Goal: Communication & Community: Answer question/provide support

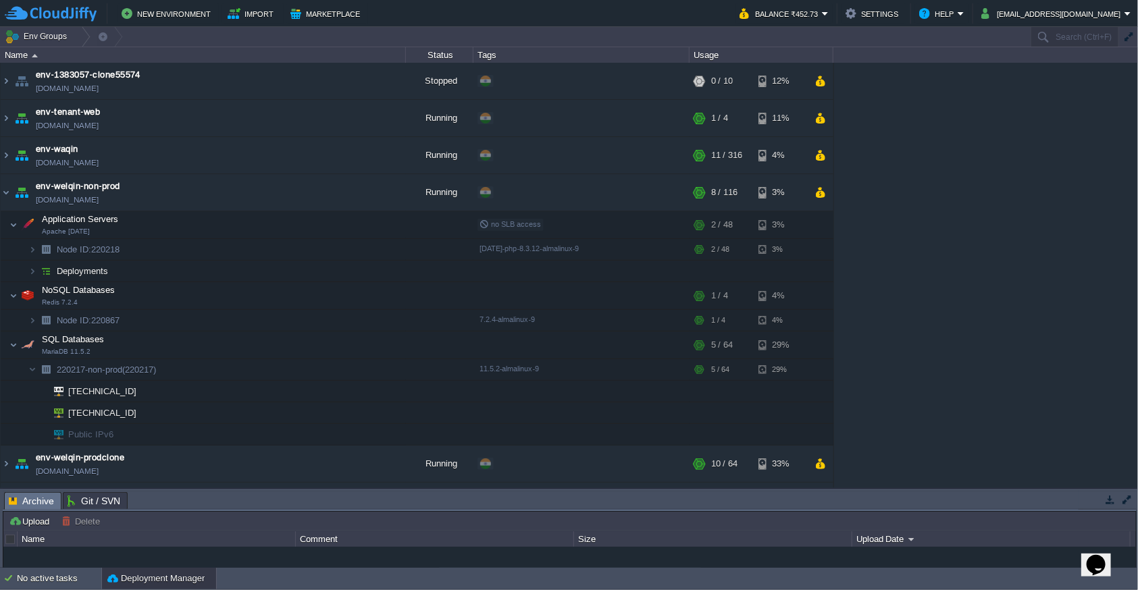
scroll to position [178, 0]
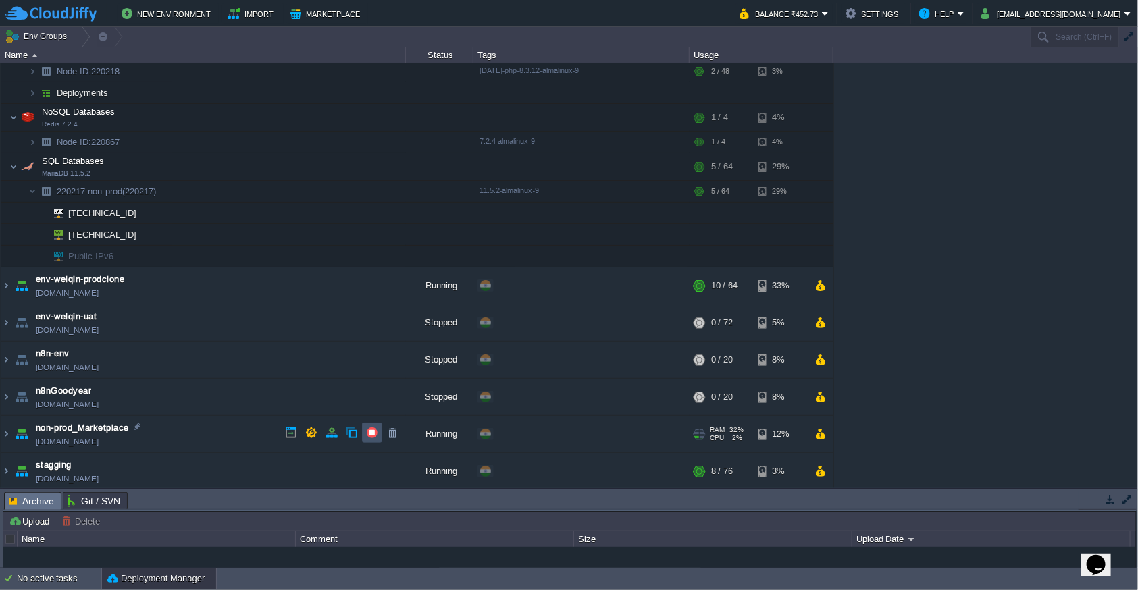
click at [367, 430] on button "button" at bounding box center [372, 433] width 12 height 12
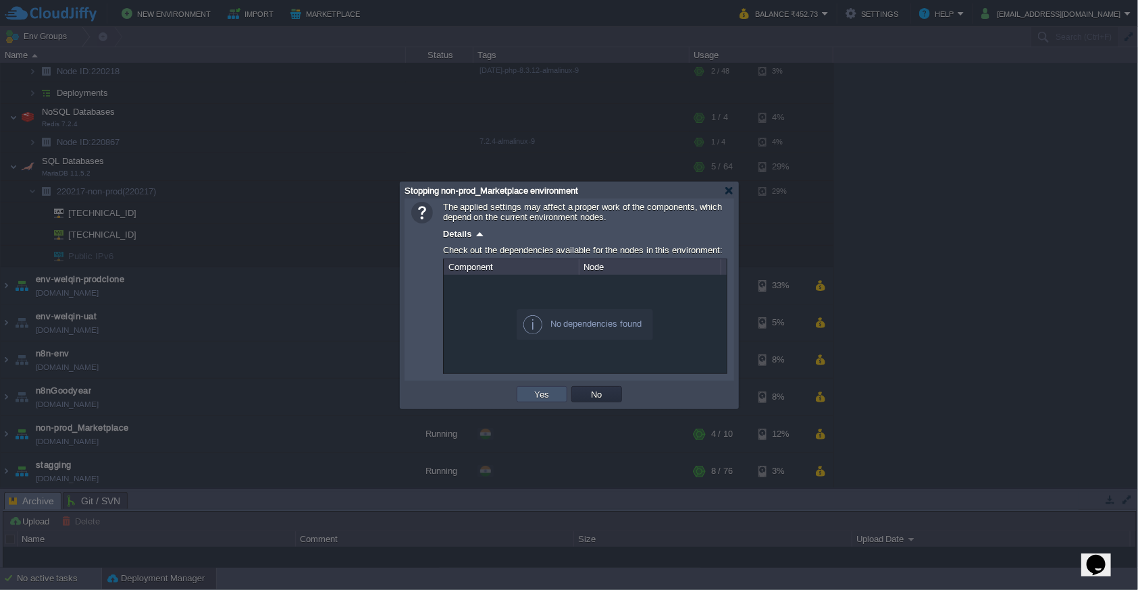
click at [534, 398] on button "Yes" at bounding box center [542, 394] width 23 height 12
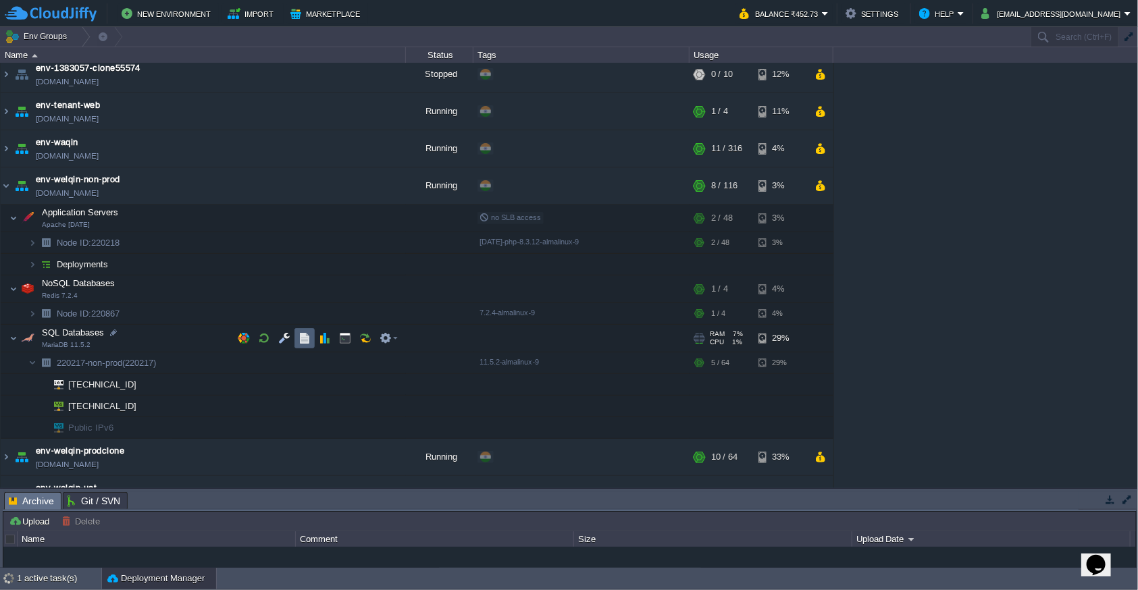
scroll to position [0, 0]
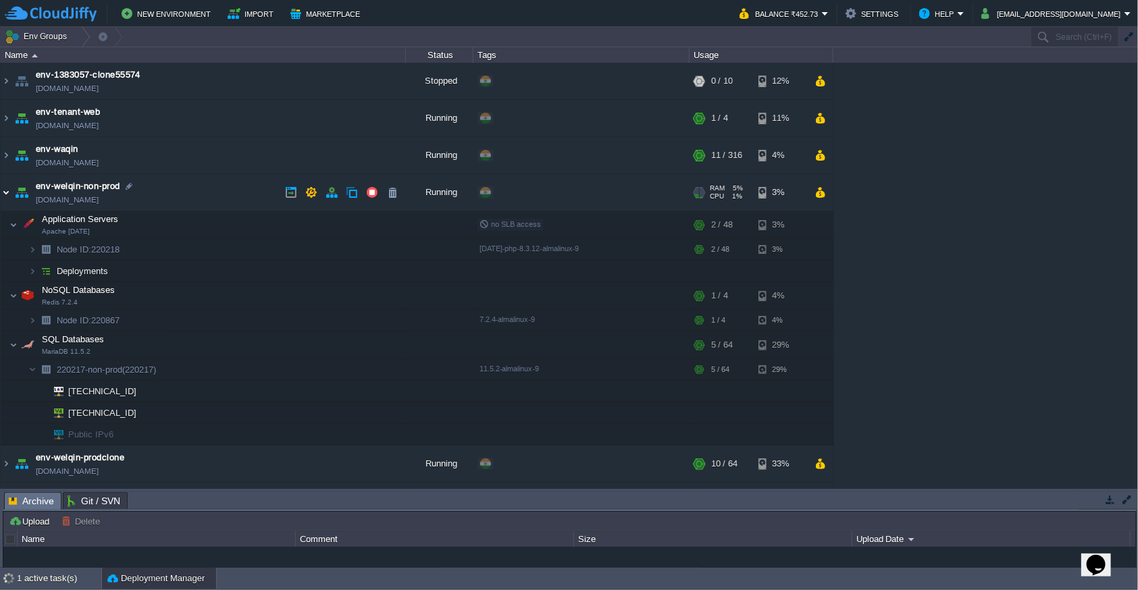
click at [9, 197] on img at bounding box center [6, 192] width 11 height 36
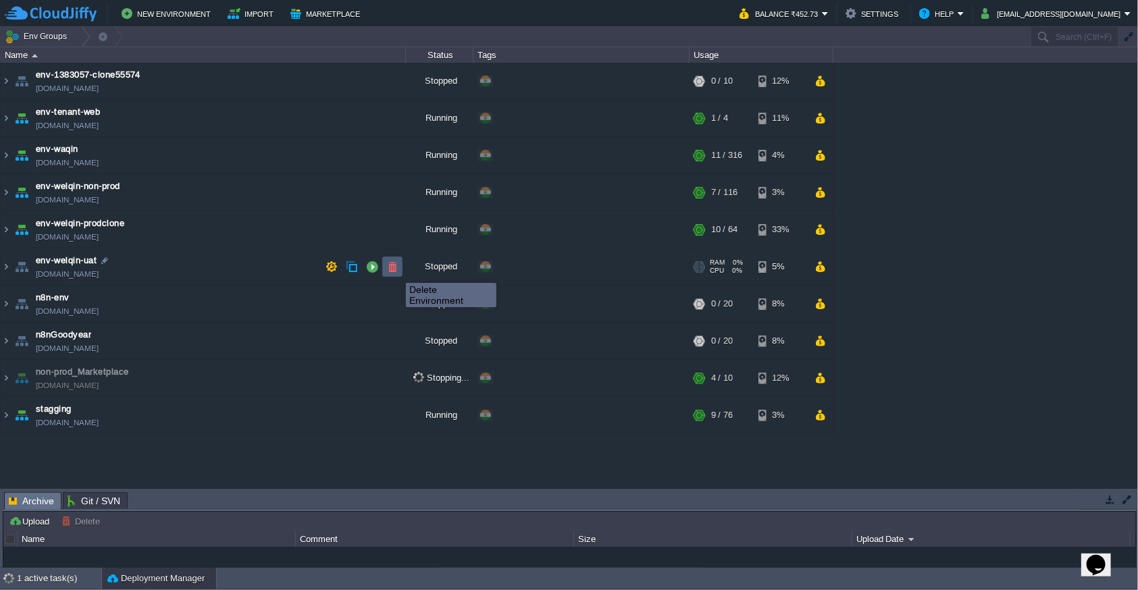
click at [396, 271] on button "button" at bounding box center [392, 267] width 12 height 12
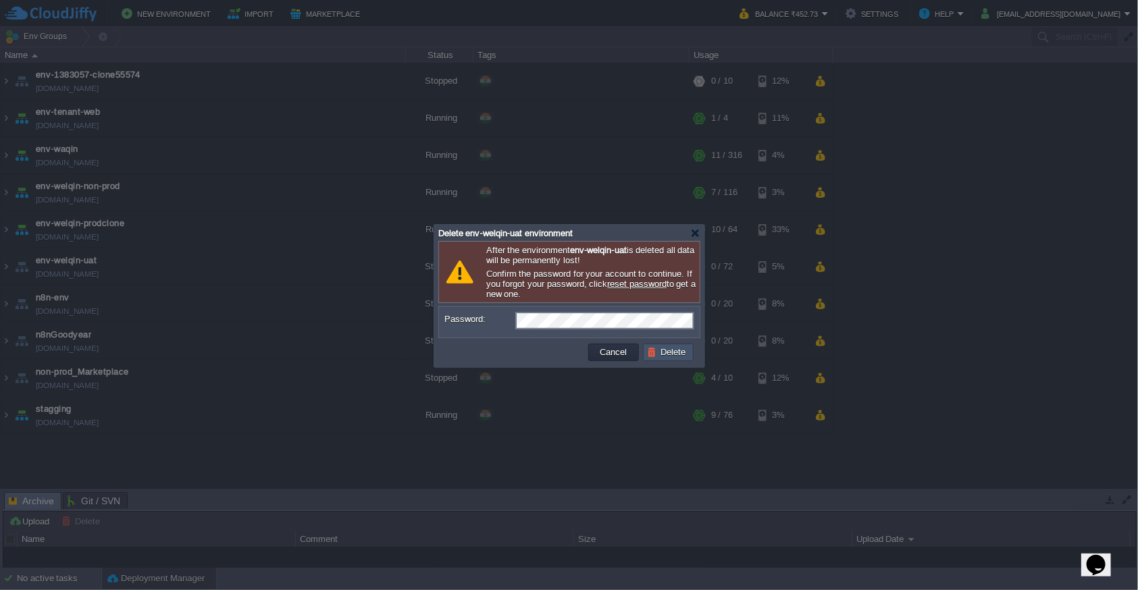
click at [677, 351] on button "Delete" at bounding box center [668, 353] width 43 height 12
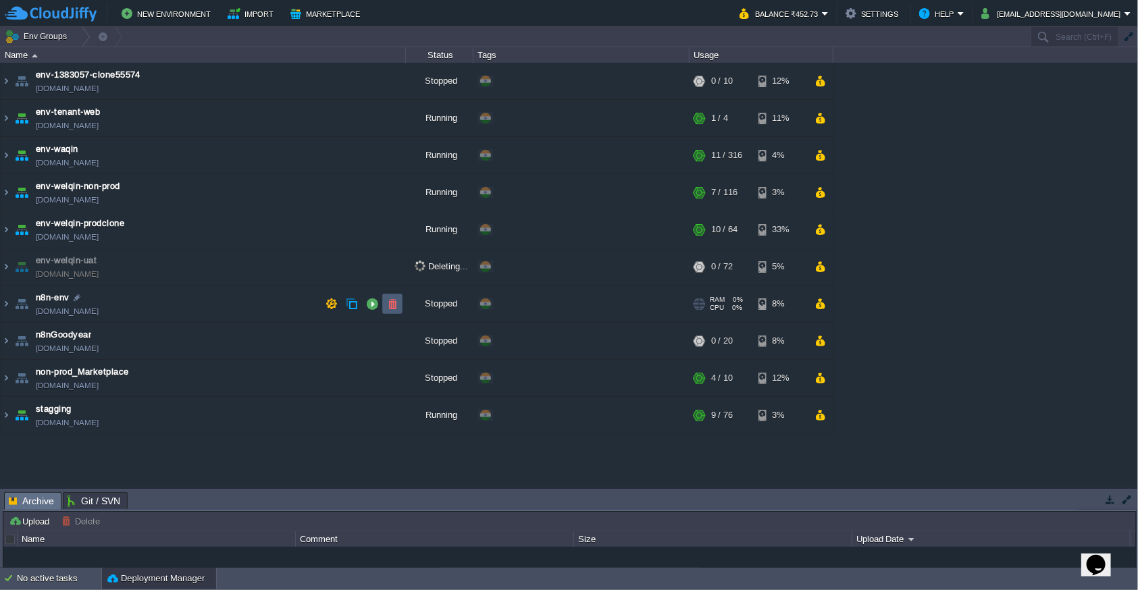
click at [388, 310] on td at bounding box center [392, 304] width 20 height 20
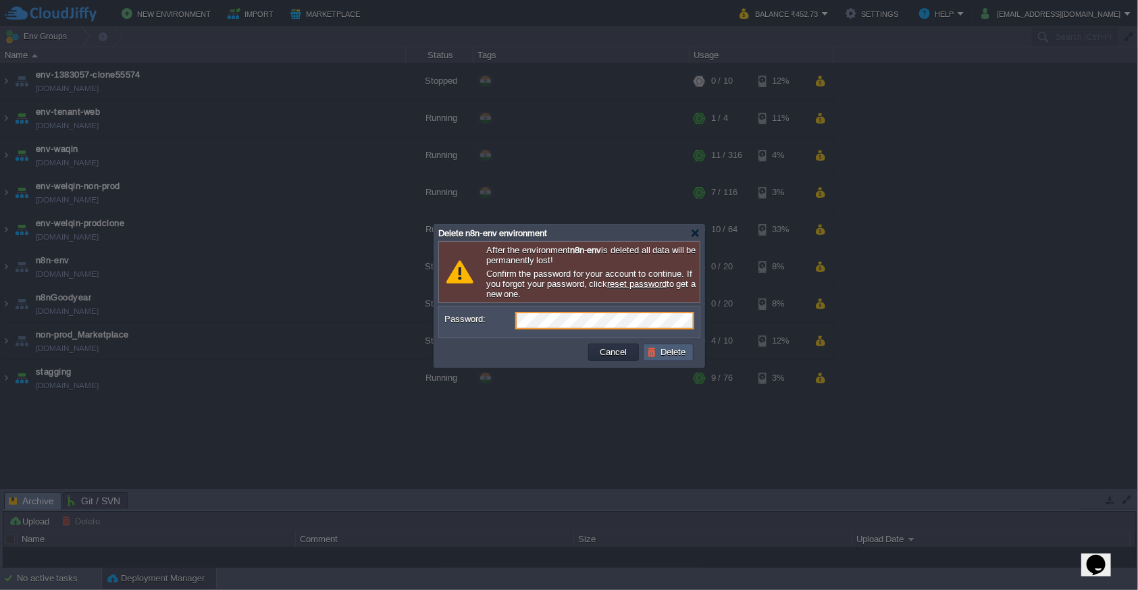
click at [677, 348] on button "Delete" at bounding box center [668, 353] width 43 height 12
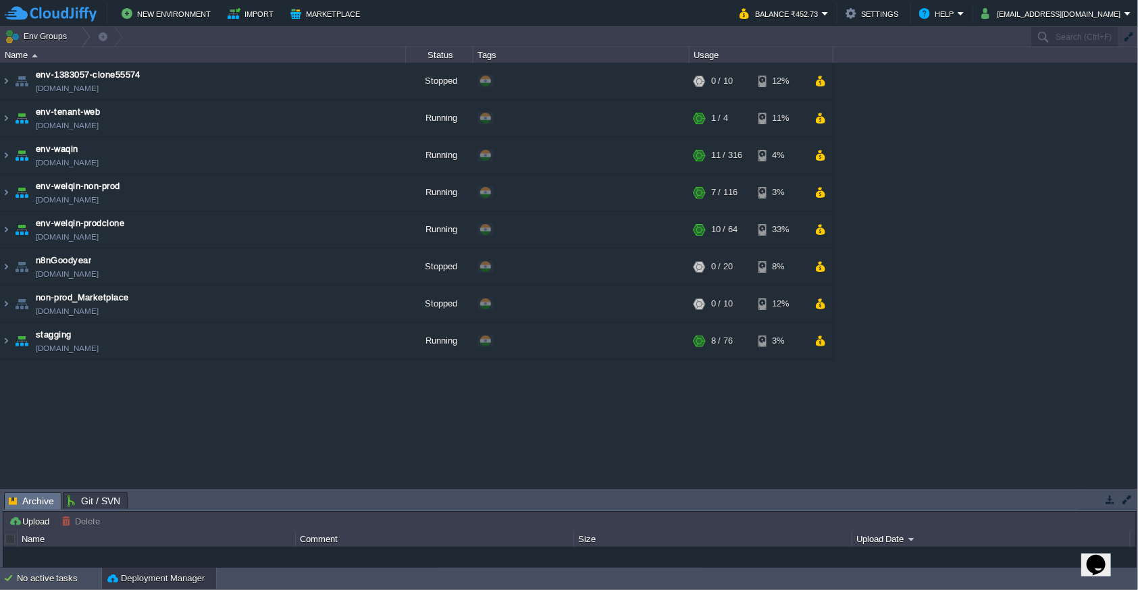
click at [1105, 561] on icon "Chat widget" at bounding box center [1095, 565] width 19 height 20
click at [1005, 589] on p "New Conversation" at bounding box center [1006, 595] width 226 height 12
type input "9720361880"
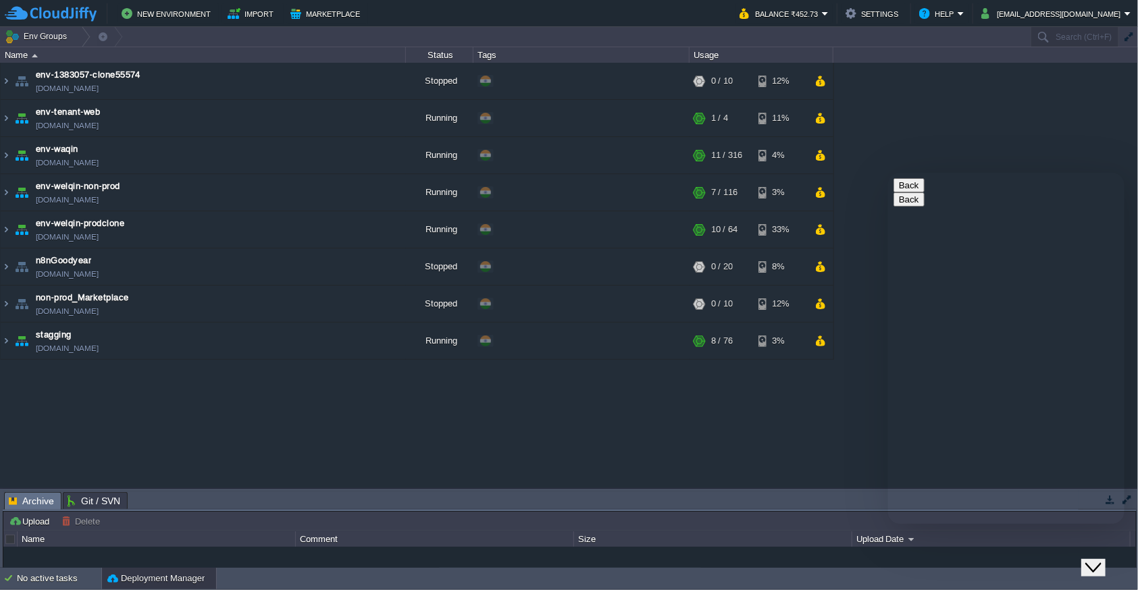
type input "ind"
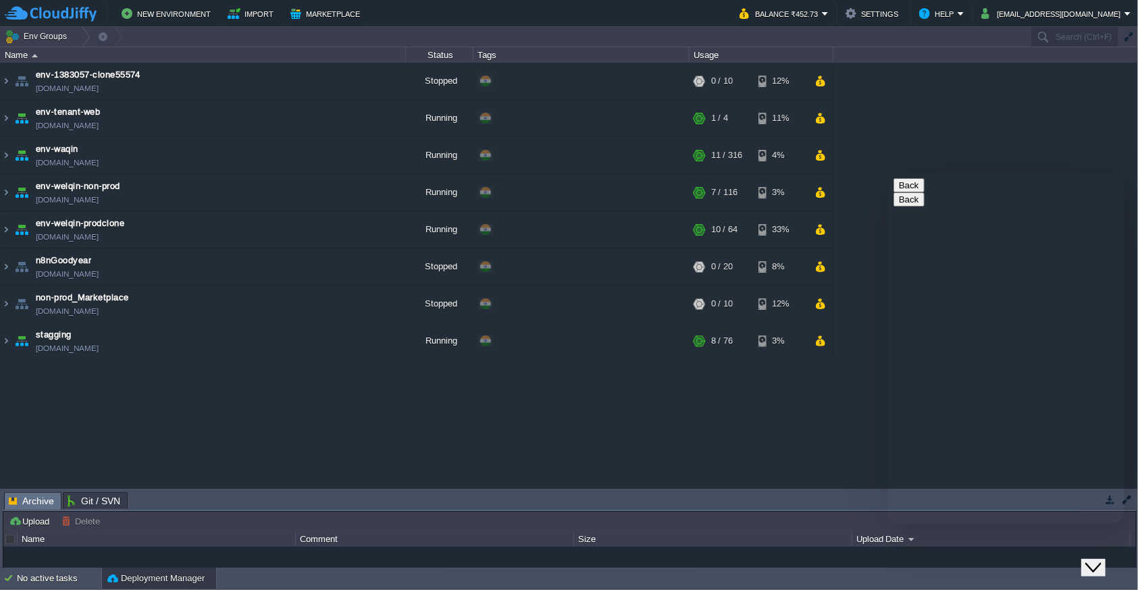
type input "919720361880"
click at [1001, 590] on p "Estimated wait time is 1 minutes" at bounding box center [1006, 599] width 226 height 12
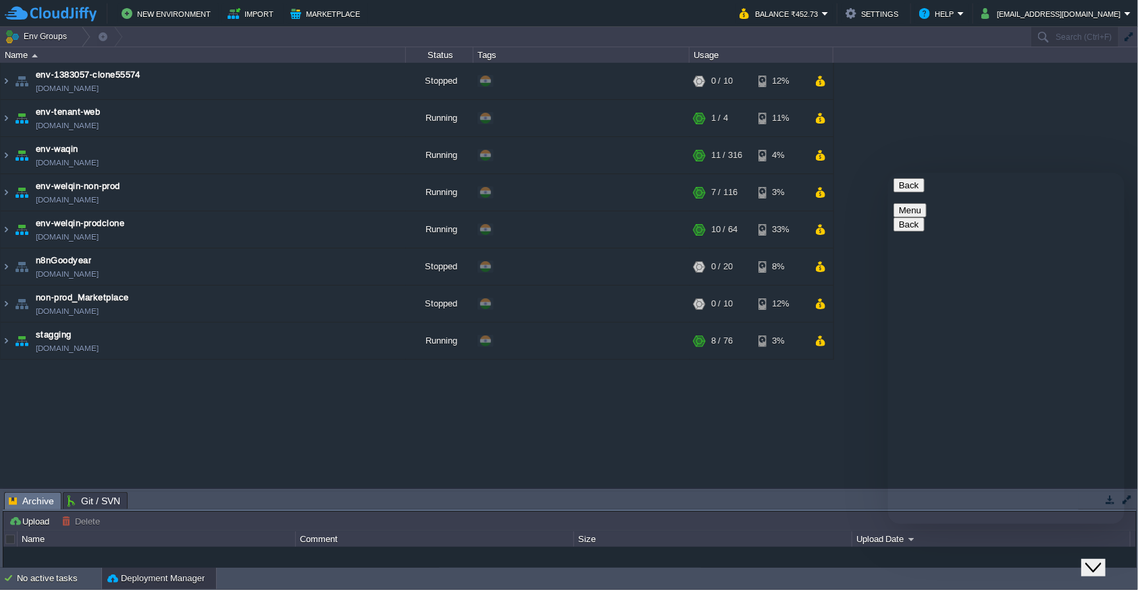
click at [1001, 590] on p "Estimated wait time is 1 minutes" at bounding box center [1006, 599] width 226 height 12
type textarea "Hi"
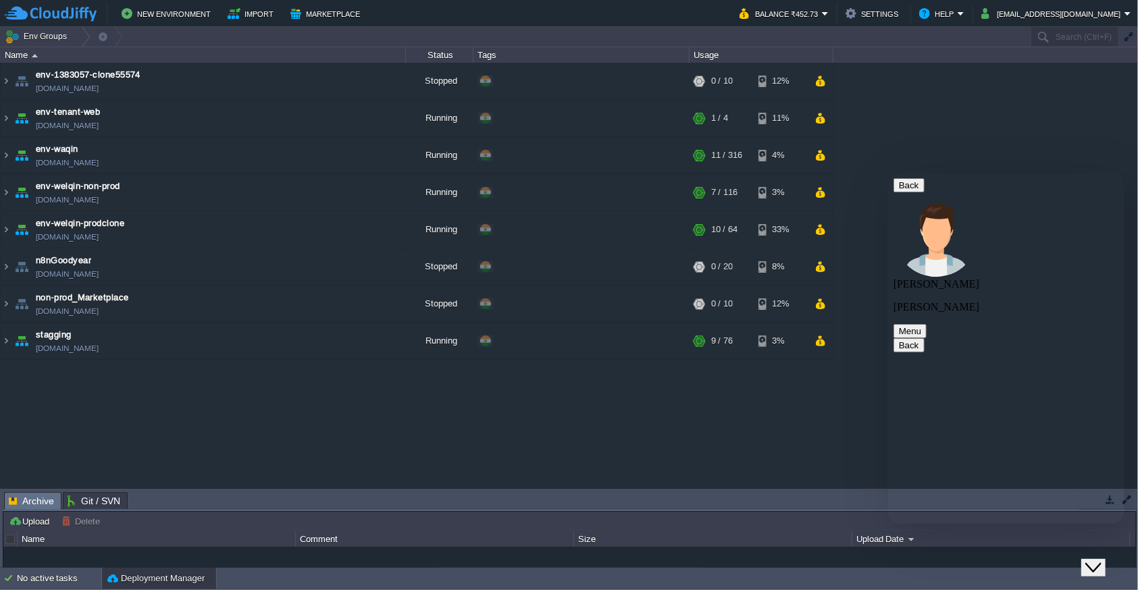
scroll to position [16, 0]
type textarea "there was one env which is deleted by mistaken can revert back that"
click at [64, 587] on div "No active tasks" at bounding box center [59, 579] width 84 height 22
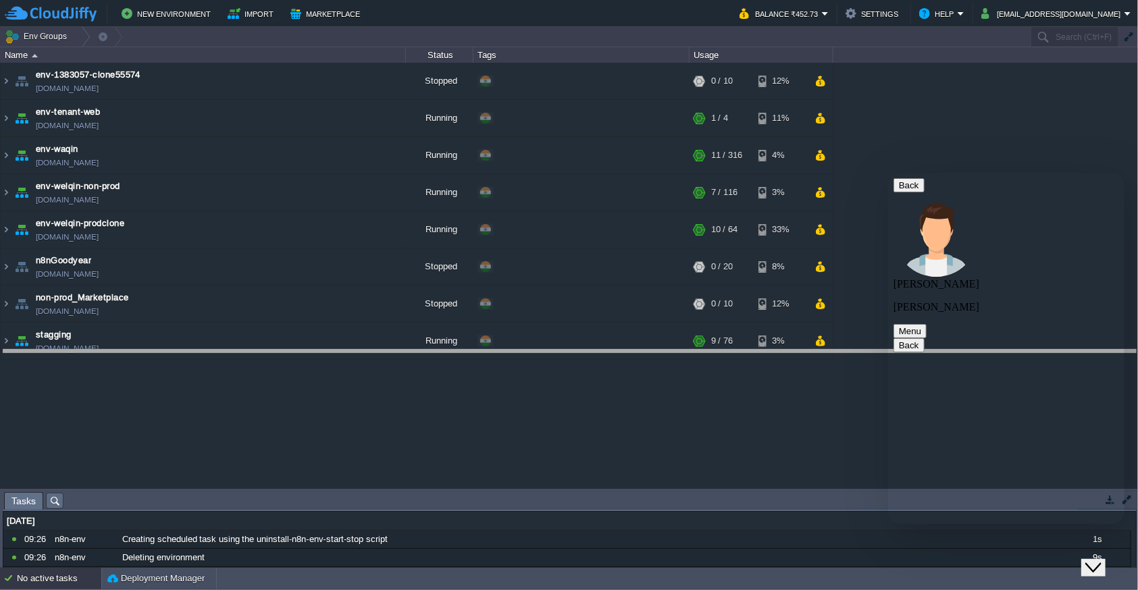
drag, startPoint x: 340, startPoint y: 502, endPoint x: 379, endPoint y: 359, distance: 147.7
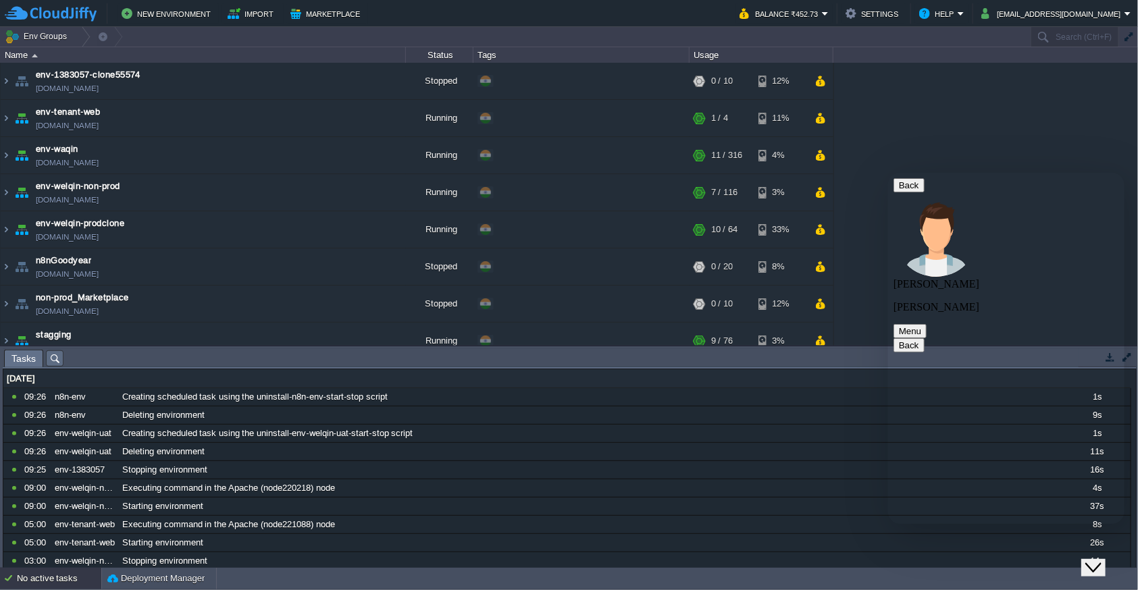
type textarea "n8n-env"
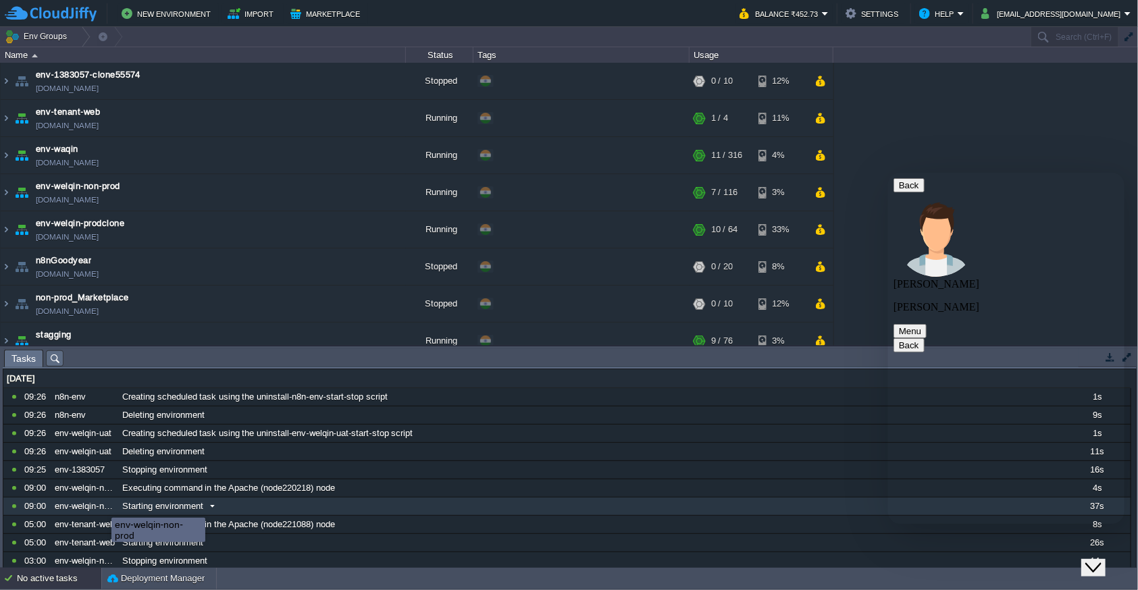
scroll to position [208, 0]
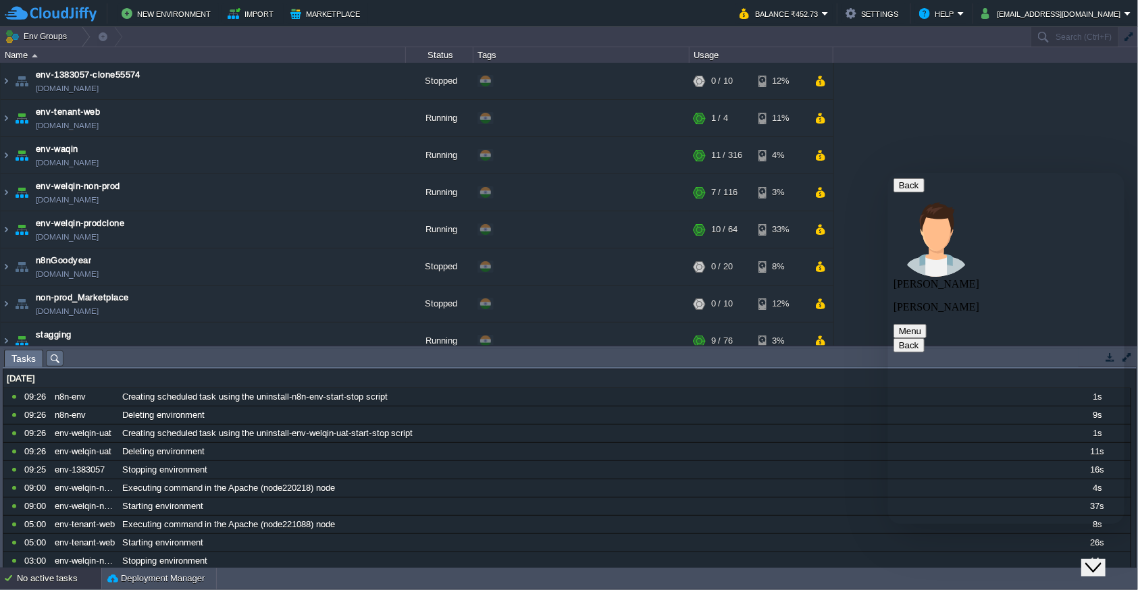
type textarea "i don't have much time to create first tiket then i wait"
type textarea "please reverted is quick basis"
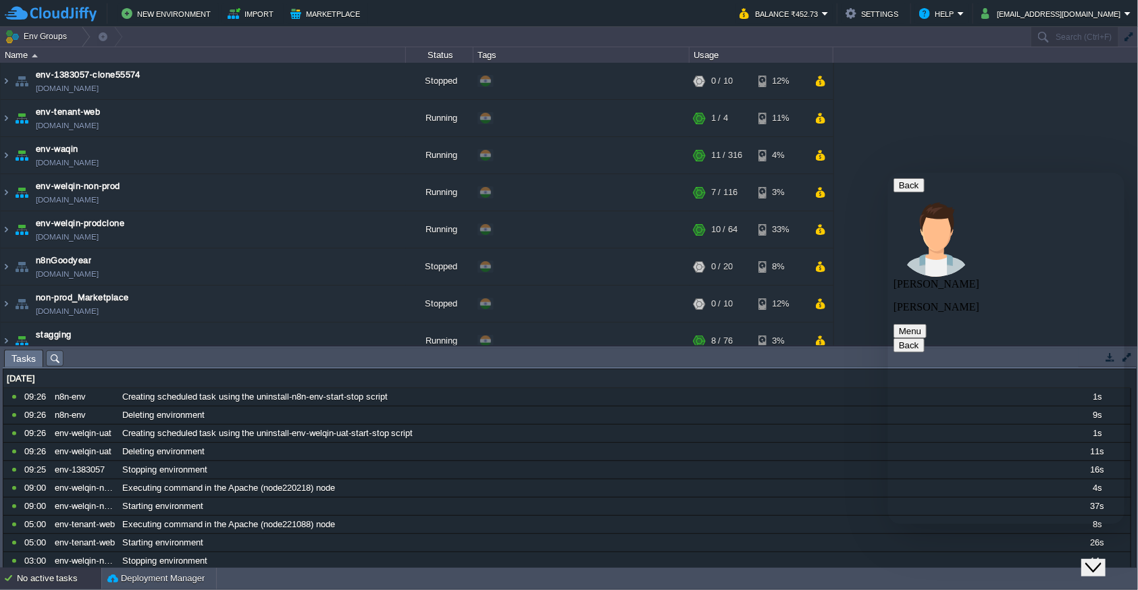
scroll to position [302, 0]
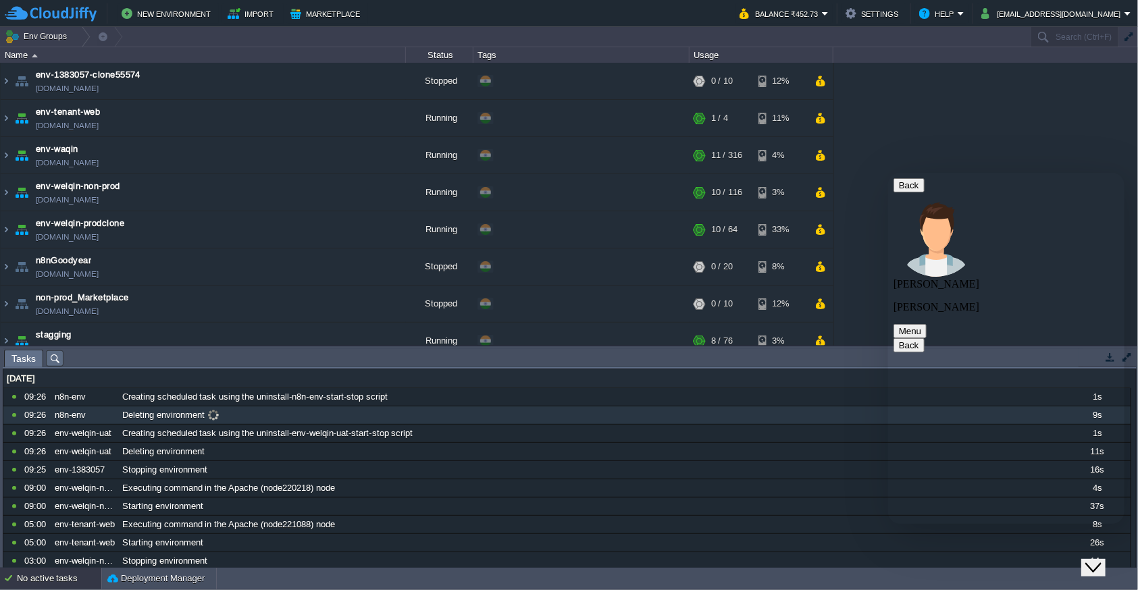
click at [213, 416] on span at bounding box center [214, 415] width 18 height 12
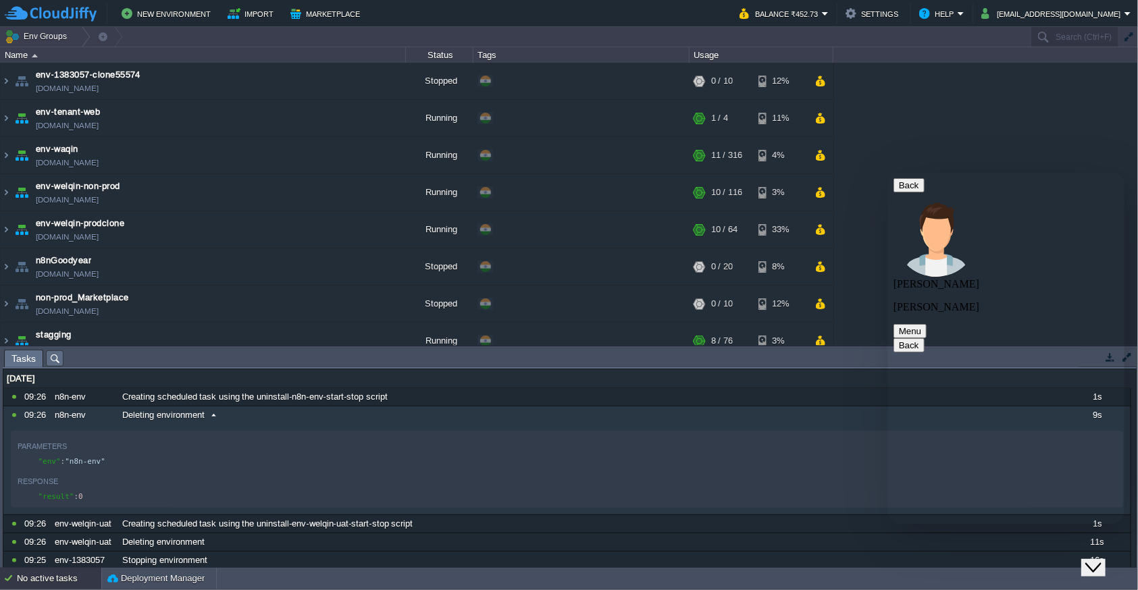
scroll to position [74, 0]
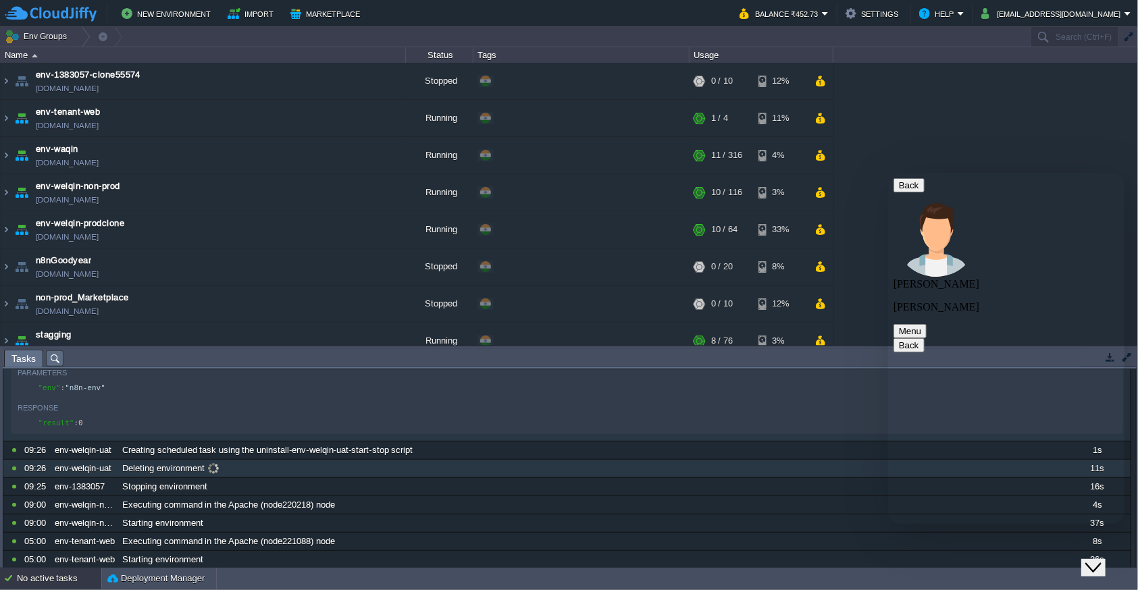
click at [216, 475] on span at bounding box center [214, 469] width 18 height 12
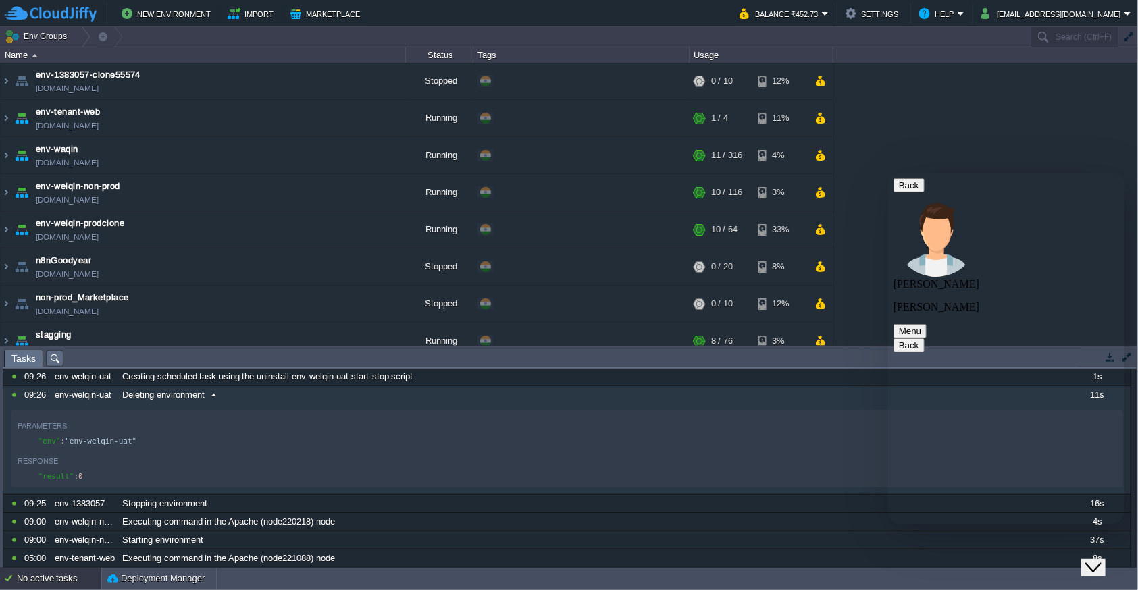
scroll to position [221, 0]
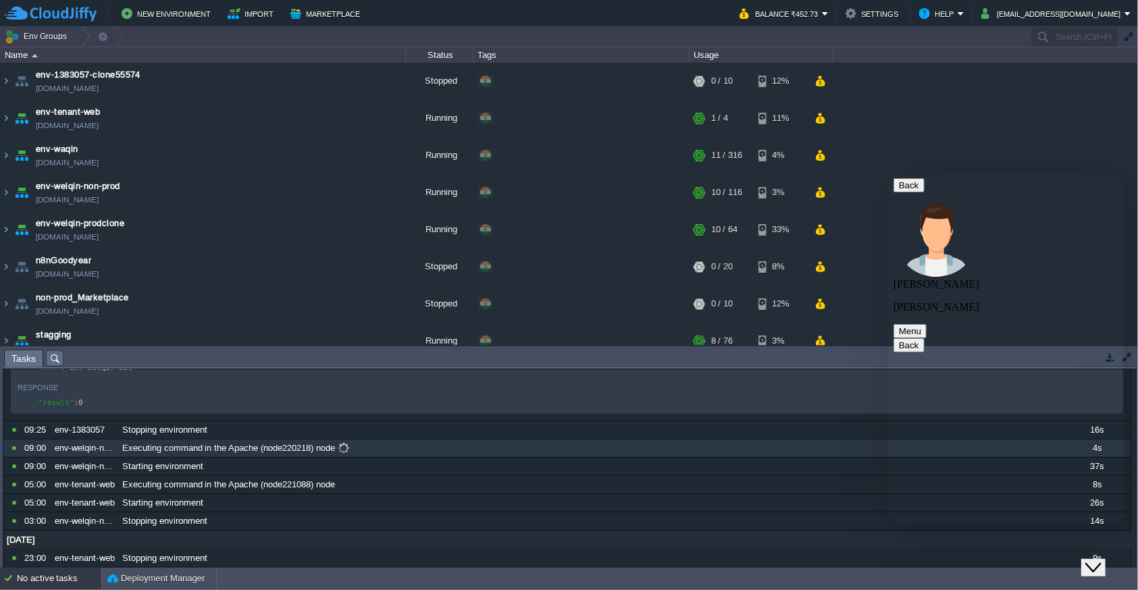
click at [339, 457] on div "Executing command in the Apache (node220218) node" at bounding box center [591, 449] width 944 height 18
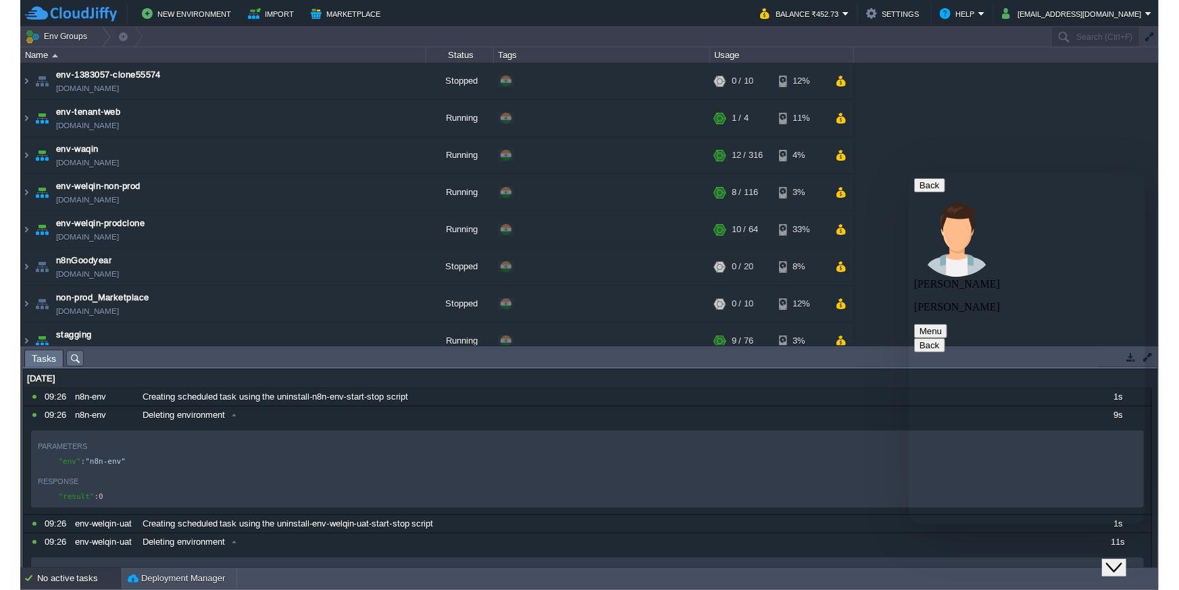
scroll to position [340, 0]
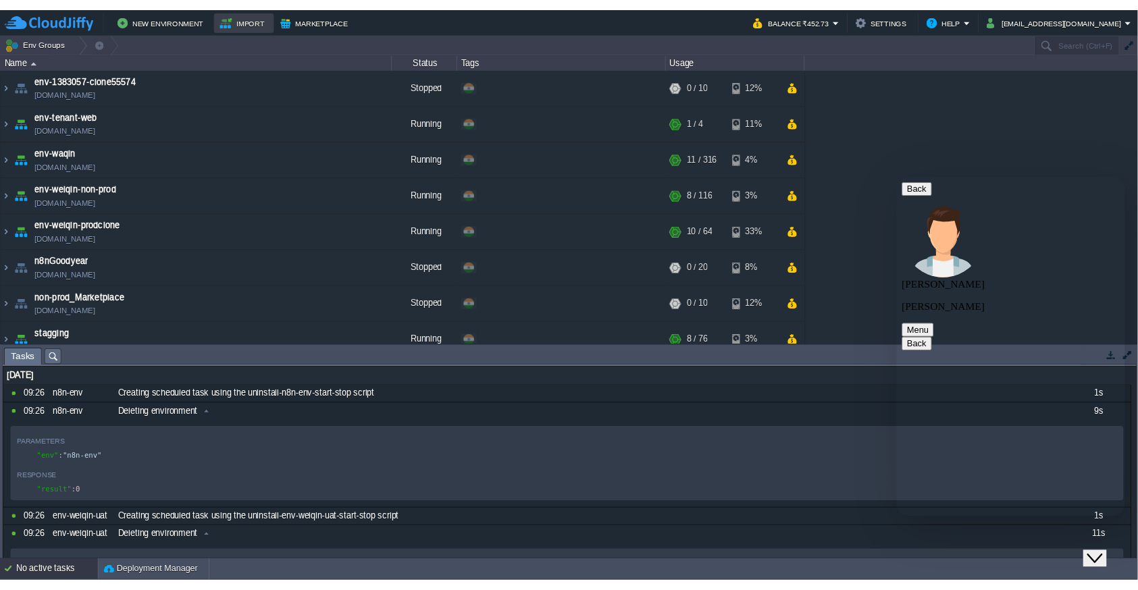
scroll to position [516, 0]
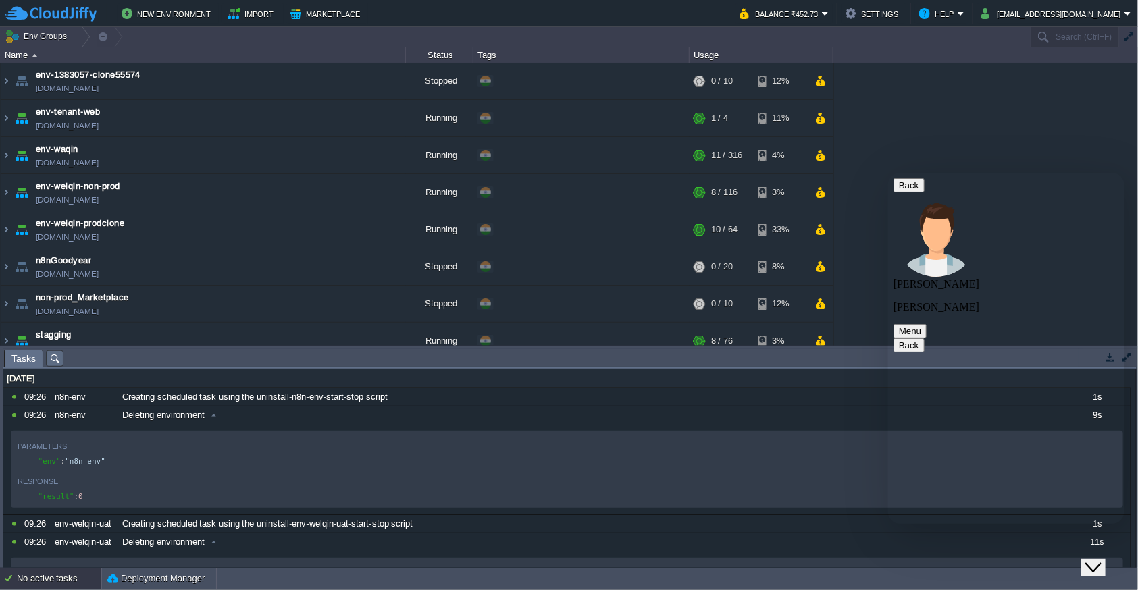
click at [1104, 564] on button "Close Chat This icon closes the chat window." at bounding box center [1093, 568] width 24 height 18
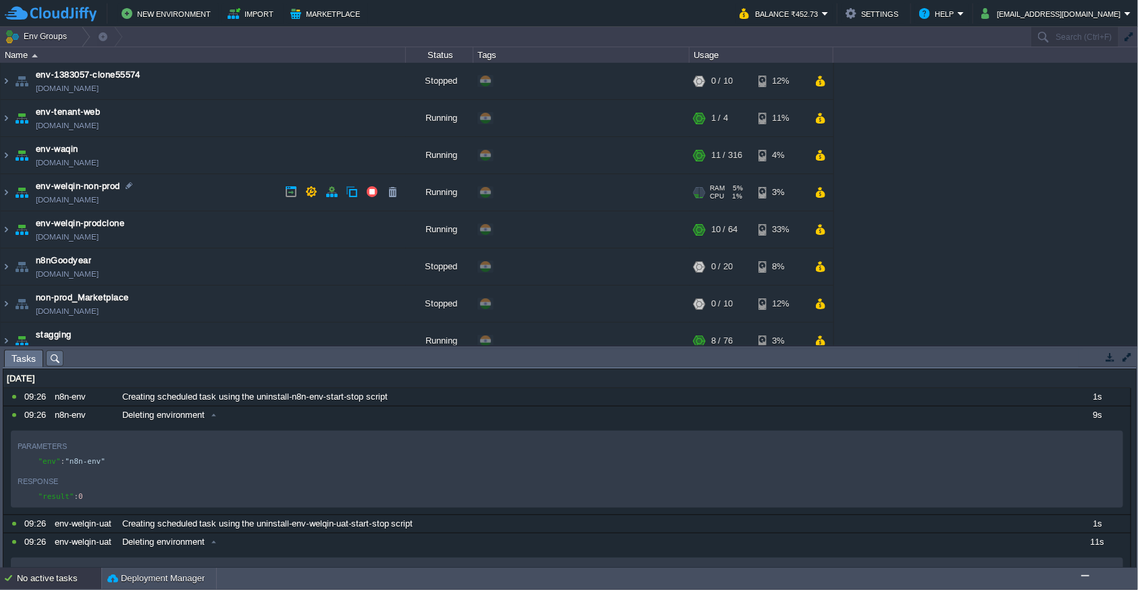
scroll to position [14, 0]
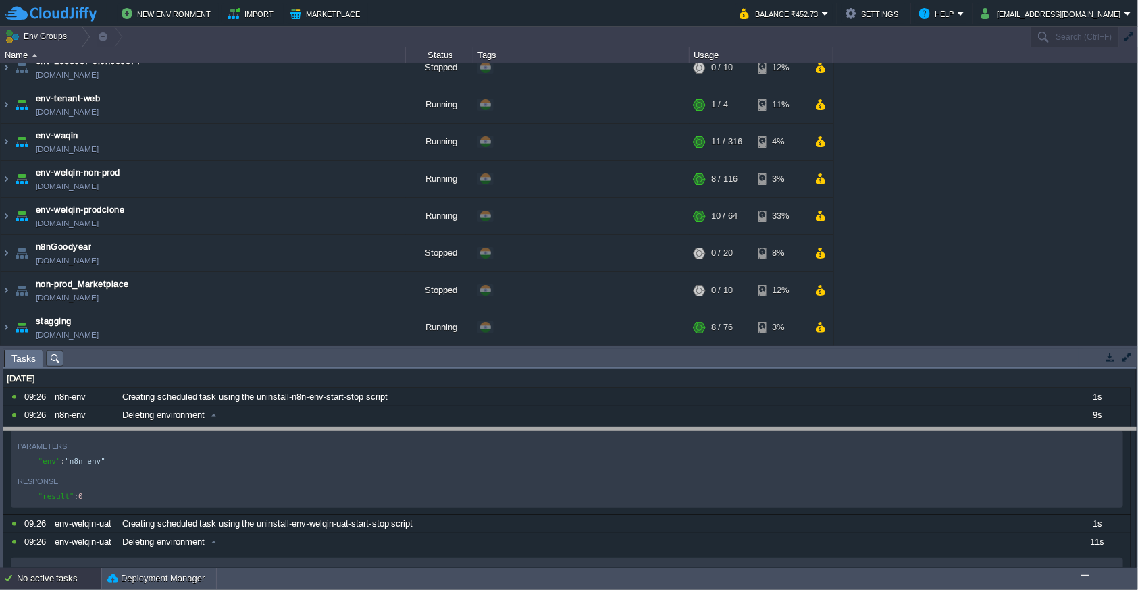
click at [555, 430] on body "New Environment Import Marketplace Bonus ₹0.00 Upgrade Account Balance ₹452.73 …" at bounding box center [569, 295] width 1138 height 590
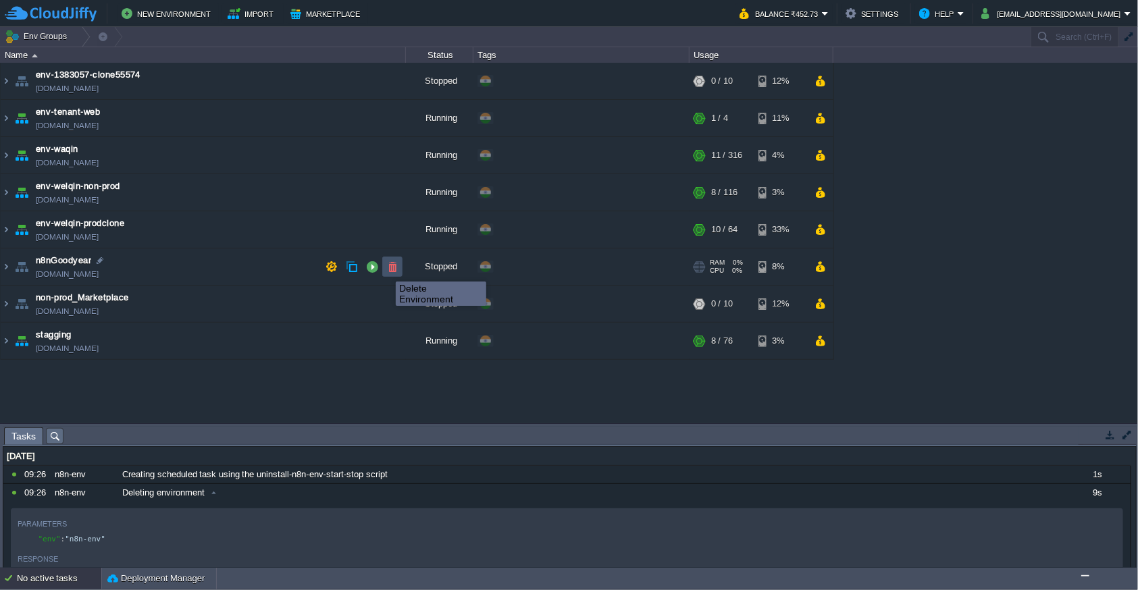
click at [386, 270] on button "button" at bounding box center [392, 267] width 12 height 12
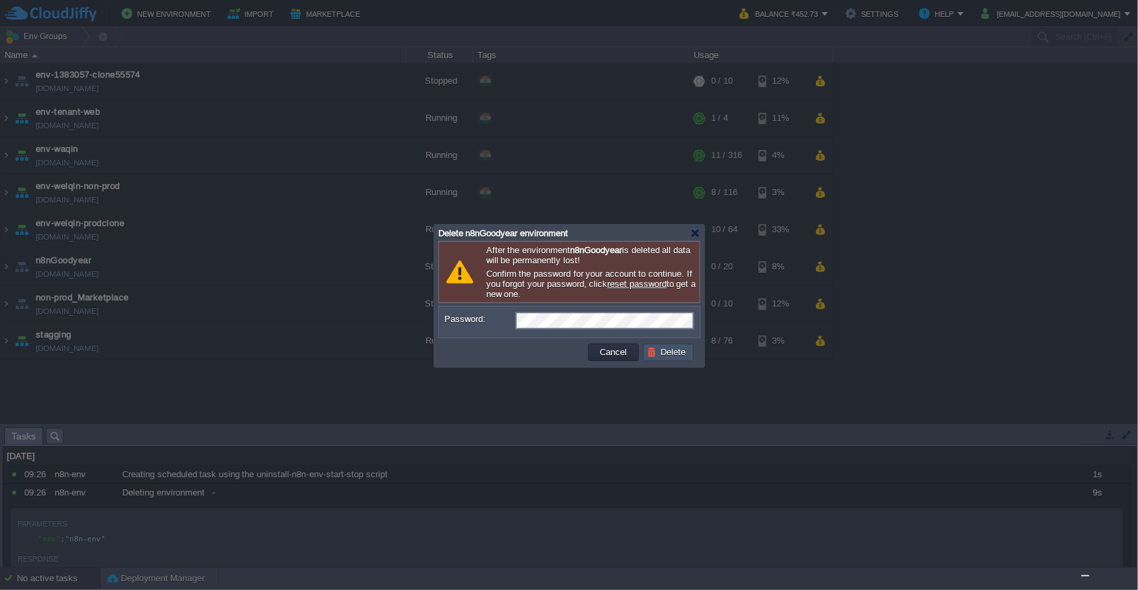
click at [672, 353] on button "Delete" at bounding box center [668, 353] width 43 height 12
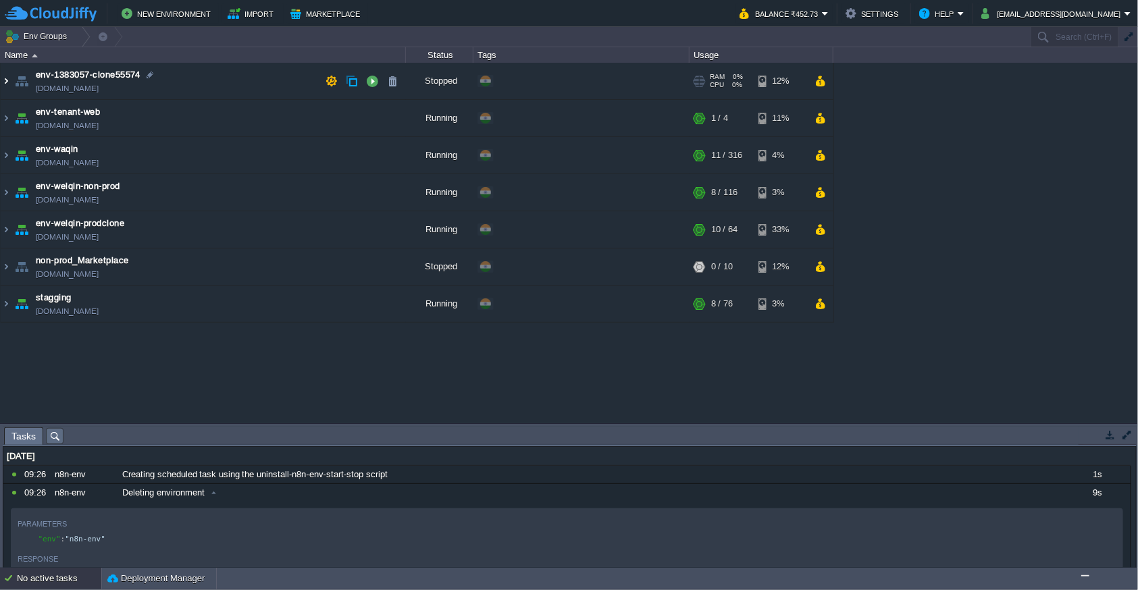
click at [5, 82] on img at bounding box center [6, 81] width 11 height 36
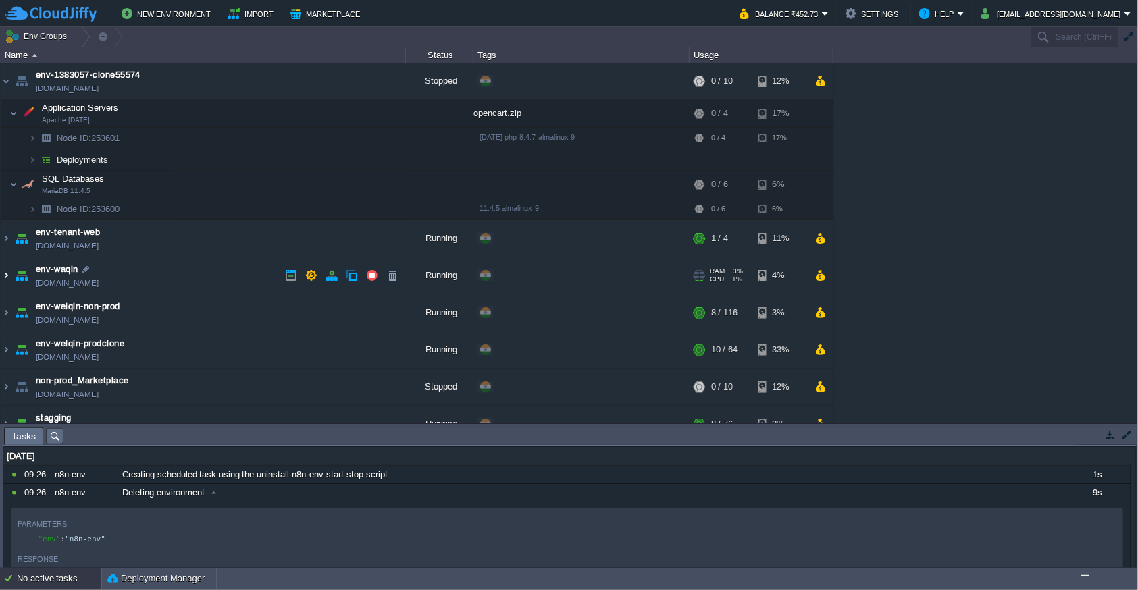
click at [7, 276] on img at bounding box center [6, 275] width 11 height 36
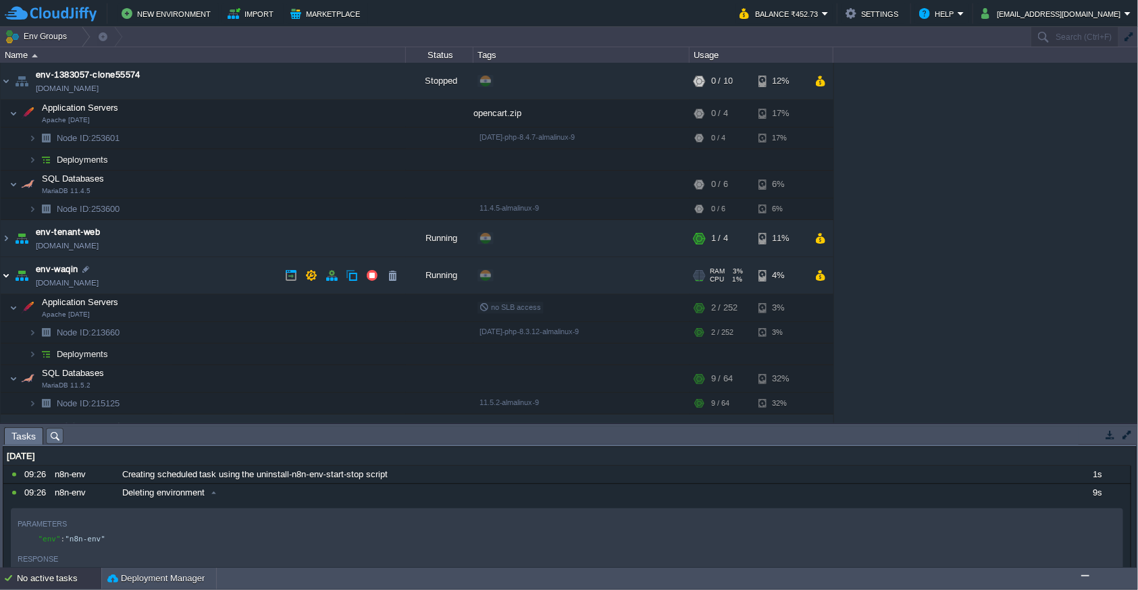
click at [7, 276] on img at bounding box center [6, 275] width 11 height 36
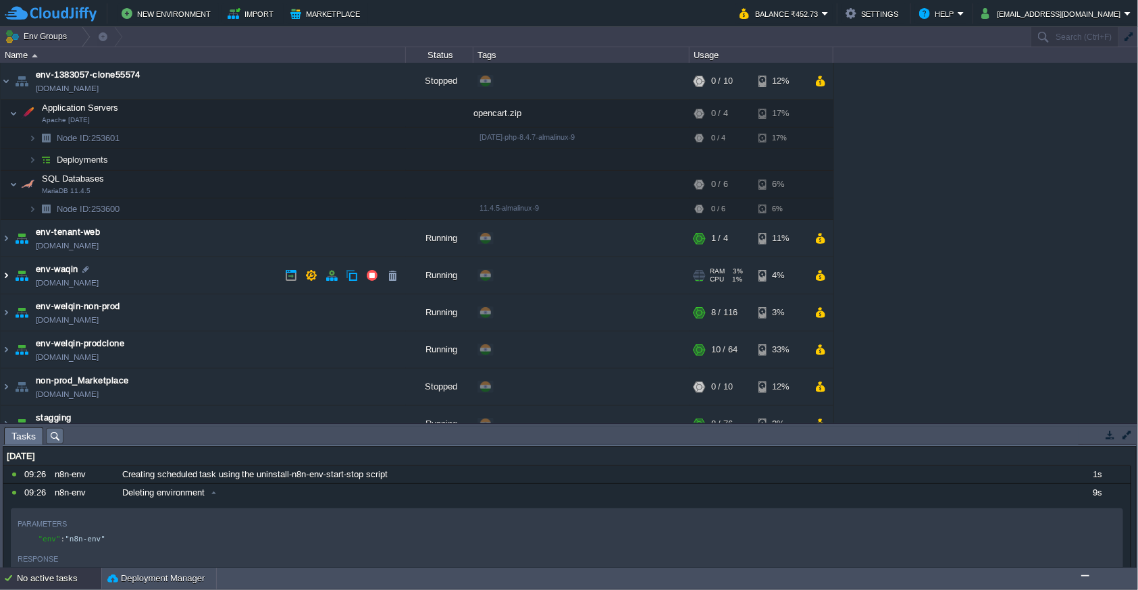
click at [9, 276] on img at bounding box center [6, 275] width 11 height 36
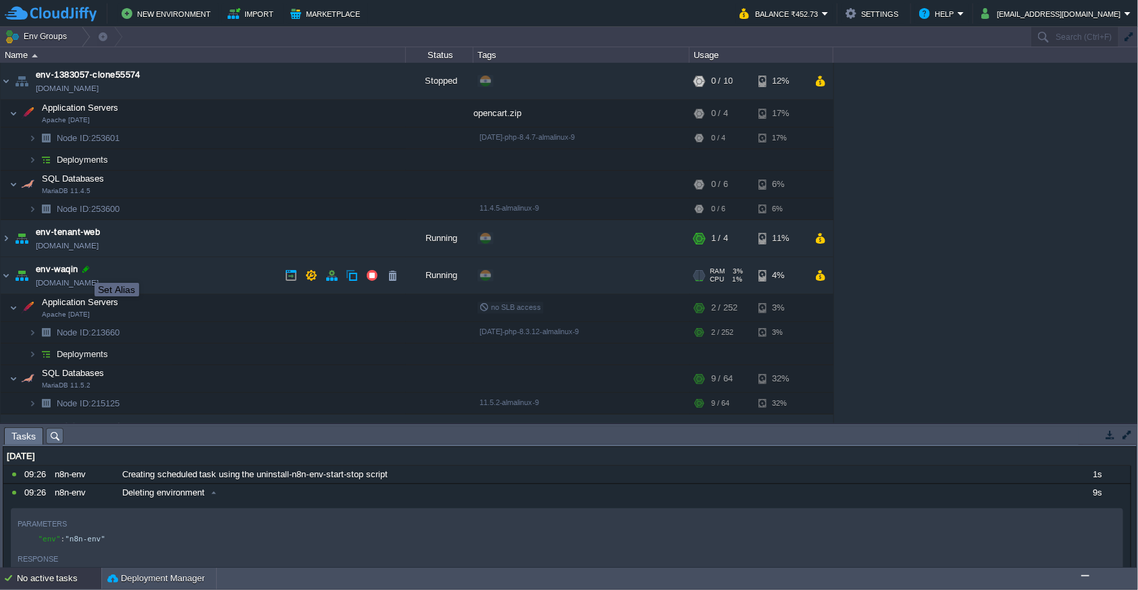
click at [84, 271] on div at bounding box center [86, 269] width 12 height 12
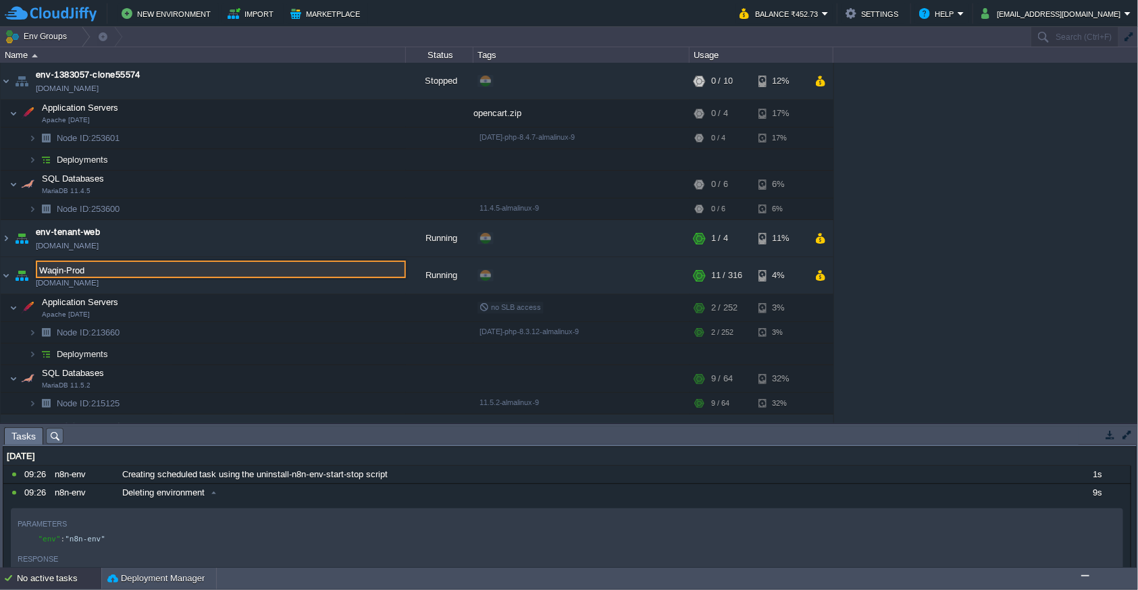
click at [961, 268] on div "env-1383057-clone55574 [DOMAIN_NAME] Stopped + Add to Env Group RAM 0% CPU 0% 0…" at bounding box center [569, 243] width 1138 height 361
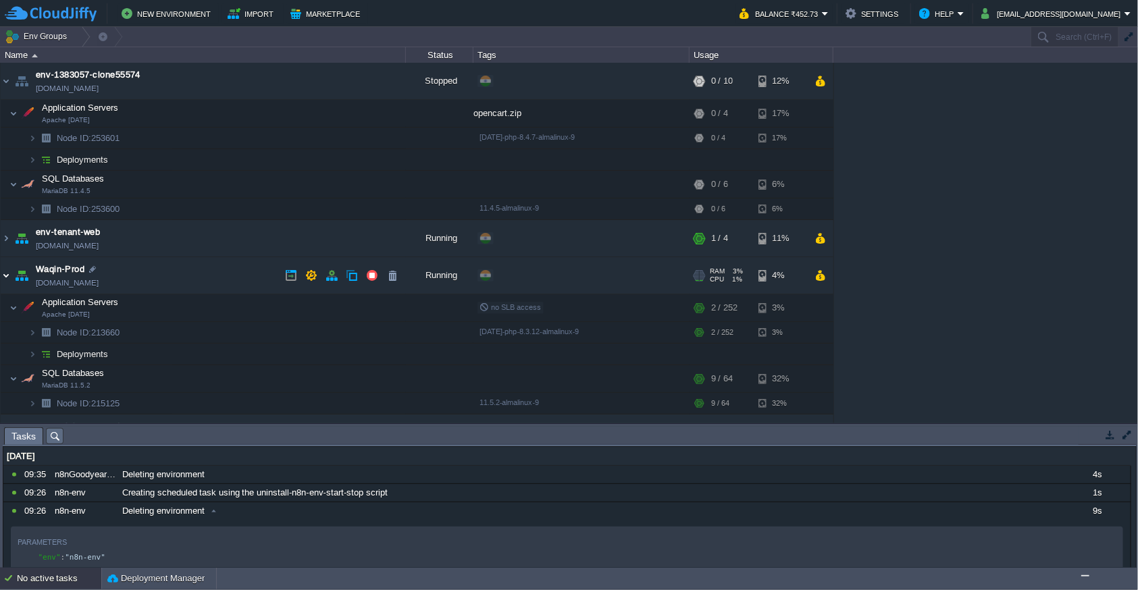
click at [1, 276] on img at bounding box center [6, 275] width 11 height 36
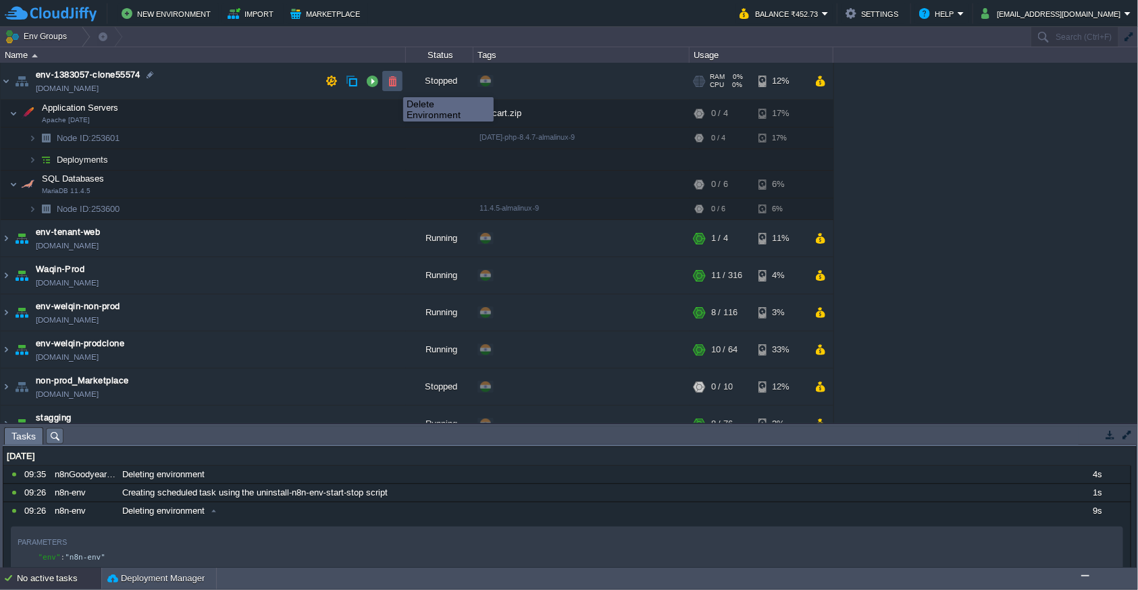
click at [393, 85] on button "button" at bounding box center [392, 81] width 12 height 12
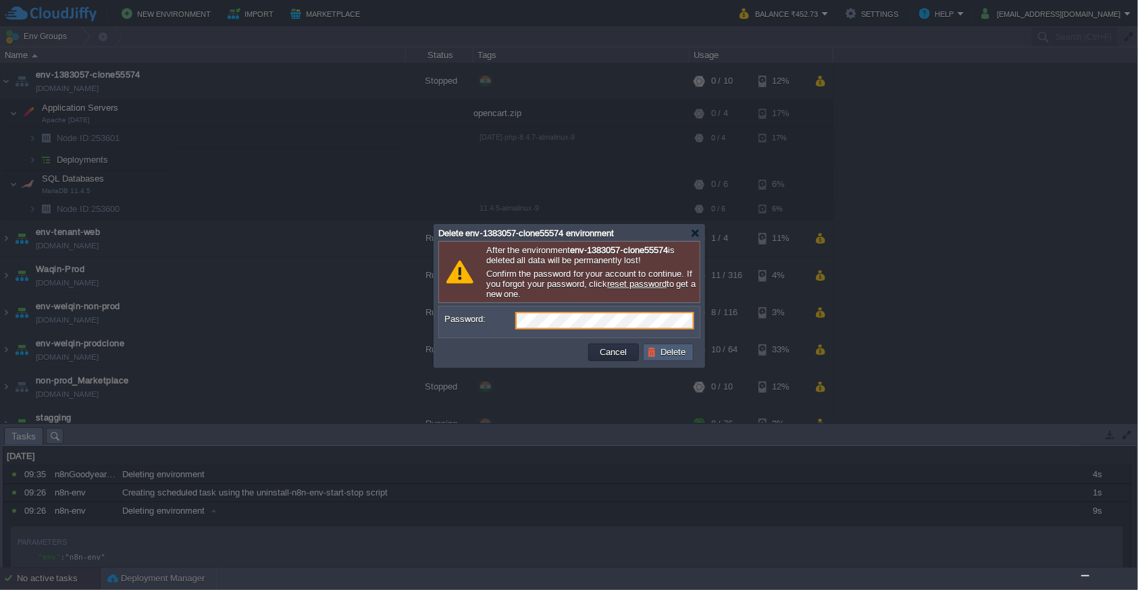
click at [665, 349] on button "Delete" at bounding box center [668, 353] width 43 height 12
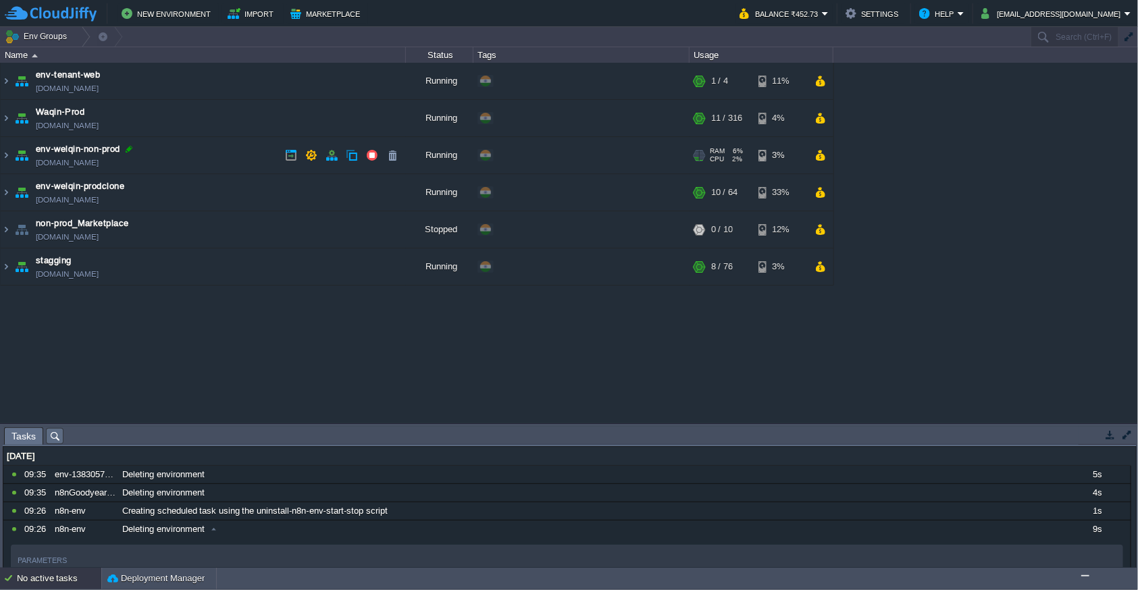
click at [129, 151] on div at bounding box center [129, 149] width 12 height 12
click at [999, 243] on div "env-tenant-web [DOMAIN_NAME] Running + Add to Env Group RAM 10% CPU 3% 1 / 4 11…" at bounding box center [569, 243] width 1138 height 361
click at [8, 195] on img at bounding box center [6, 192] width 11 height 36
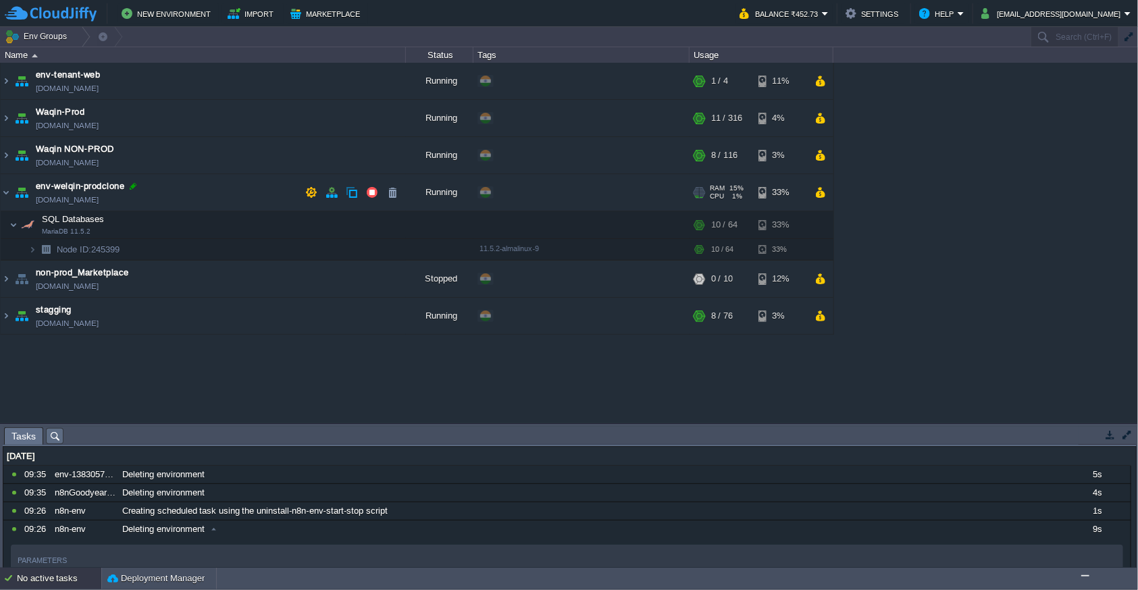
click at [136, 187] on div at bounding box center [133, 186] width 12 height 12
click at [68, 187] on div at bounding box center [70, 186] width 12 height 12
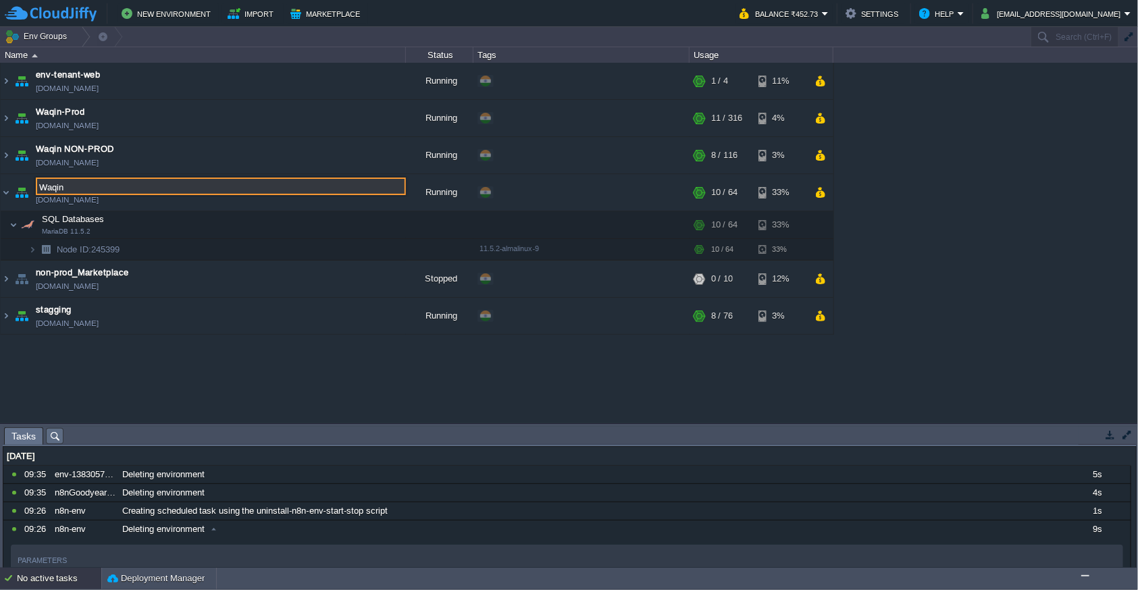
click at [87, 187] on input "Waqin" at bounding box center [221, 187] width 370 height 18
type input "Waqin PreProd DB"
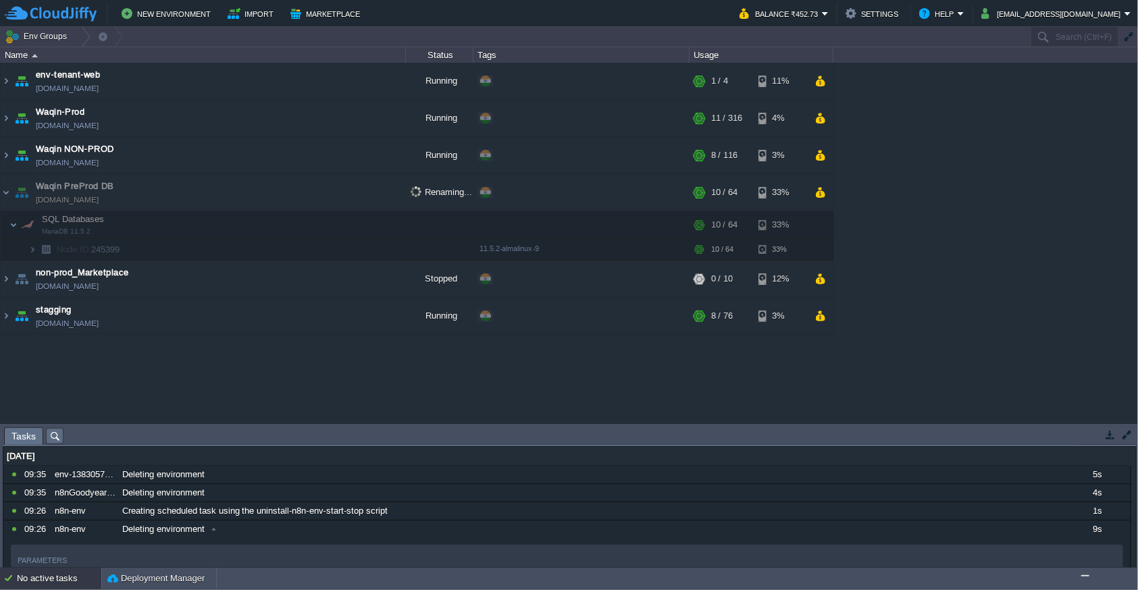
click at [1023, 177] on div "env-tenant-web [DOMAIN_NAME] Running + Add to Env Group RAM 10% CPU 1% 1 / 4 11…" at bounding box center [569, 243] width 1138 height 361
click at [7, 316] on img at bounding box center [6, 316] width 11 height 36
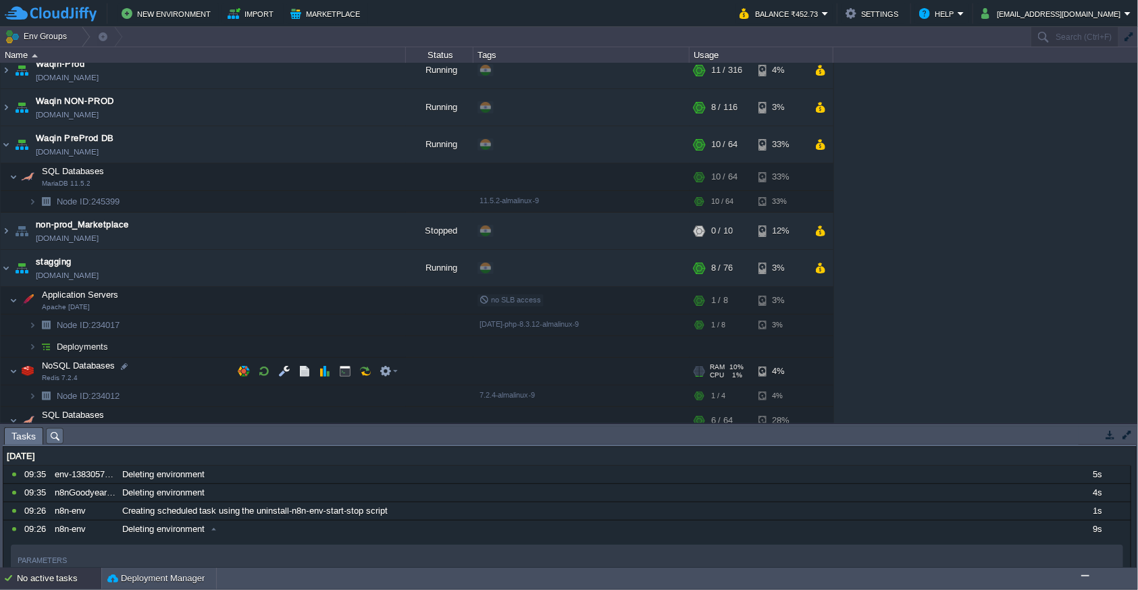
scroll to position [80, 0]
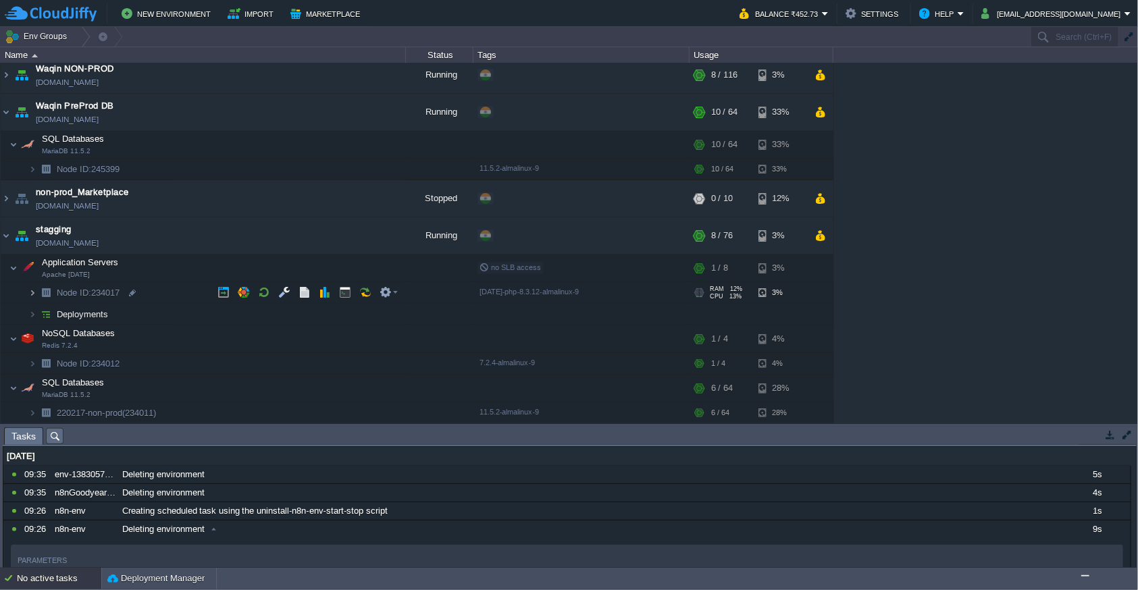
click at [34, 294] on img at bounding box center [32, 292] width 8 height 21
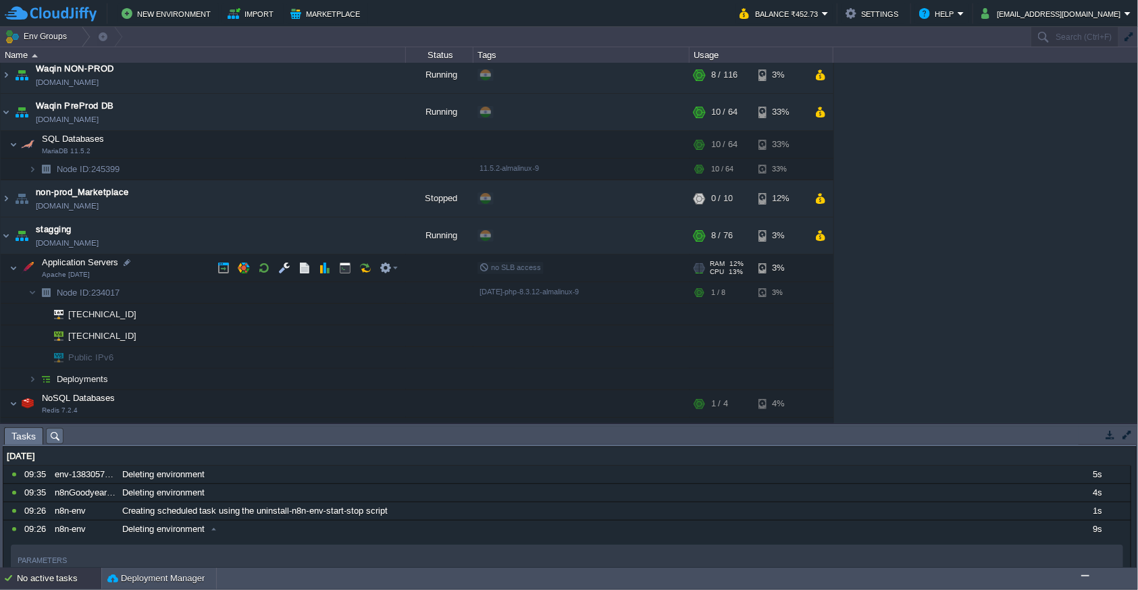
scroll to position [145, 0]
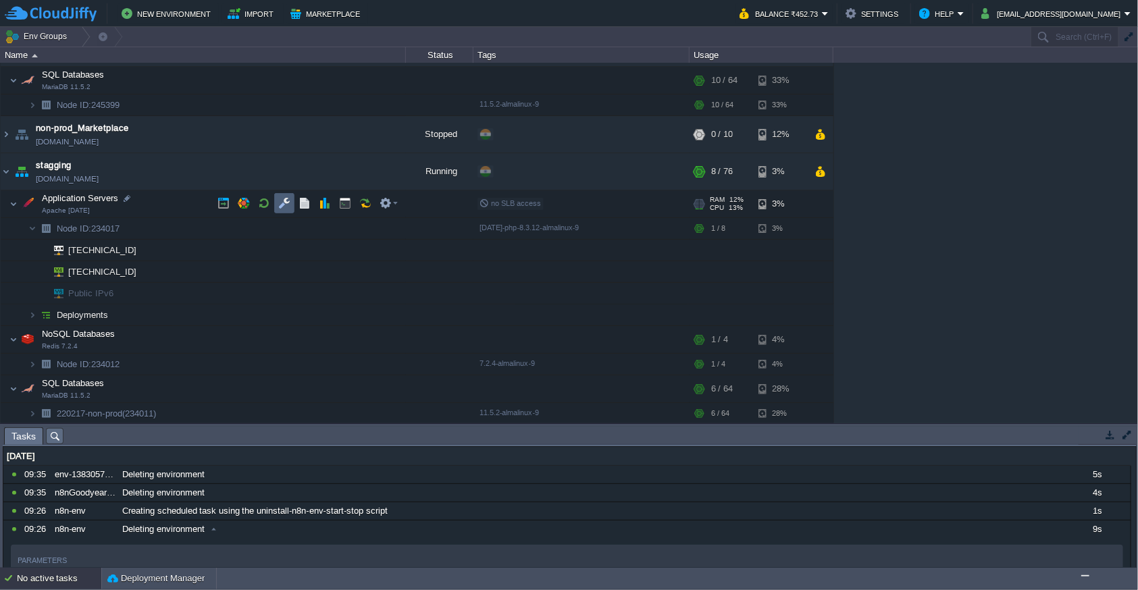
click at [290, 196] on td at bounding box center [284, 203] width 20 height 20
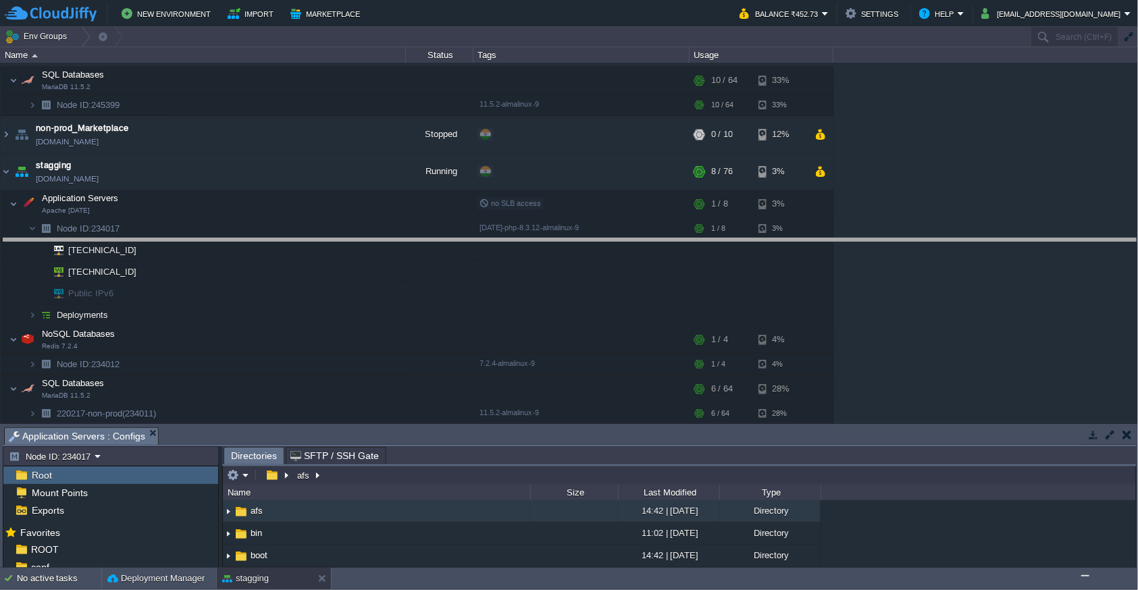
drag, startPoint x: 515, startPoint y: 441, endPoint x: 520, endPoint y: 243, distance: 198.0
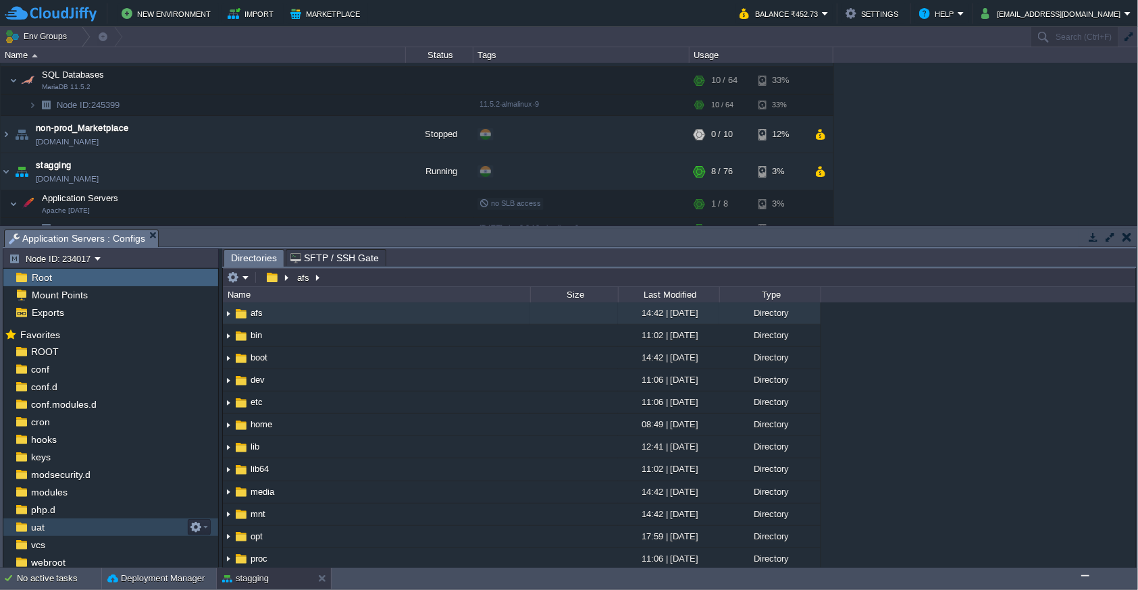
scroll to position [35, 0]
click at [64, 534] on div "webroot" at bounding box center [110, 528] width 215 height 18
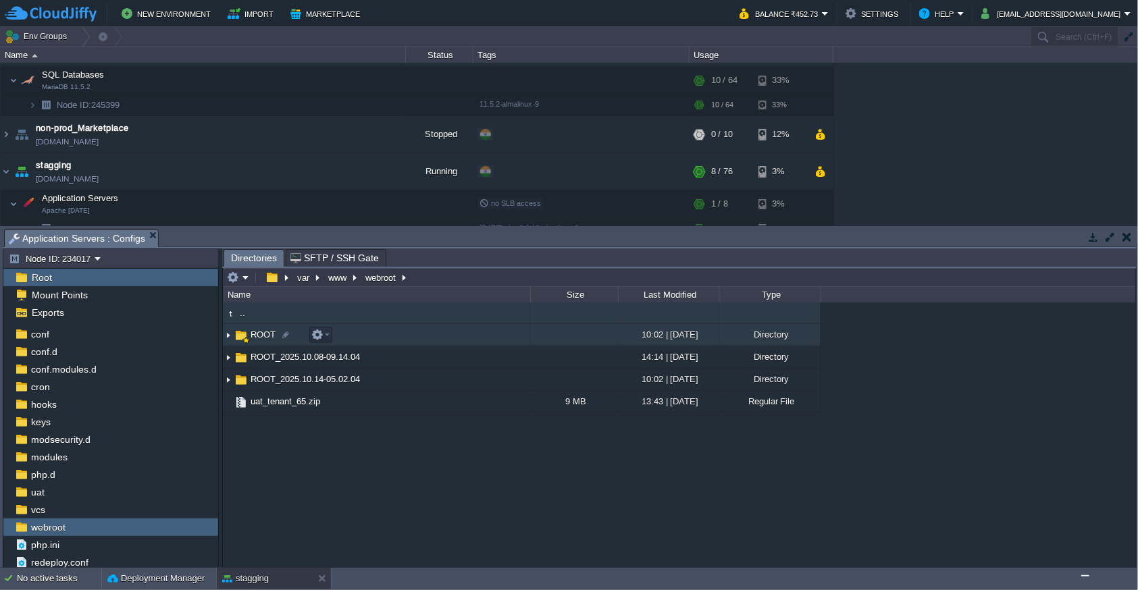
click at [226, 334] on img at bounding box center [228, 335] width 11 height 21
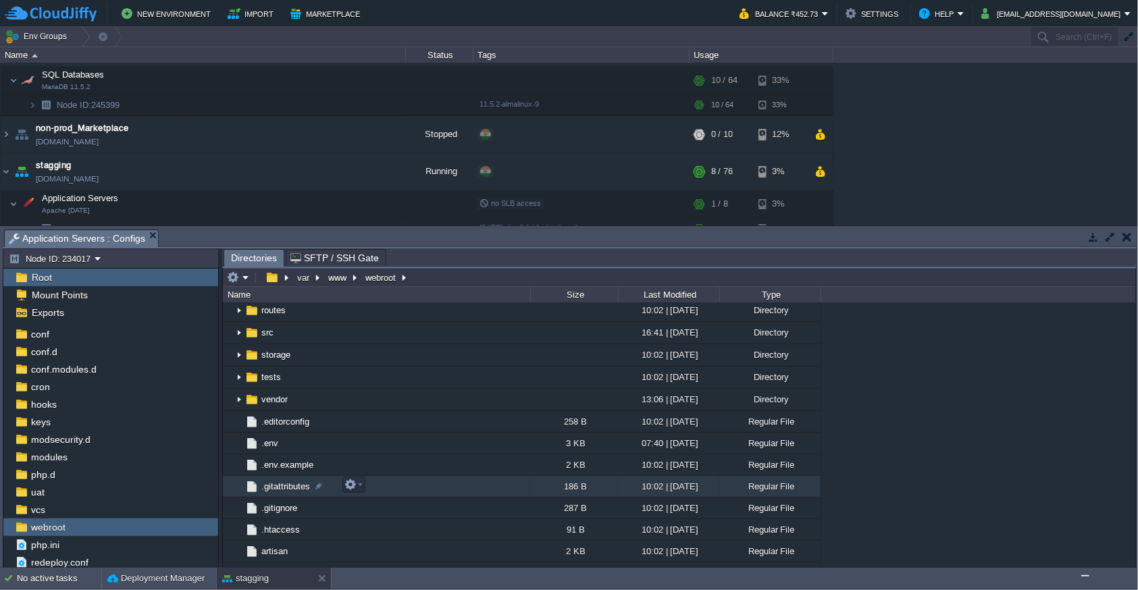
scroll to position [221, 0]
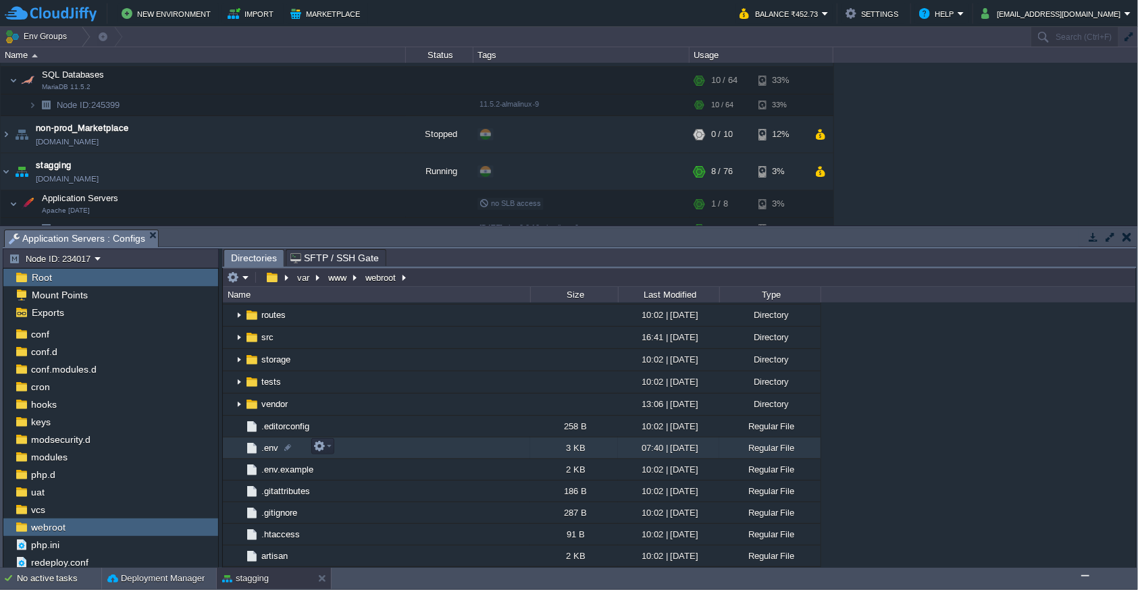
click at [374, 449] on td ".env" at bounding box center [376, 449] width 307 height 22
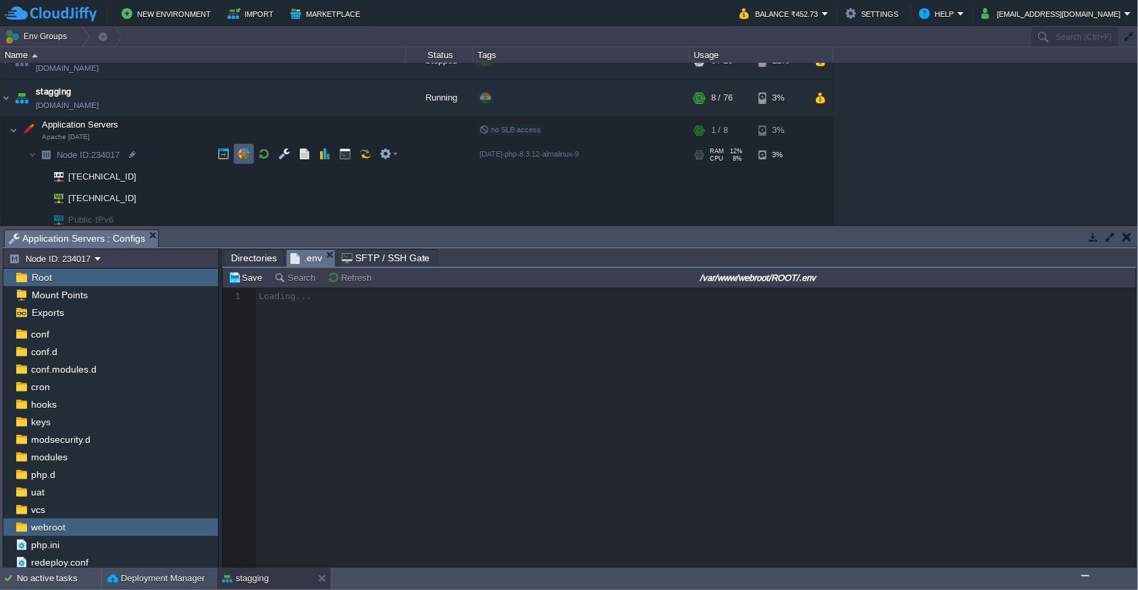
scroll to position [4, 0]
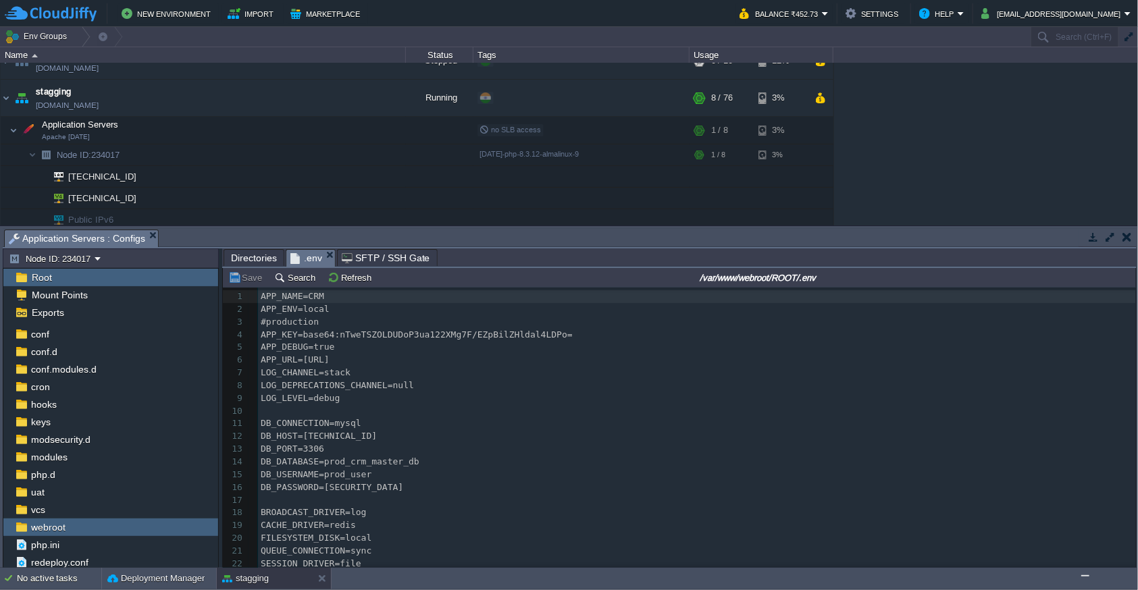
click at [394, 434] on pre "DB_HOST=[TECHNICAL_ID]" at bounding box center [697, 436] width 878 height 13
type textarea "49"
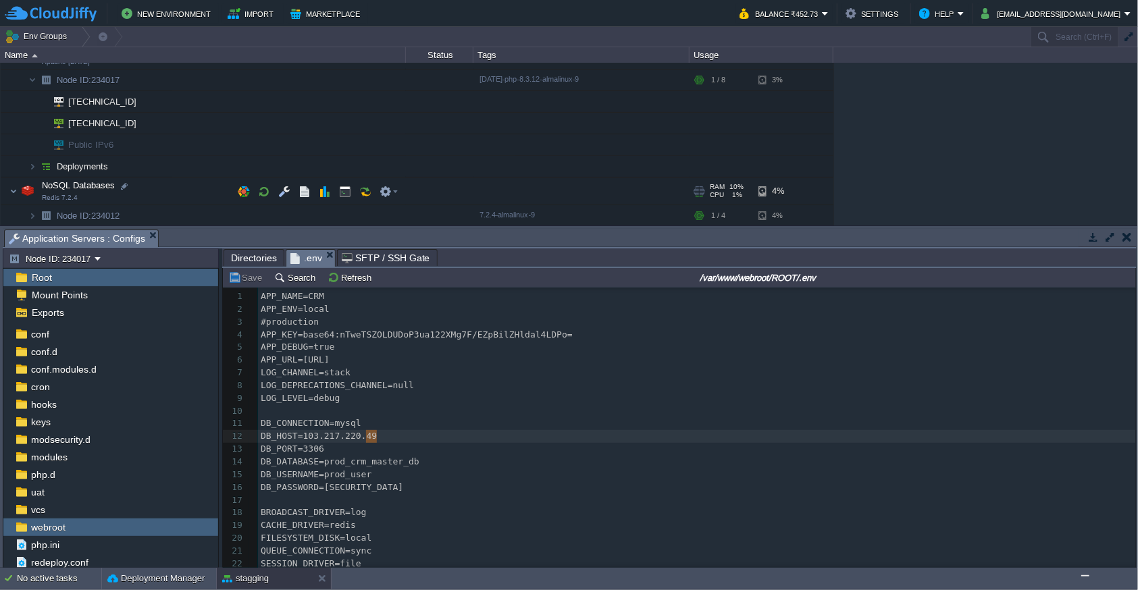
scroll to position [343, 0]
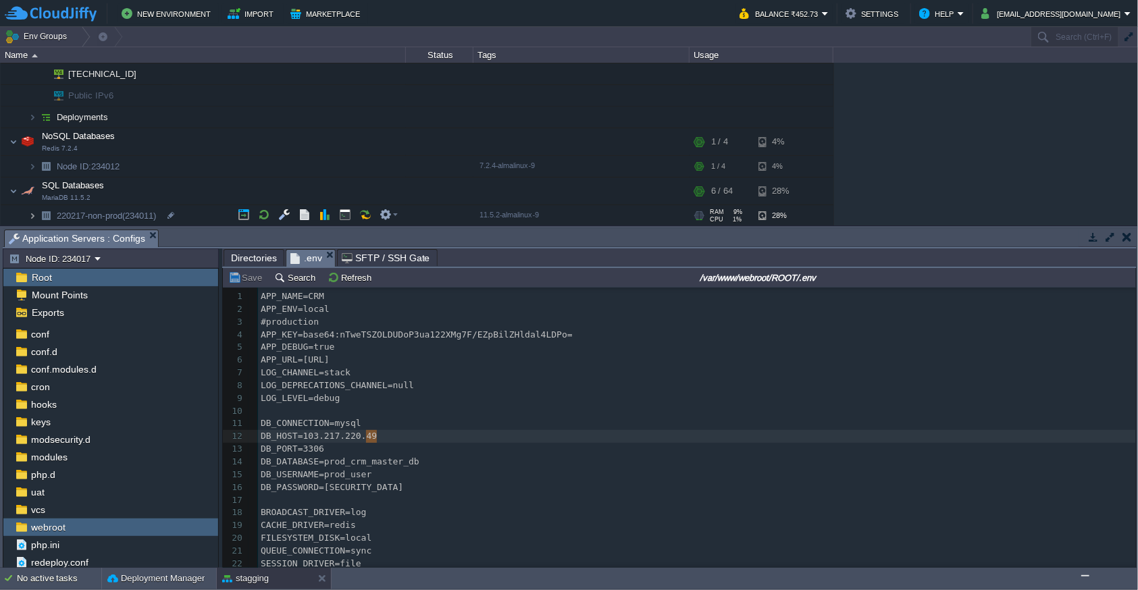
click at [30, 216] on img at bounding box center [32, 215] width 8 height 21
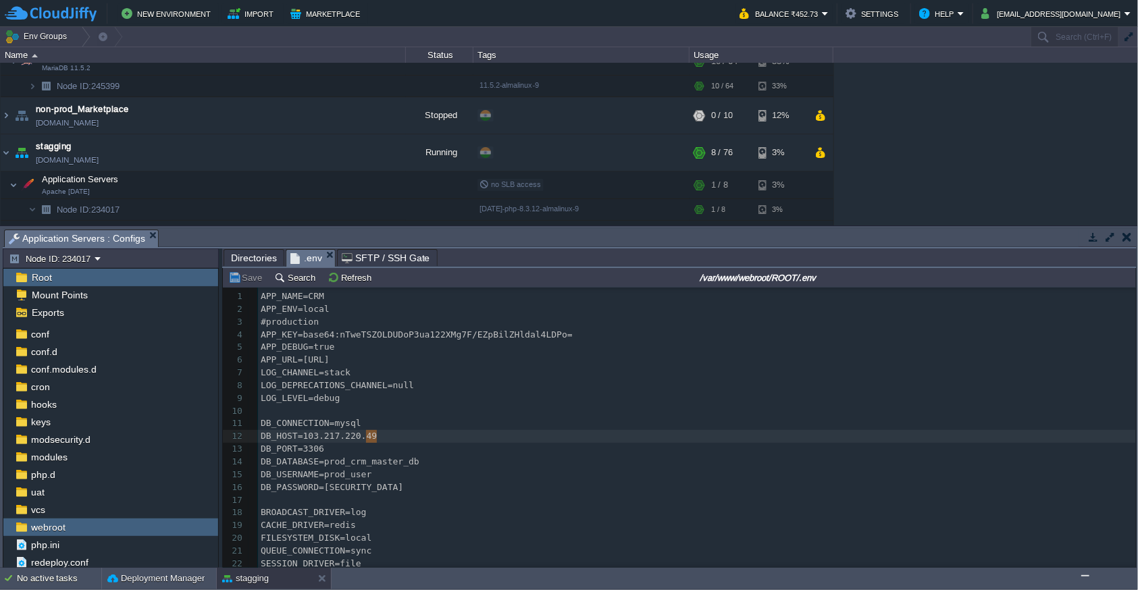
scroll to position [91, 0]
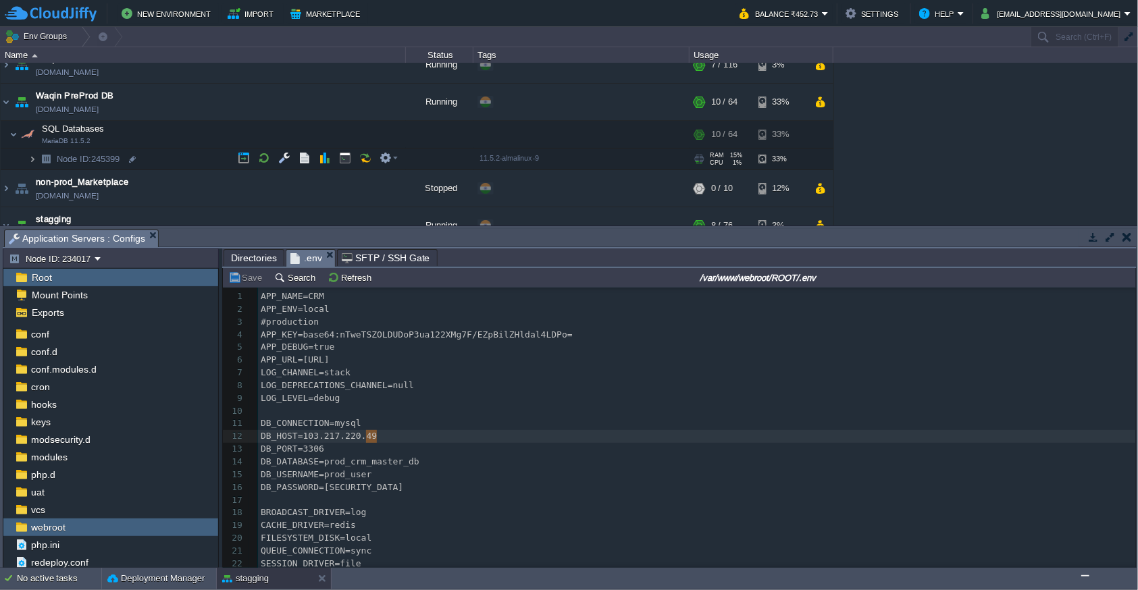
click at [31, 160] on img at bounding box center [32, 159] width 8 height 21
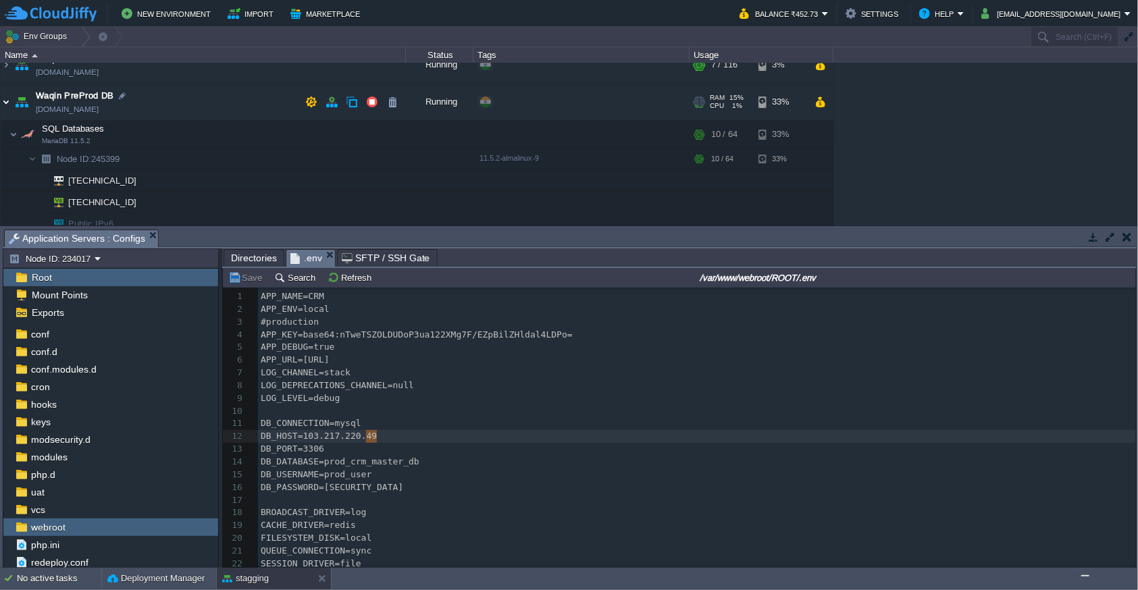
click at [7, 105] on img at bounding box center [6, 102] width 11 height 36
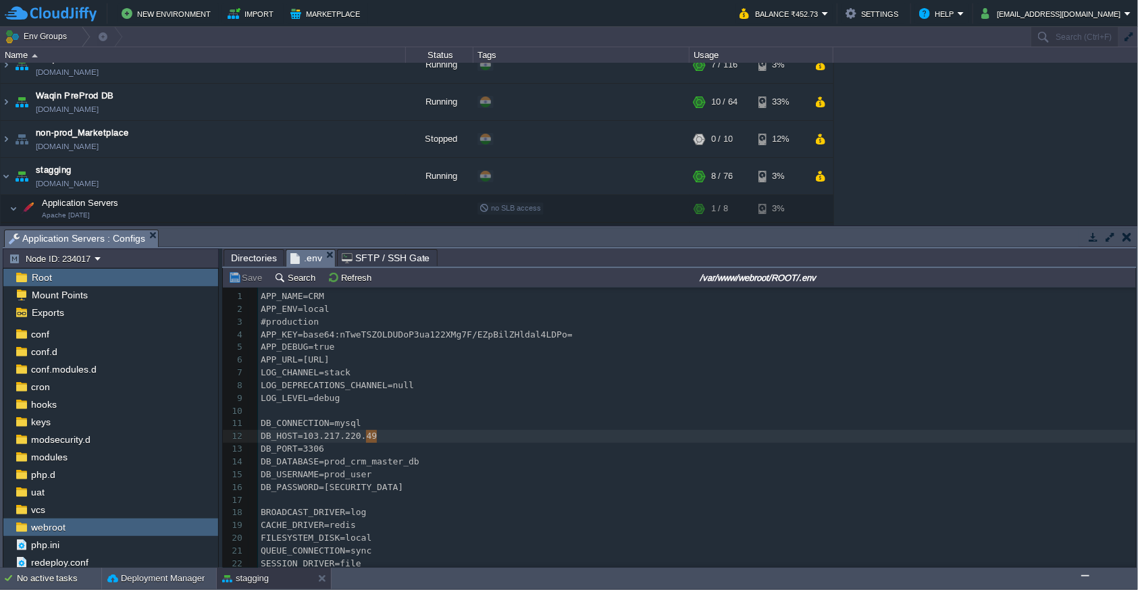
click at [1126, 236] on button "button" at bounding box center [1127, 237] width 9 height 12
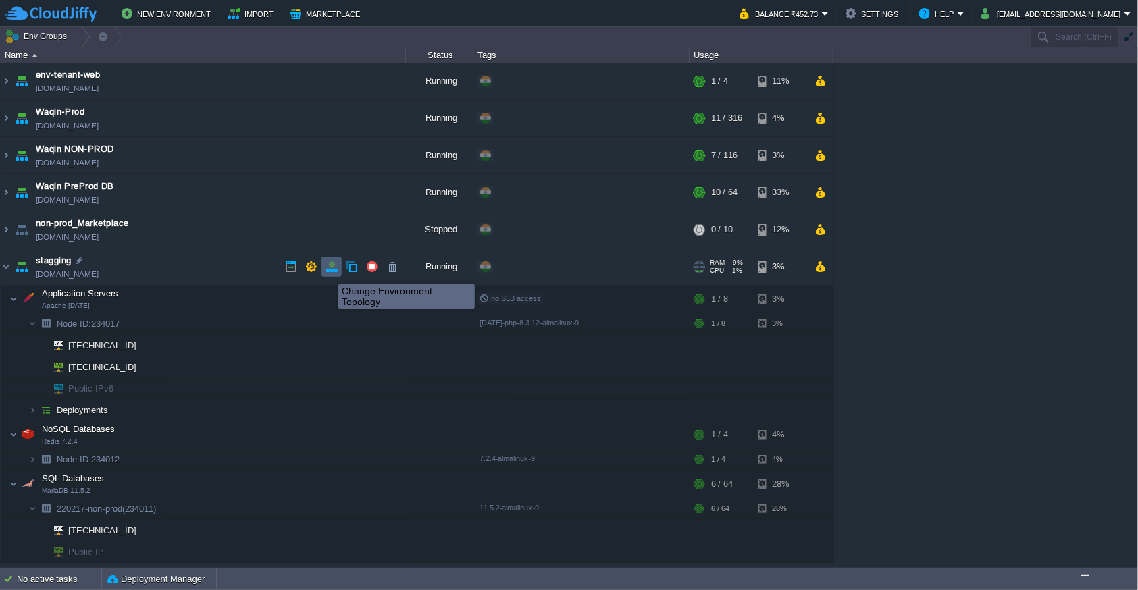
click at [328, 272] on button "button" at bounding box center [332, 267] width 12 height 12
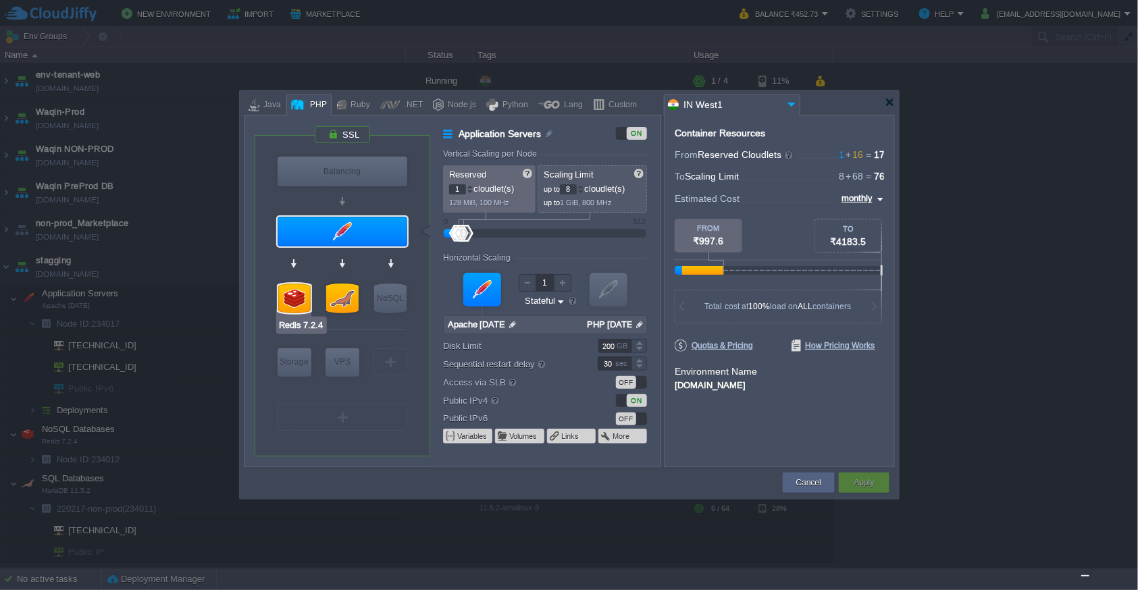
click at [290, 304] on div at bounding box center [294, 299] width 32 height 30
type input "NoSQL Databases"
type input "4"
type input "Redis 7.2.4"
type input "null"
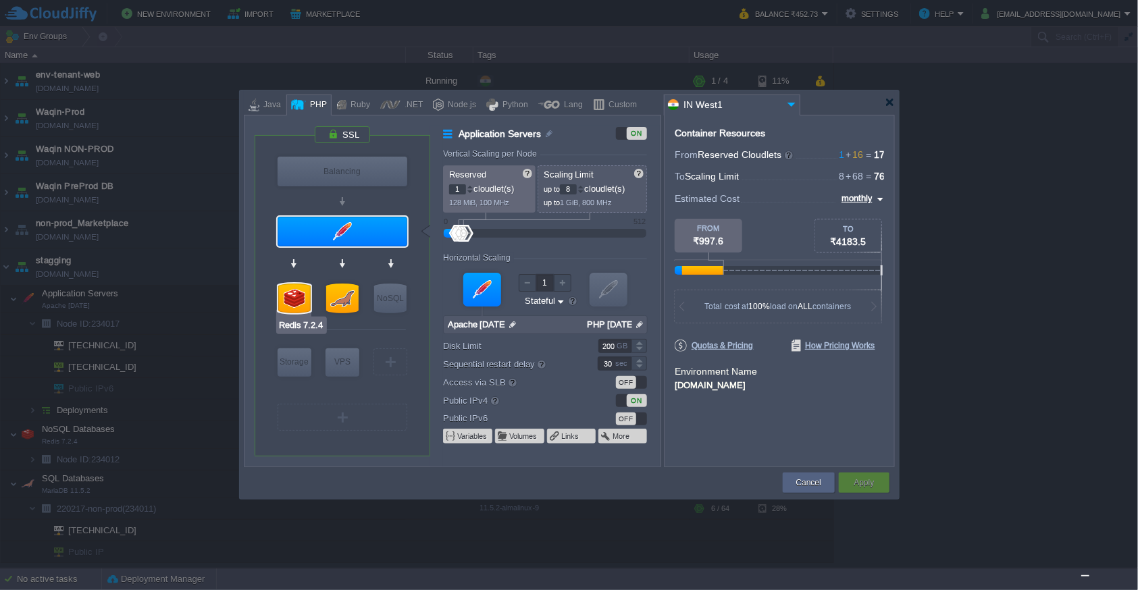
type input "7.2.4-almalinux-9"
type input "Stateless"
type input "20"
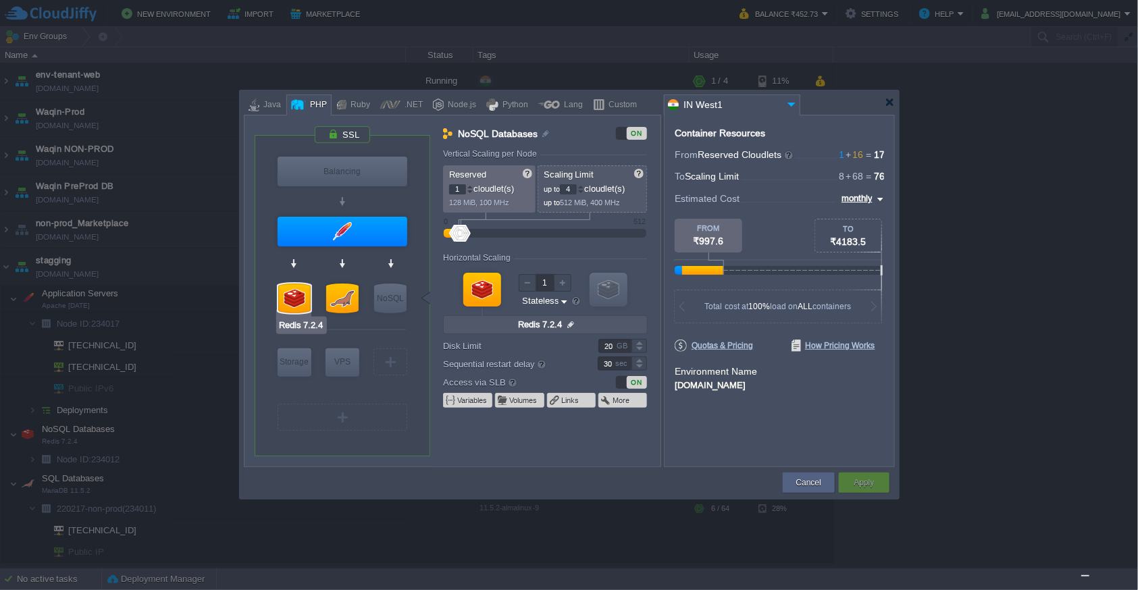
type input "MariaDB 11.5.2"
click at [343, 302] on div at bounding box center [342, 299] width 32 height 30
type input "SQL Databases"
type input "15"
type input "64"
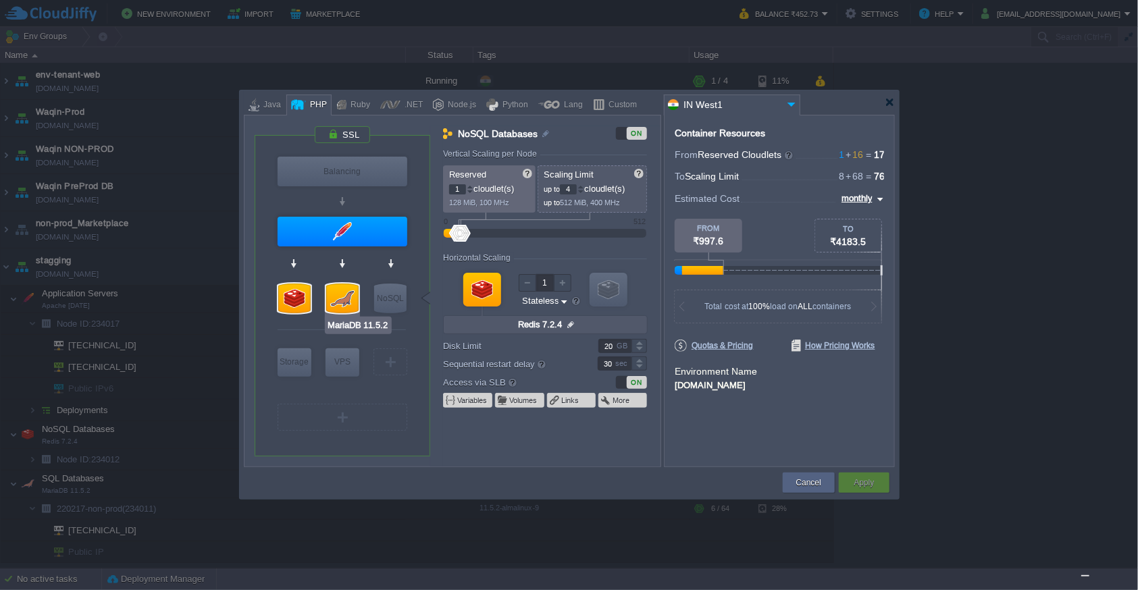
type input "MariaDB 11.5.2"
type input "null"
type input "11.5.2-almalinux-9"
type input "5"
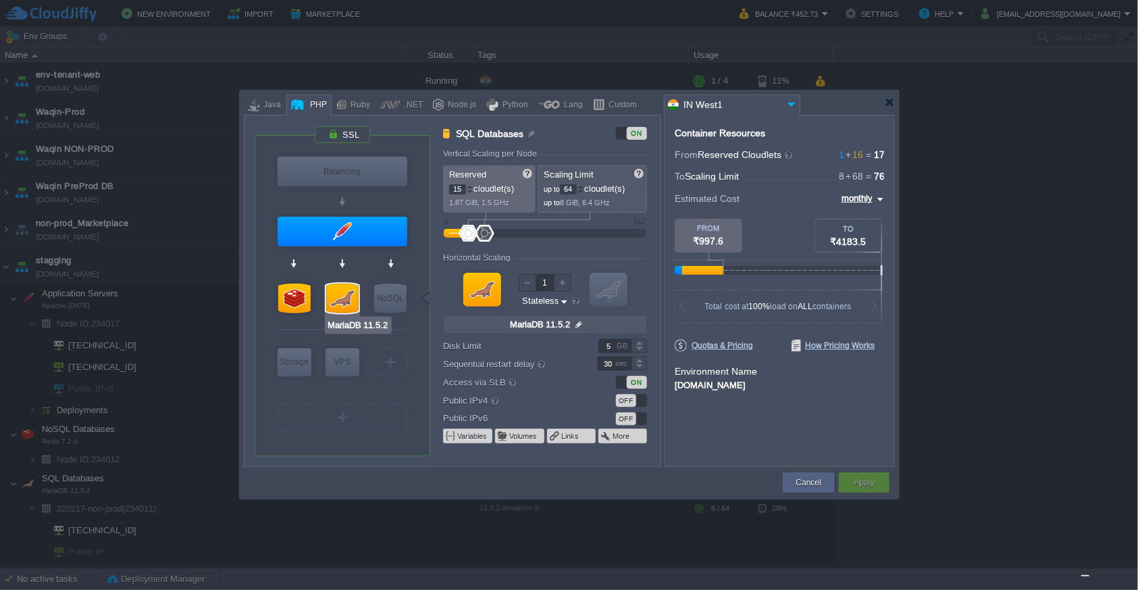
click at [343, 302] on div at bounding box center [342, 299] width 32 height 30
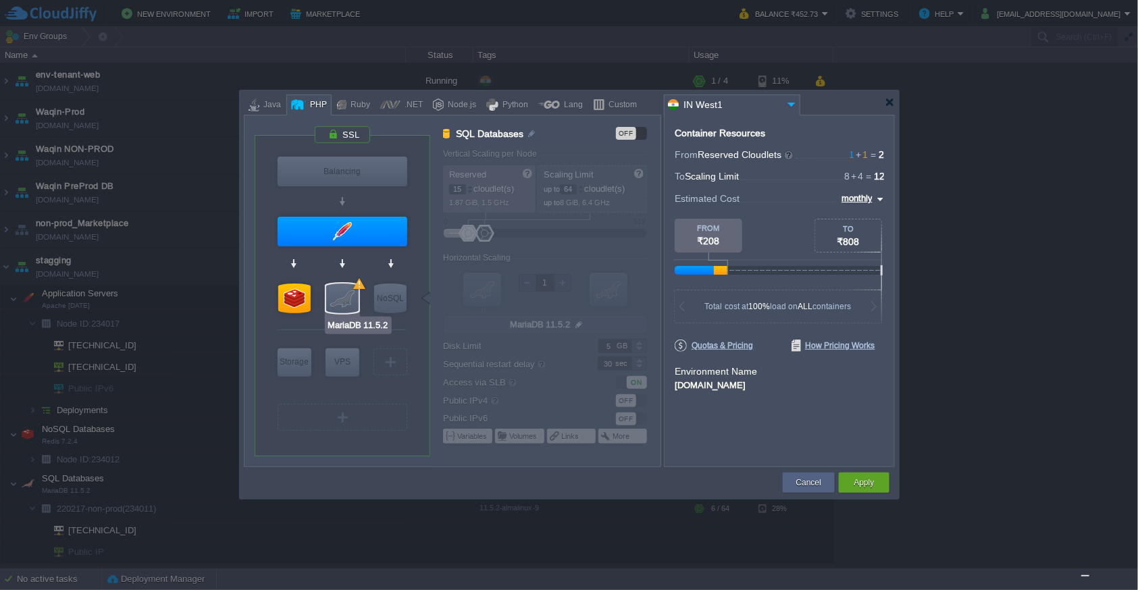
type input "Redis 7.2.4"
click at [291, 297] on div at bounding box center [294, 299] width 32 height 30
type input "NoSQL Databases"
type input "1"
type input "4"
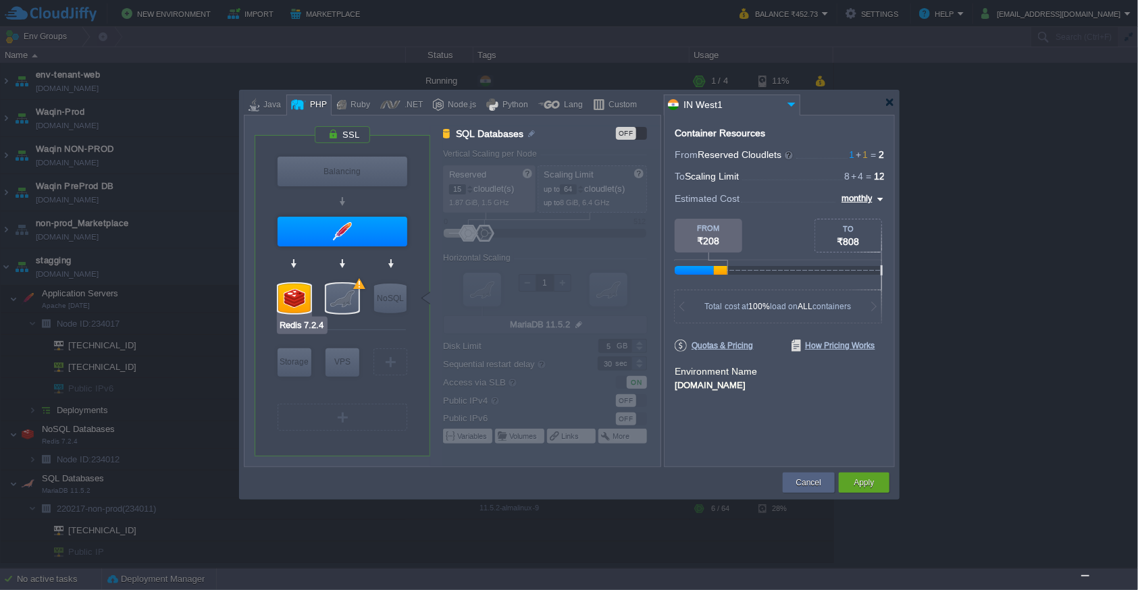
type input "Redis 7.2.4"
type input "null"
type input "7.2.4-almalinux-9"
type input "20"
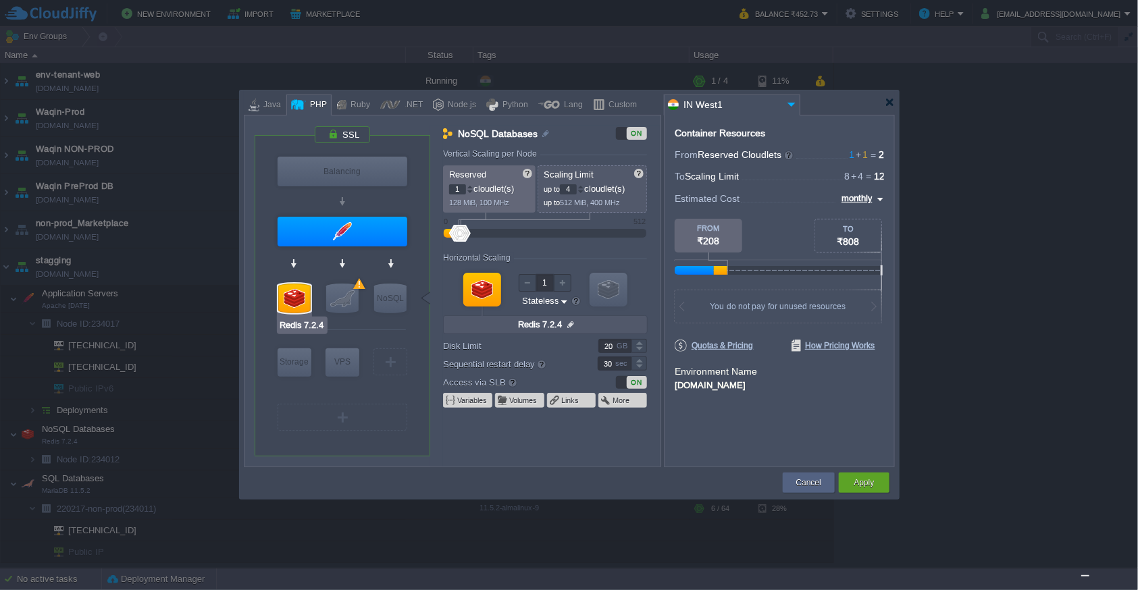
click at [293, 305] on div at bounding box center [294, 299] width 32 height 30
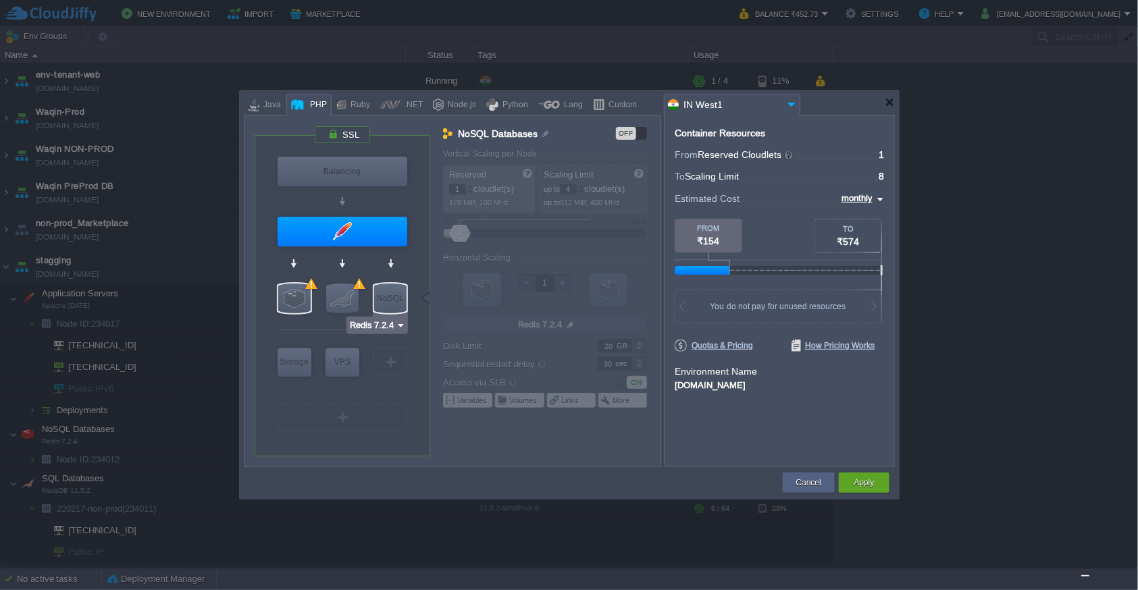
type input "MariaDB 11.5.2"
click at [347, 297] on div at bounding box center [342, 299] width 32 height 30
type input "SQL Databases"
type input "15"
type input "64"
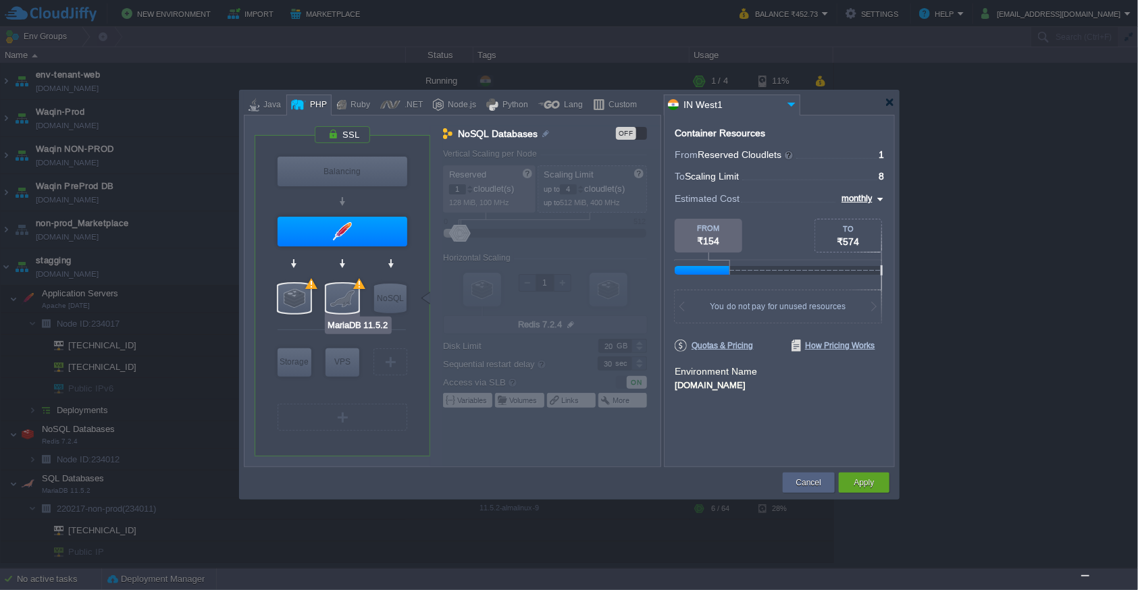
type input "MariaDB 11.5.2"
type input "null"
type input "11.5.2-almalinux-9"
type input "5"
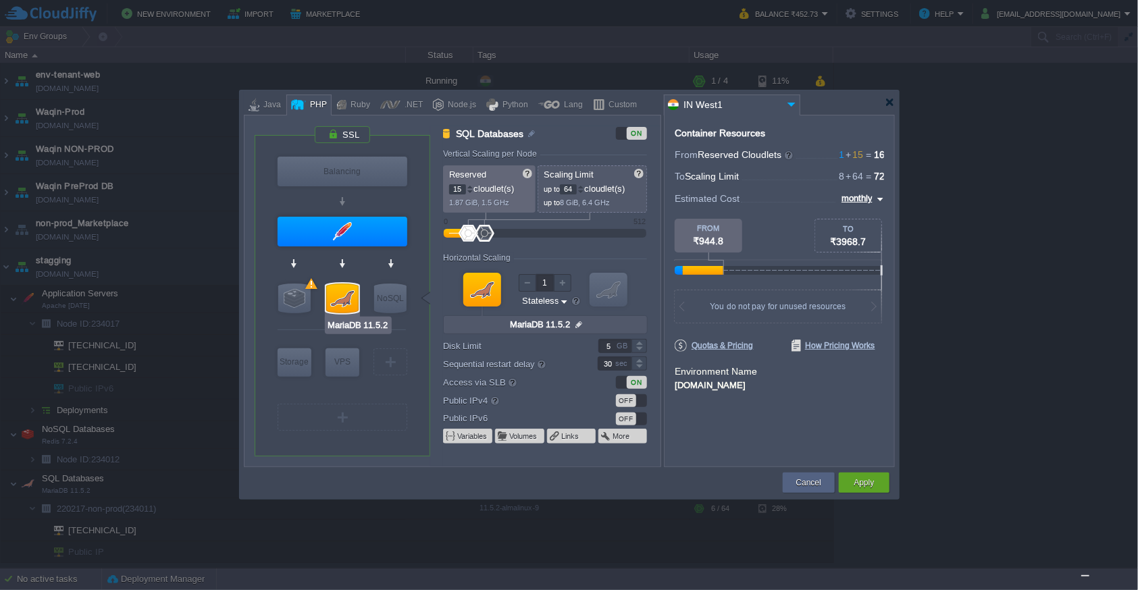
type input "Redis 7.2.4"
click at [308, 297] on div at bounding box center [294, 299] width 32 height 30
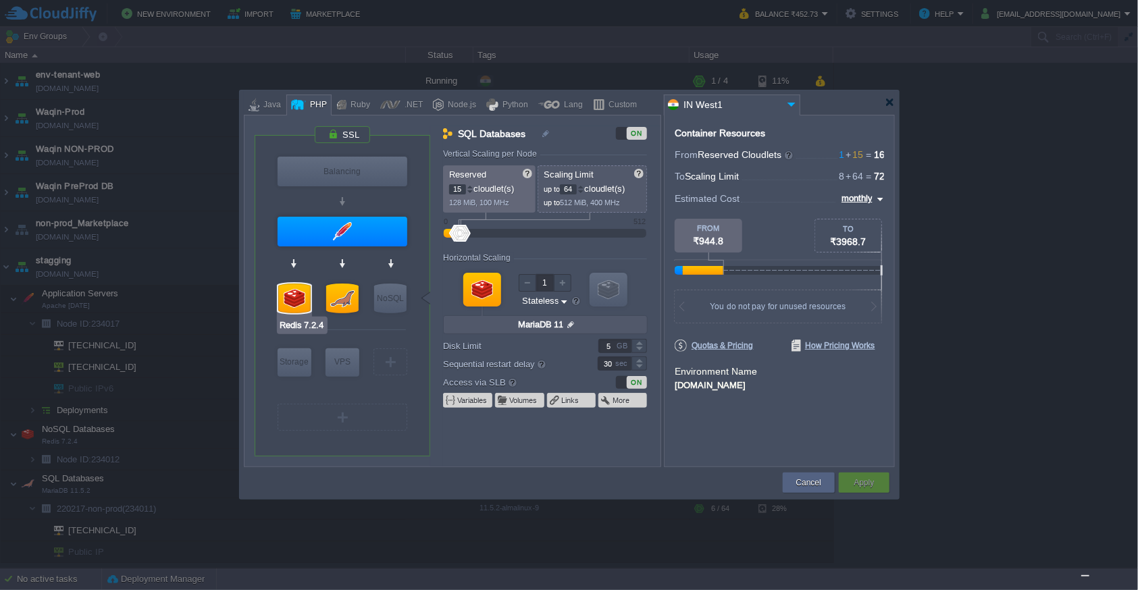
type input "NoSQL Databases"
type input "1"
type input "4"
type input "Redis 7.2.4"
type input "null"
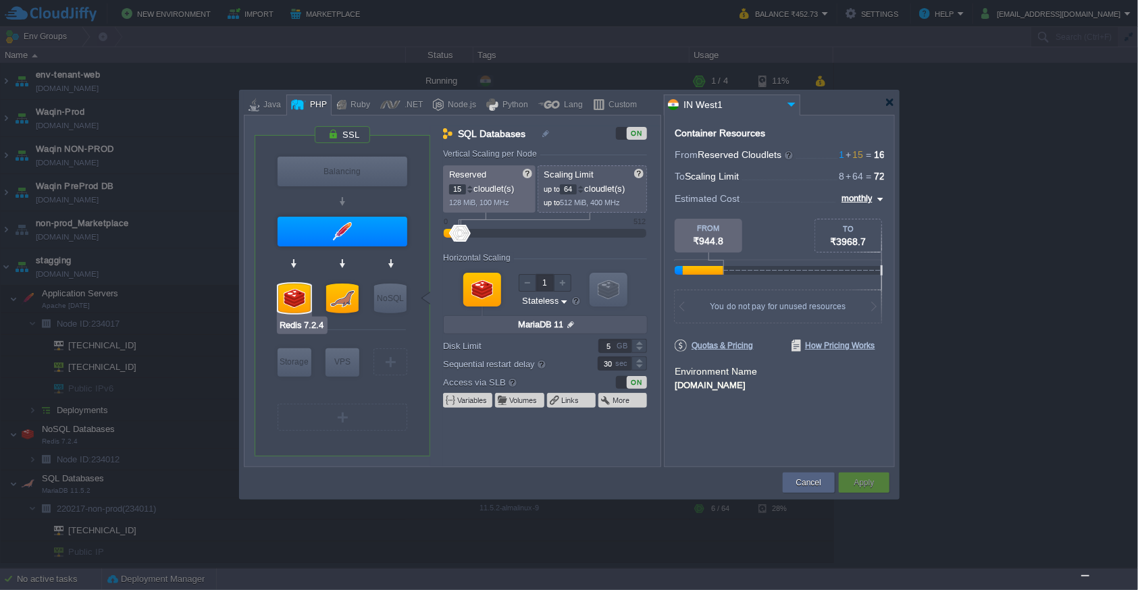
type input "7.2.4-almalinux-9"
type input "20"
type input "MariaDB 11.5.2"
click at [341, 298] on div at bounding box center [342, 299] width 32 height 30
type input "SQL Databases"
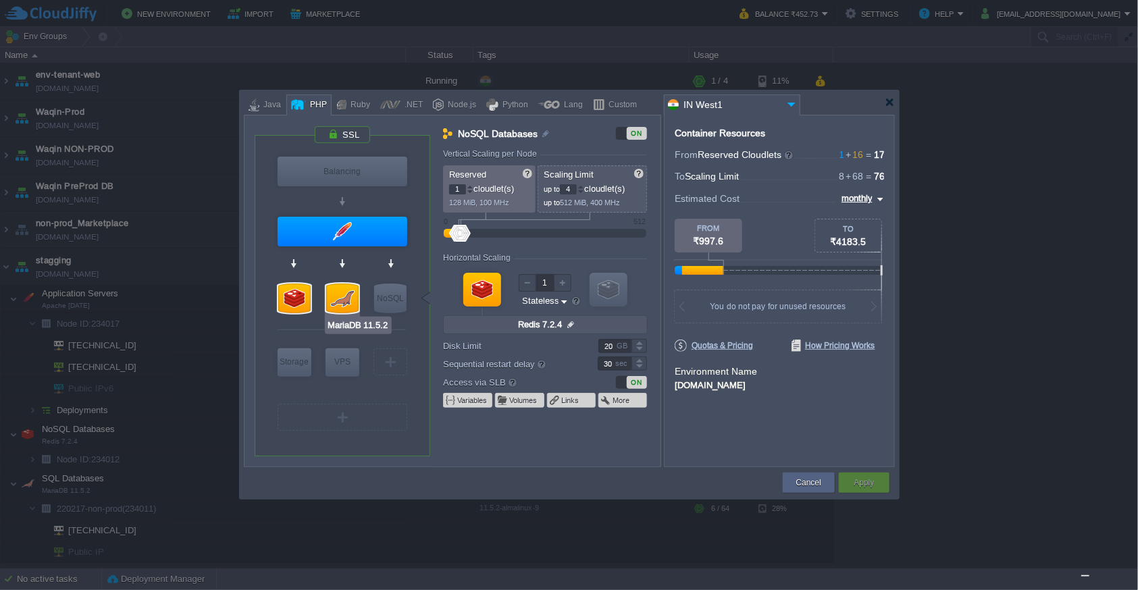
type input "15"
type input "64"
type input "MariaDB 11.5.2"
type input "null"
type input "11.5.2-almalinux-9"
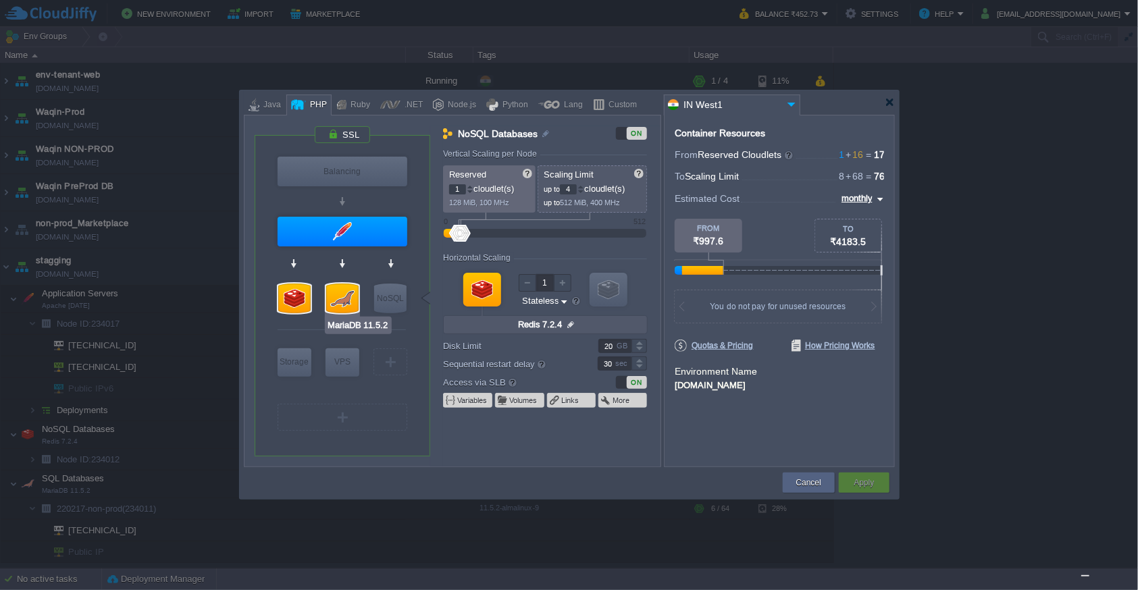
type input "5"
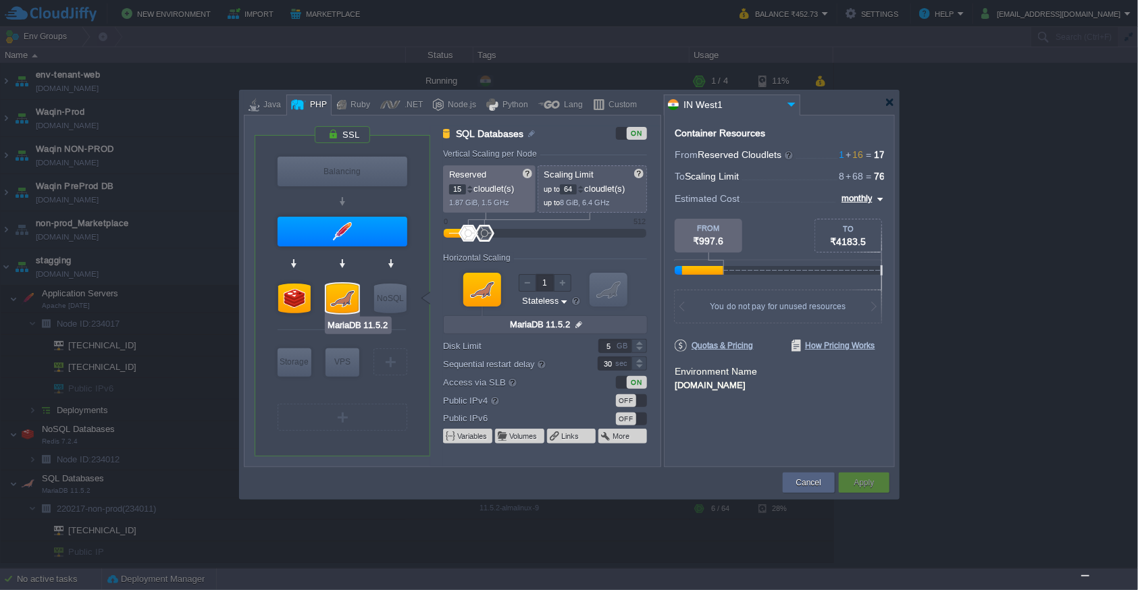
type input "Redis 7.2.4"
click at [293, 301] on div at bounding box center [294, 299] width 32 height 30
type input "NoSQL Databases"
type input "1"
type input "4"
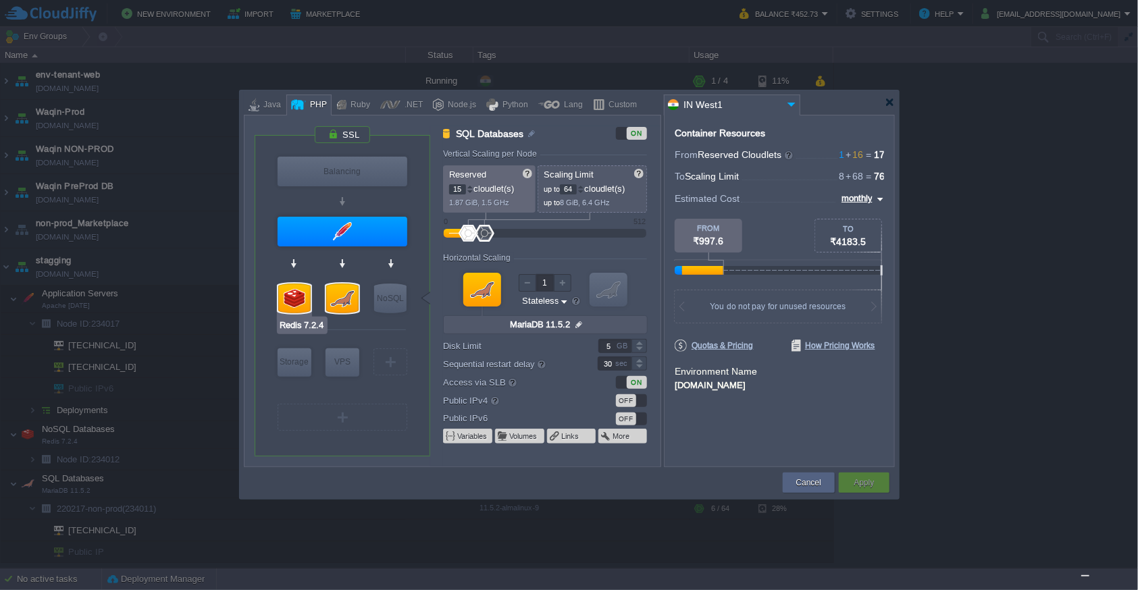
type input "Redis 7.2.4"
type input "null"
type input "7.2.4-almalinux-9"
type input "20"
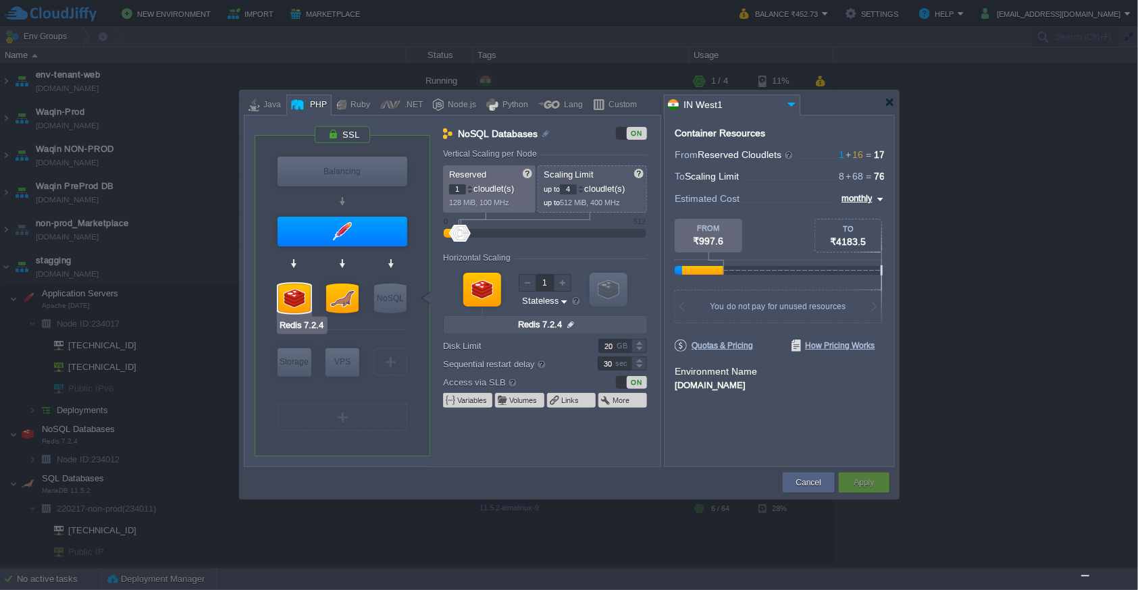
click at [299, 301] on div at bounding box center [294, 299] width 32 height 30
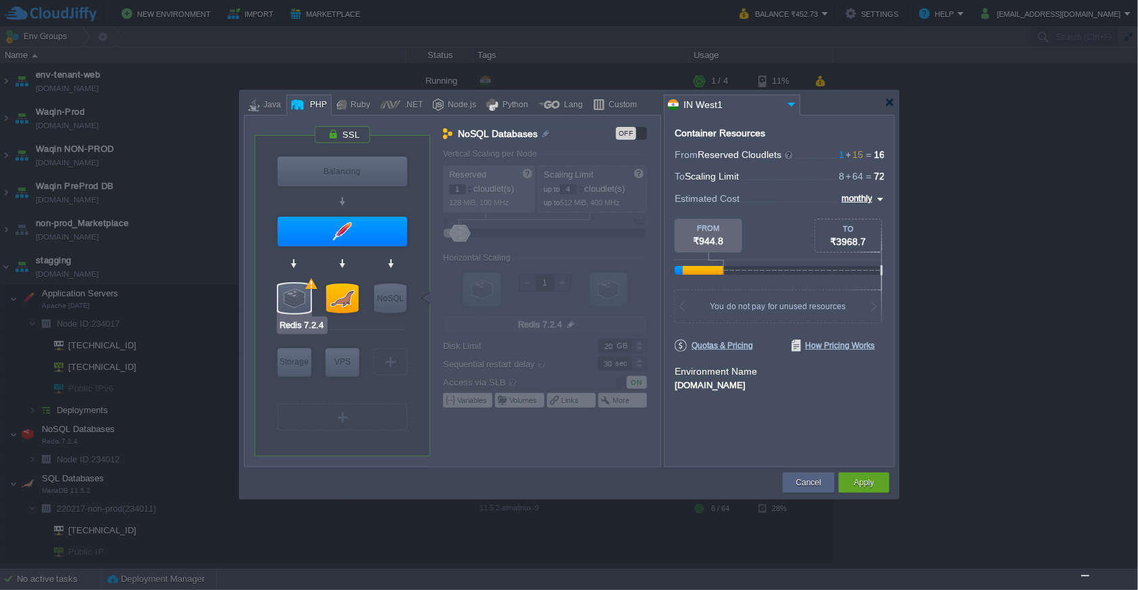
type input "MariaDB 11.5.2"
click at [349, 303] on div at bounding box center [342, 299] width 32 height 30
type input "SQL Databases"
type input "15"
type input "64"
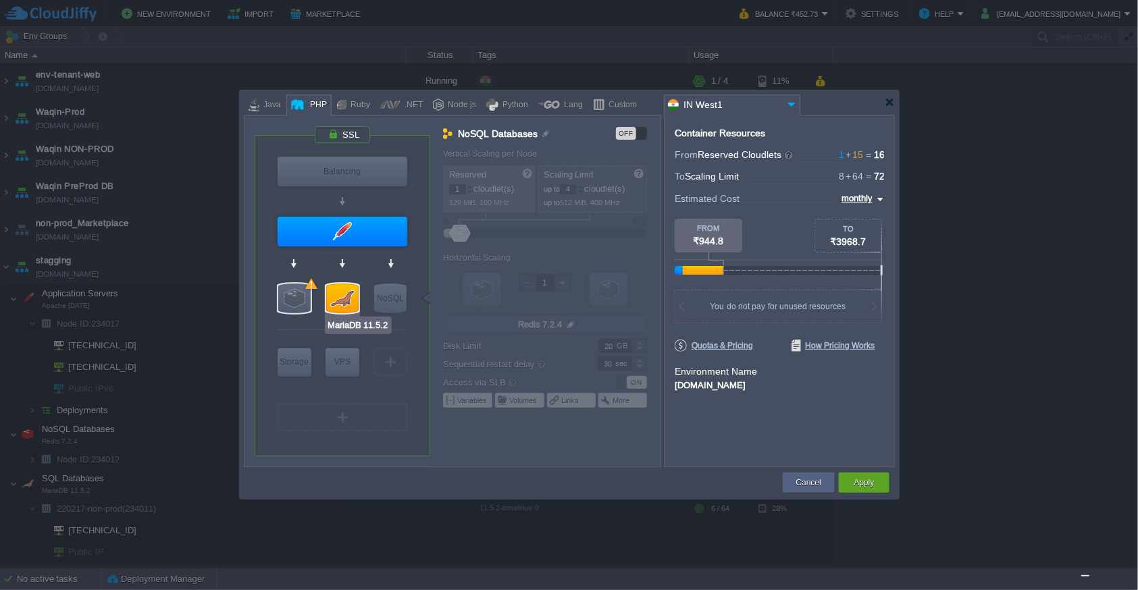
type input "MariaDB 11.5.2"
type input "null"
type input "11.5.2-almalinux-9"
type input "5"
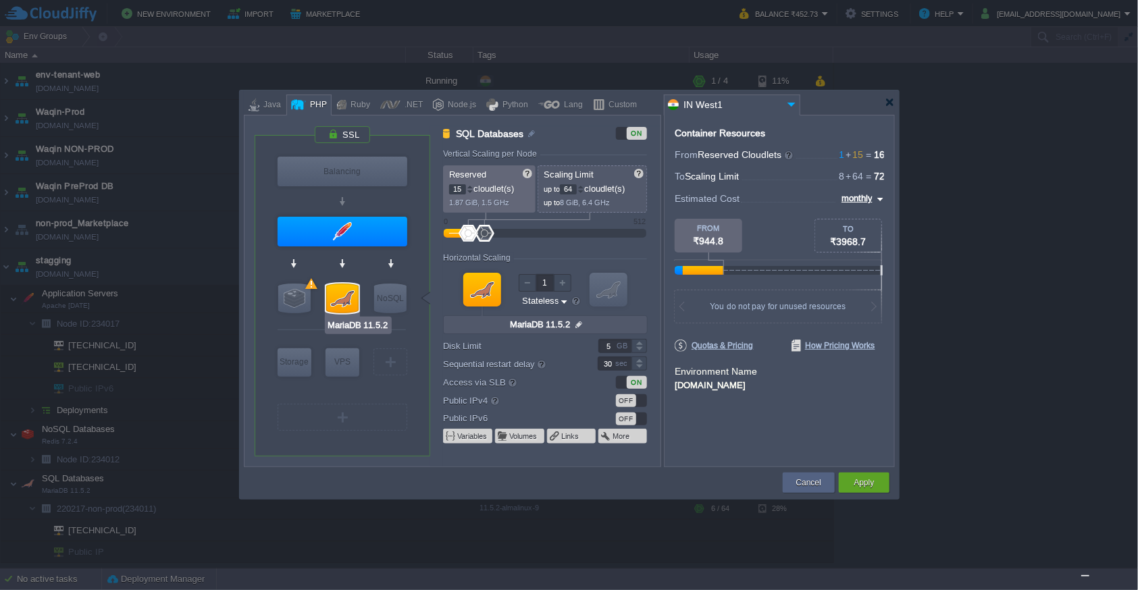
click at [349, 303] on div at bounding box center [342, 299] width 32 height 30
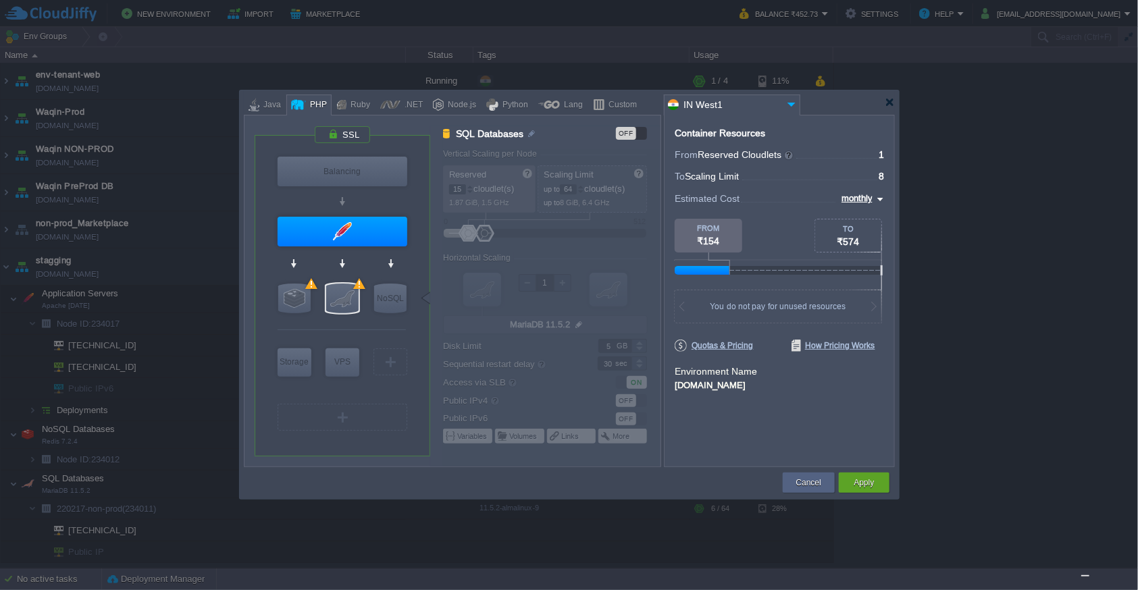
type input "Redis 7.2.4"
click at [875, 487] on div "Apply" at bounding box center [864, 483] width 30 height 20
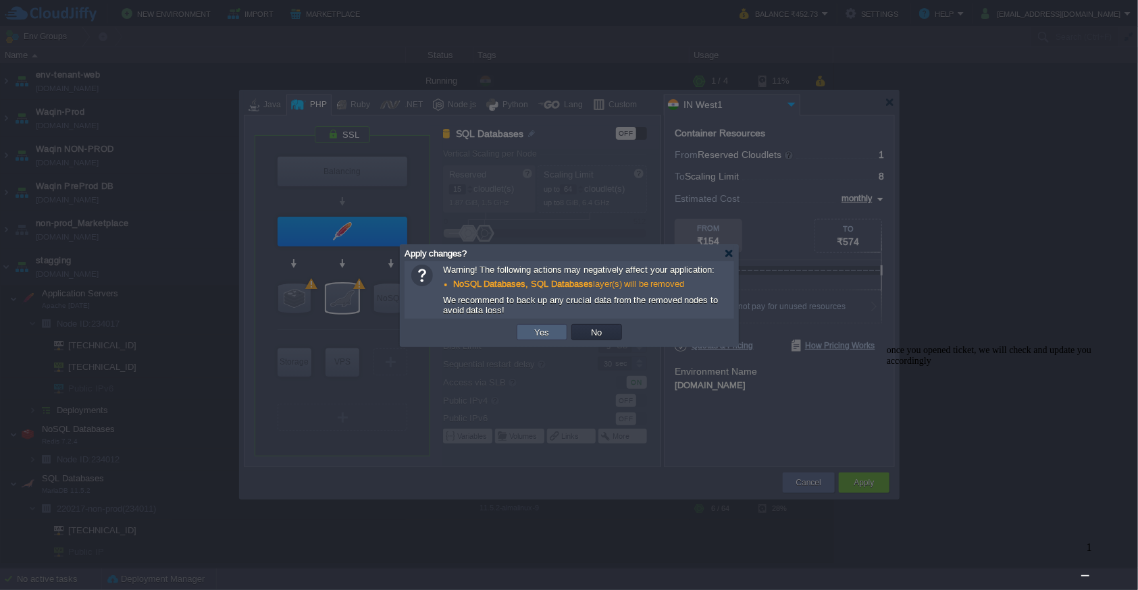
click at [527, 332] on td "Yes" at bounding box center [542, 332] width 51 height 16
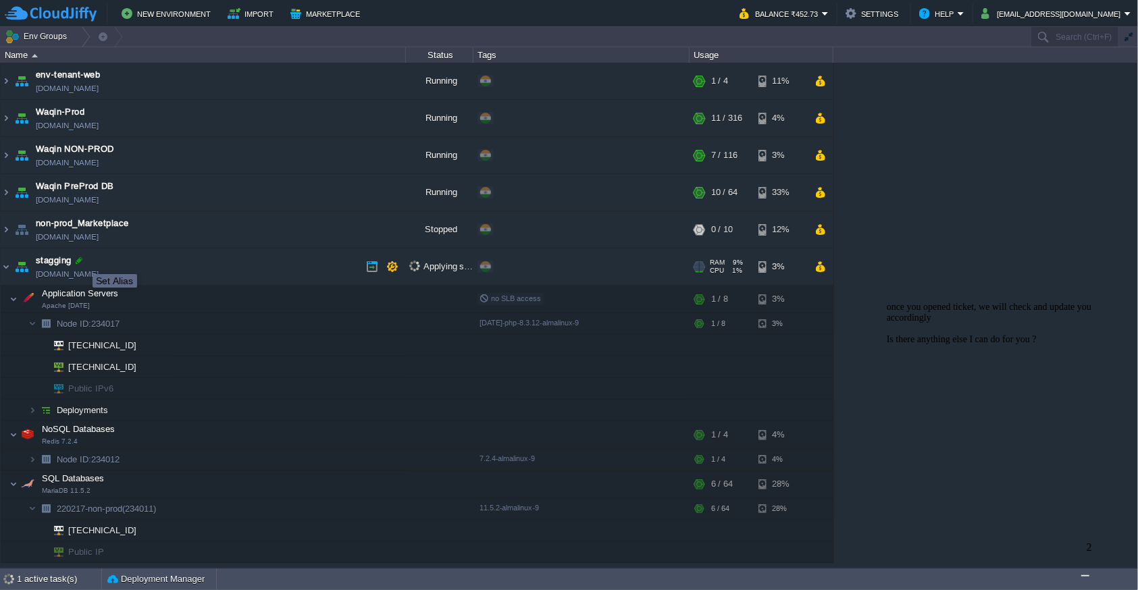
click at [81, 262] on div at bounding box center [79, 261] width 12 height 12
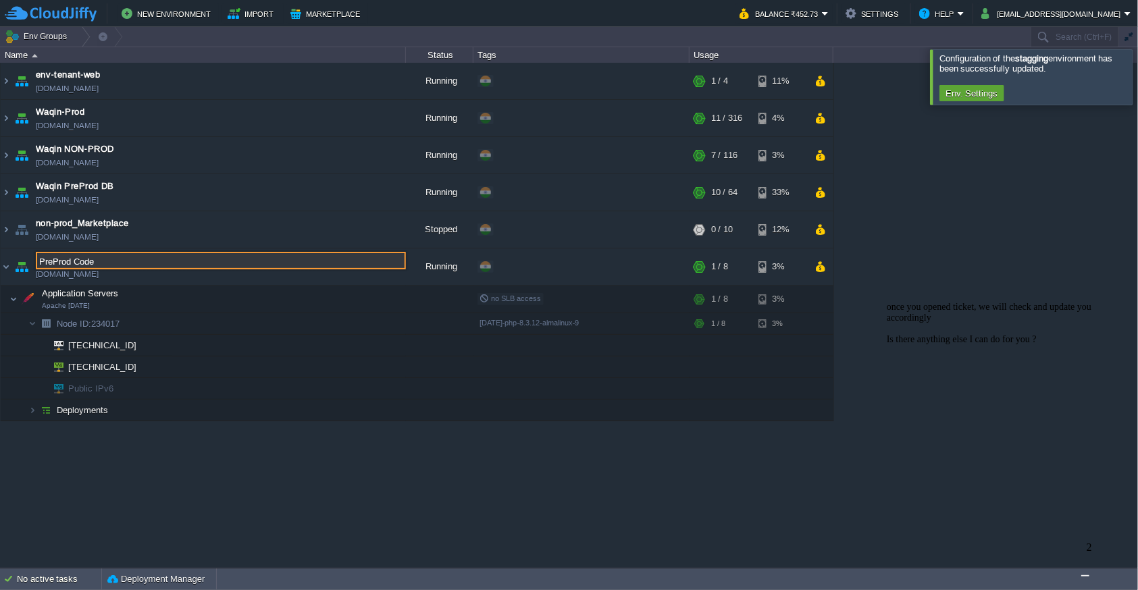
click at [919, 282] on div "env-tenant-web [DOMAIN_NAME] Running + Add to Env Group RAM 10% CPU 5% 1 / 4 11…" at bounding box center [569, 315] width 1138 height 505
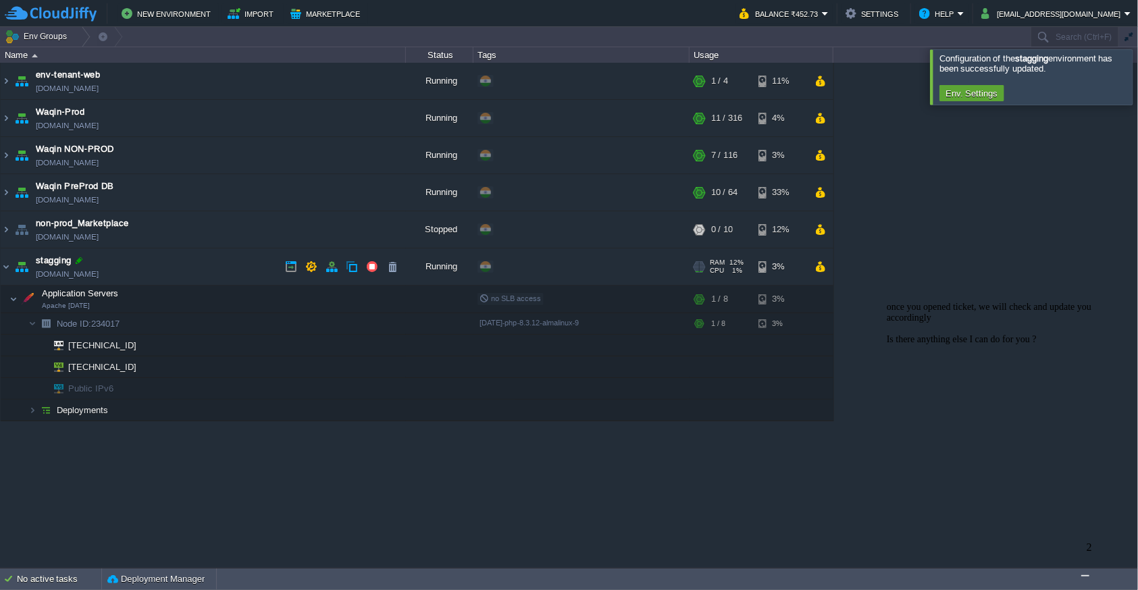
click at [76, 261] on div at bounding box center [79, 261] width 12 height 12
click at [5, 268] on img at bounding box center [6, 267] width 11 height 36
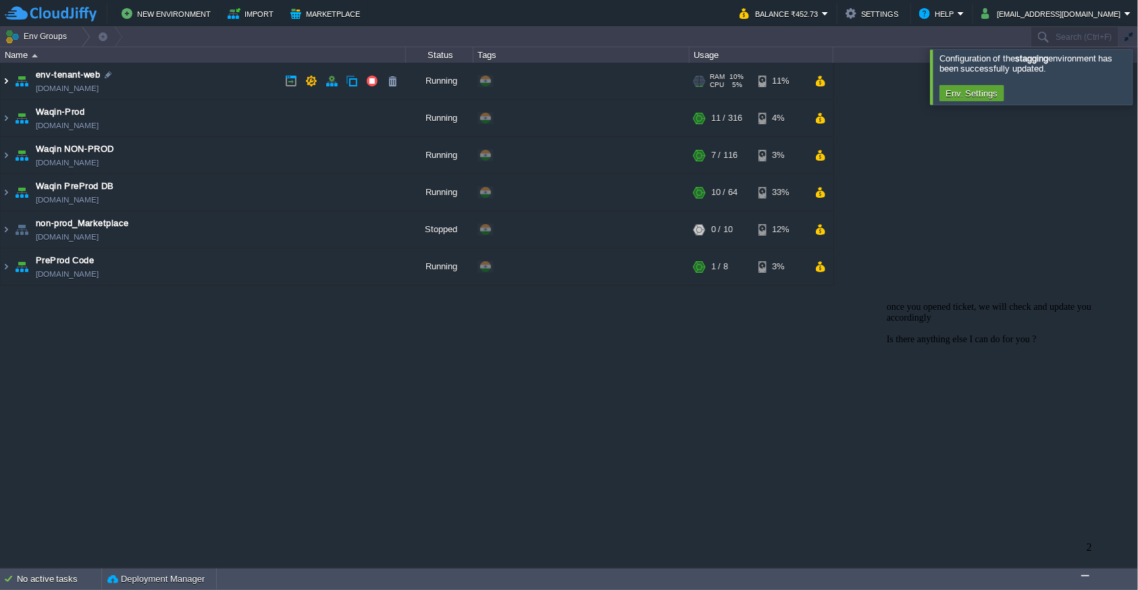
click at [4, 80] on img at bounding box center [6, 81] width 11 height 36
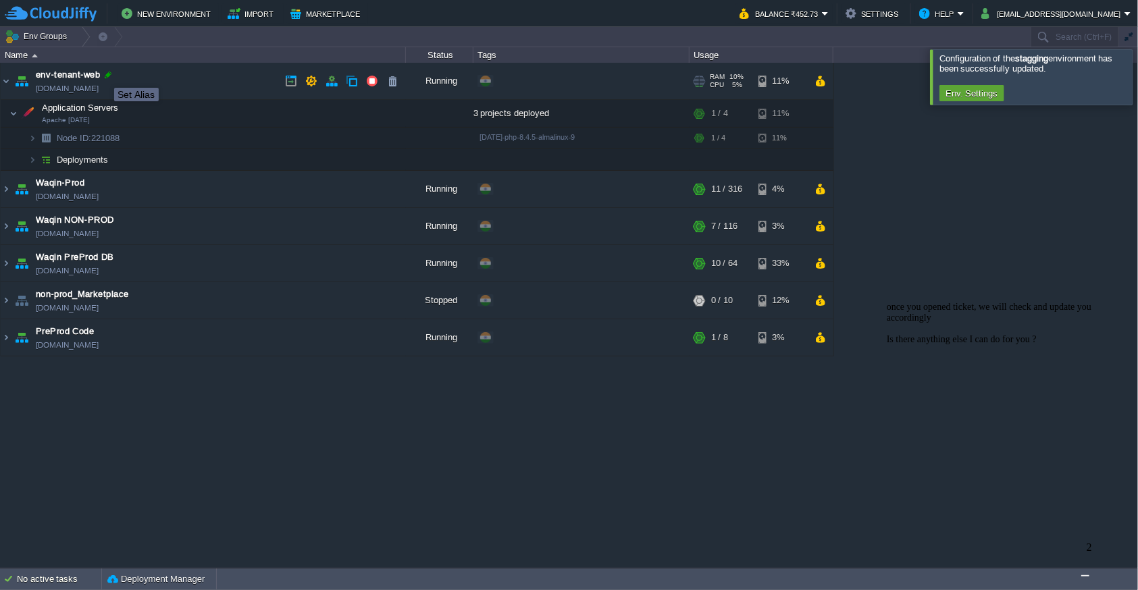
click at [104, 76] on div at bounding box center [108, 75] width 12 height 12
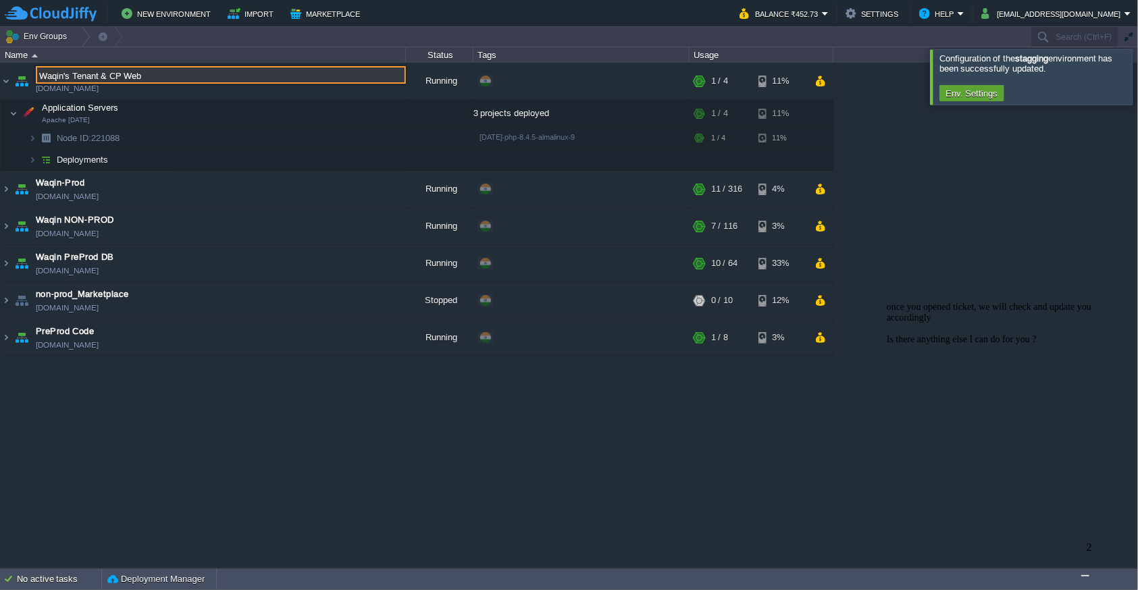
click at [176, 77] on input "Waqin's Tenant & CP Web" at bounding box center [221, 75] width 370 height 18
type input "Waqin's Tenant & CP Web"
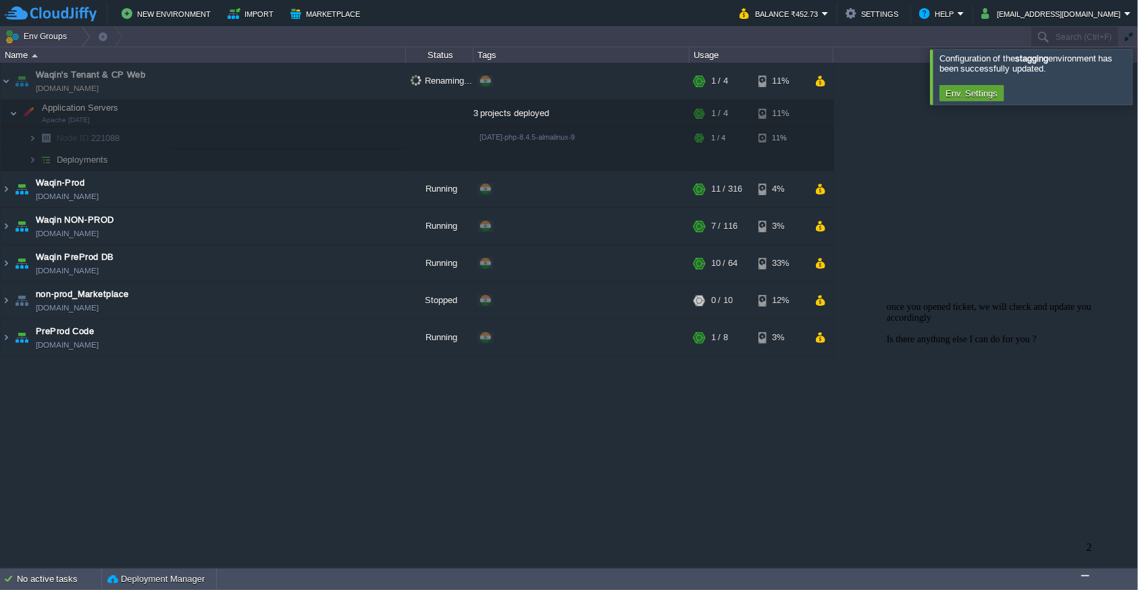
click at [898, 182] on div "Waqin's Tenant & CP Web [DOMAIN_NAME] Renaming... + Add to Env Group RAM 10% CP…" at bounding box center [569, 315] width 1138 height 505
click at [2, 80] on img at bounding box center [6, 81] width 11 height 36
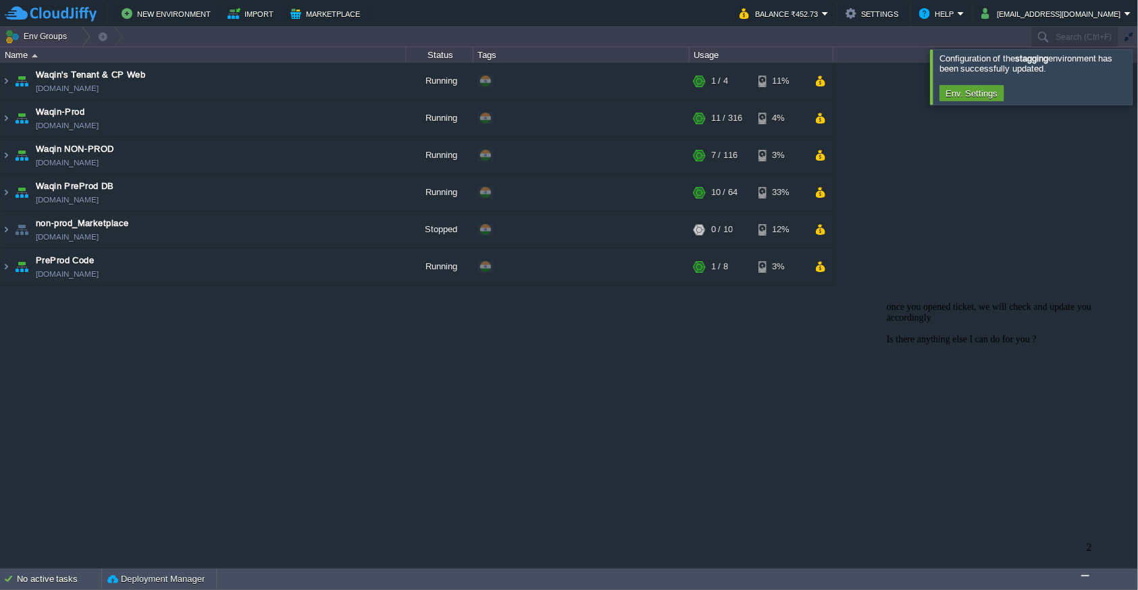
click at [1138, 79] on div at bounding box center [1155, 76] width 0 height 55
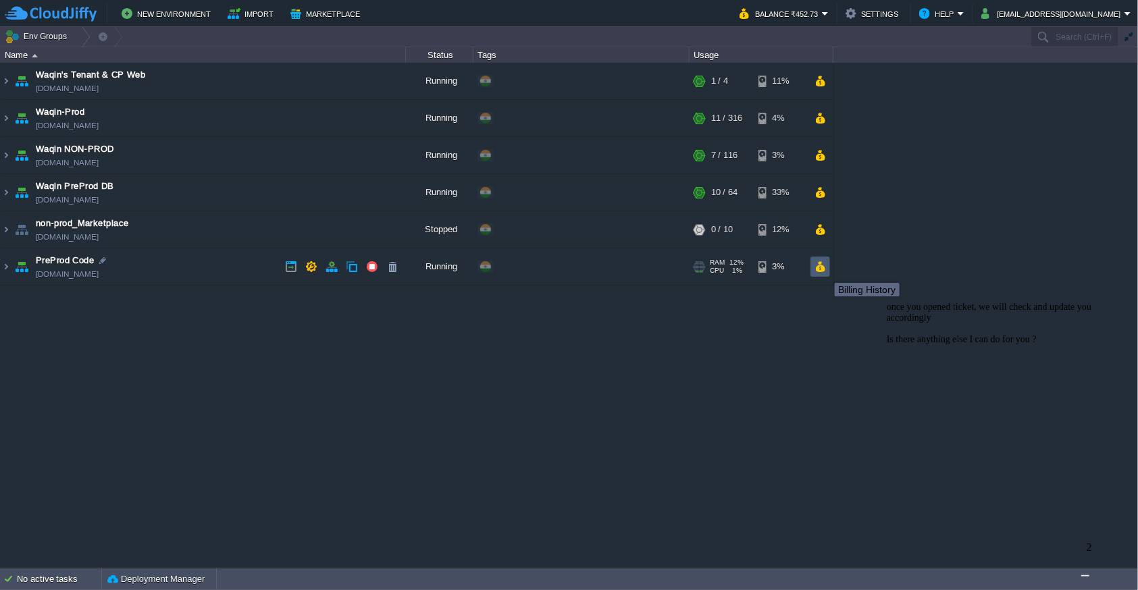
click at [825, 271] on button "button" at bounding box center [820, 267] width 11 height 12
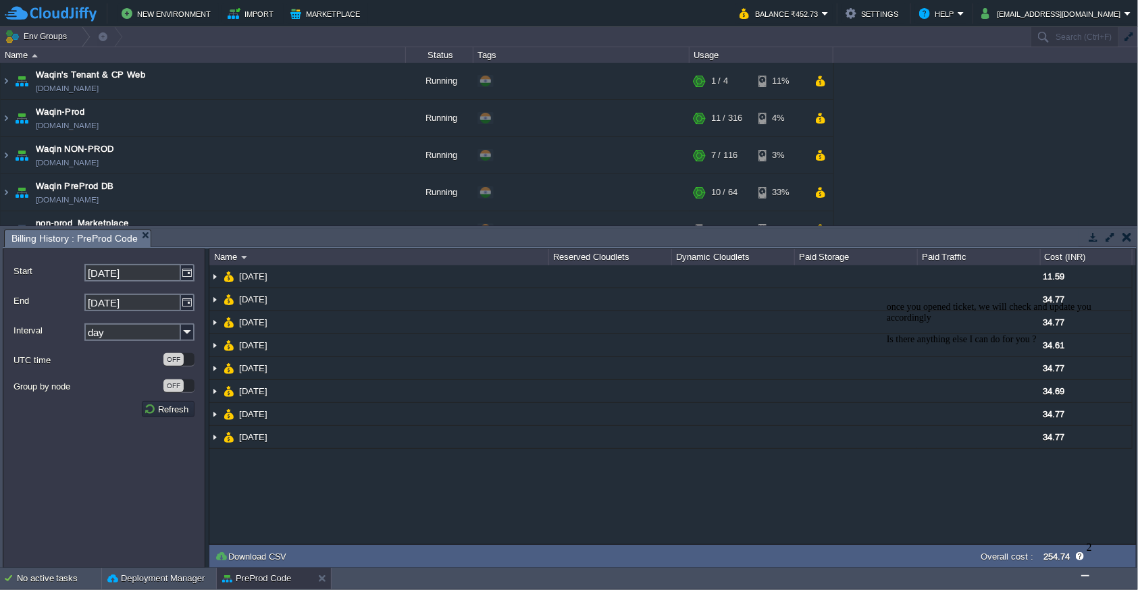
drag, startPoint x: 1109, startPoint y: 402, endPoint x: 1991, endPoint y: 702, distance: 931.9
click at [886, 301] on icon "Chat attention grabber" at bounding box center [886, 301] width 0 height 0
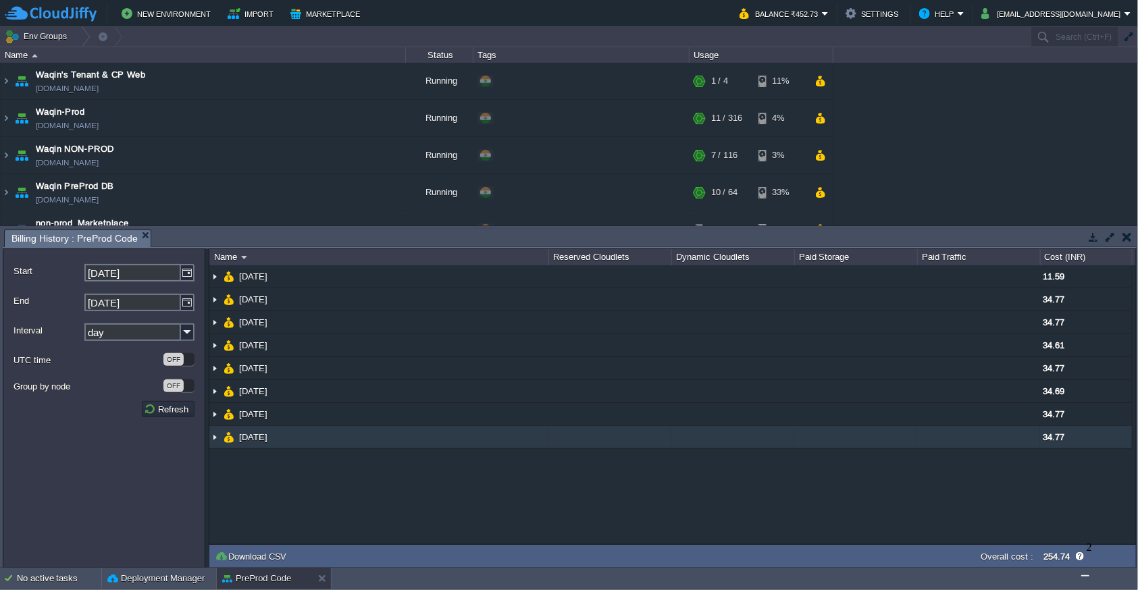
click at [213, 440] on img at bounding box center [214, 437] width 11 height 22
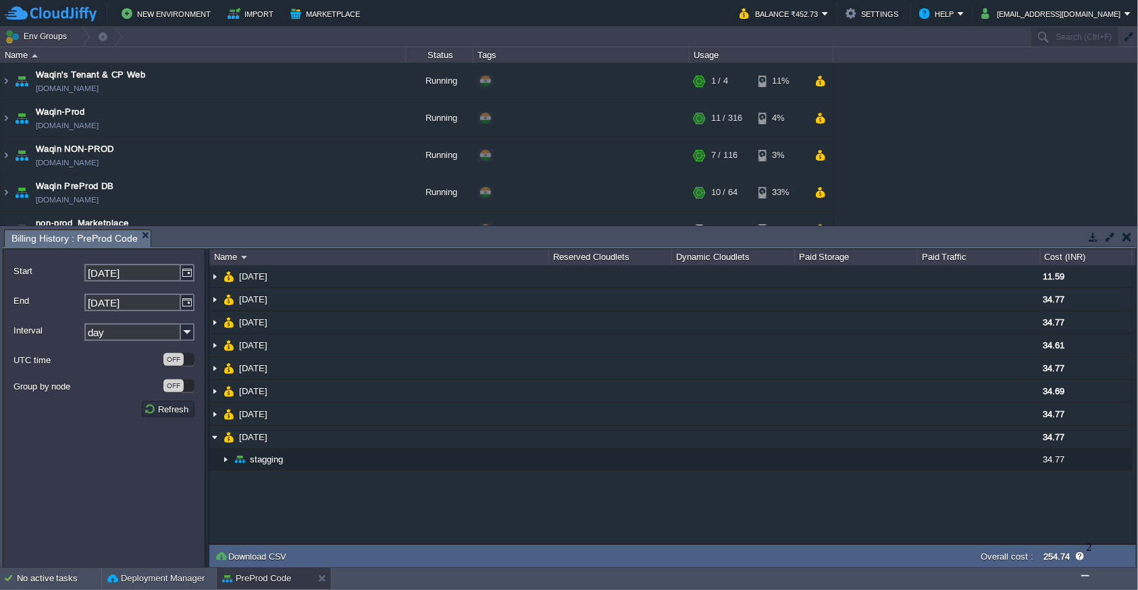
click at [1085, 576] on img "Chat widget" at bounding box center [1085, 576] width 0 height 0
click at [926, 324] on button "Menu" at bounding box center [909, 331] width 33 height 14
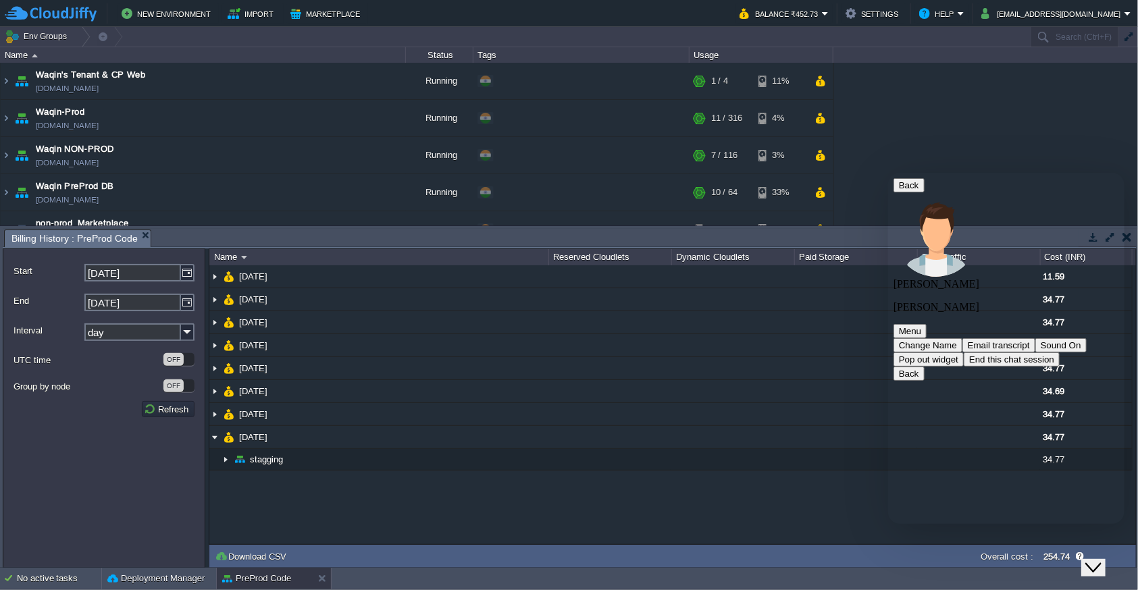
click at [1030, 352] on button "End this chat session" at bounding box center [1011, 359] width 96 height 14
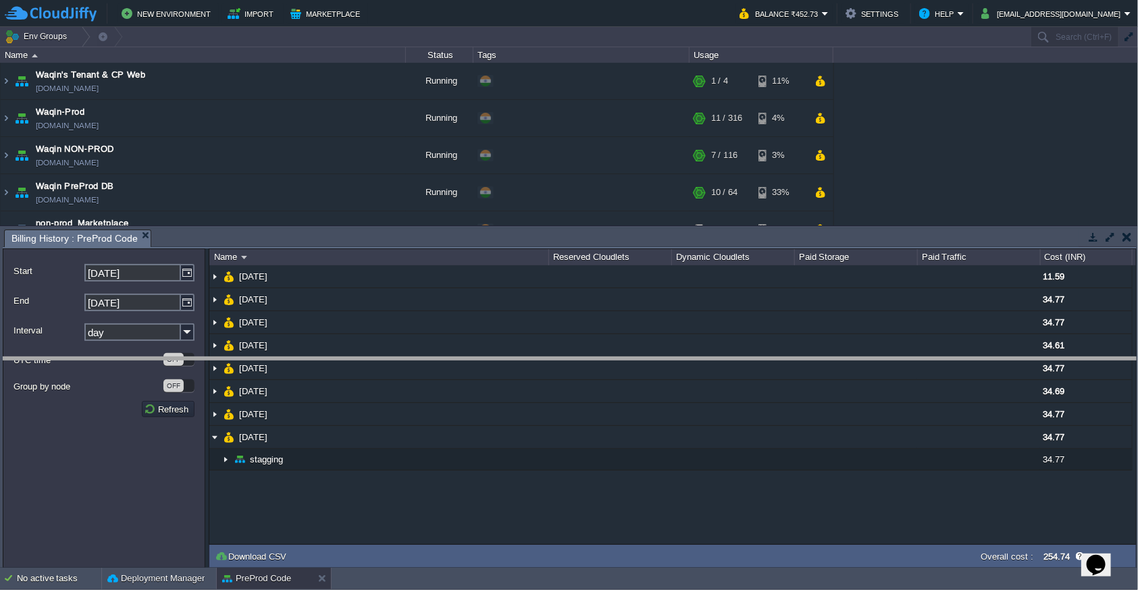
drag, startPoint x: 1025, startPoint y: 234, endPoint x: 1027, endPoint y: 361, distance: 127.7
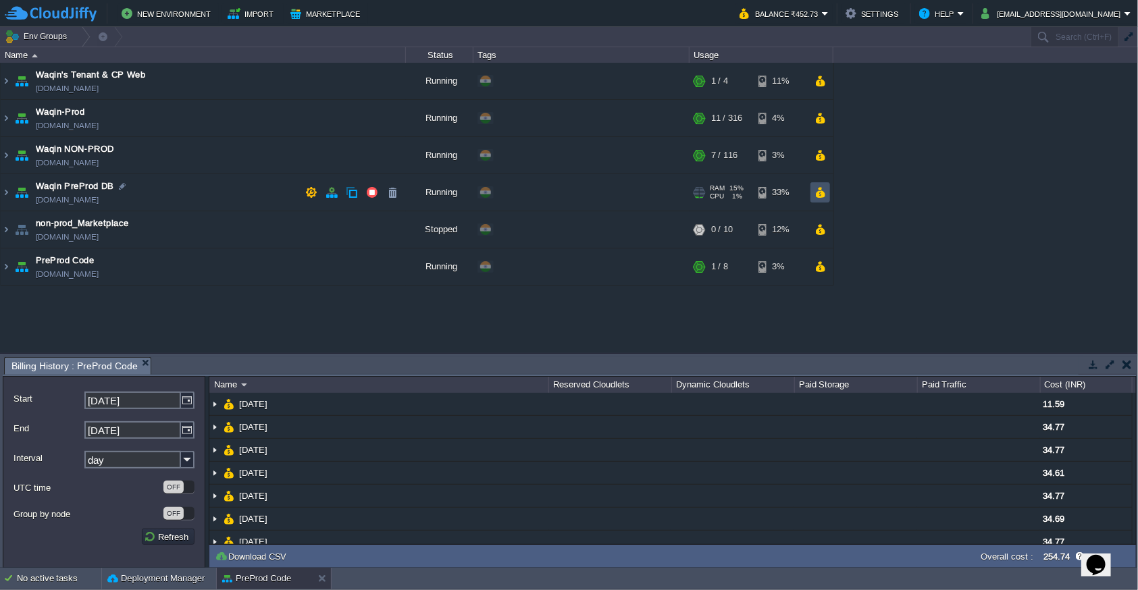
click at [821, 194] on button "button" at bounding box center [820, 192] width 11 height 12
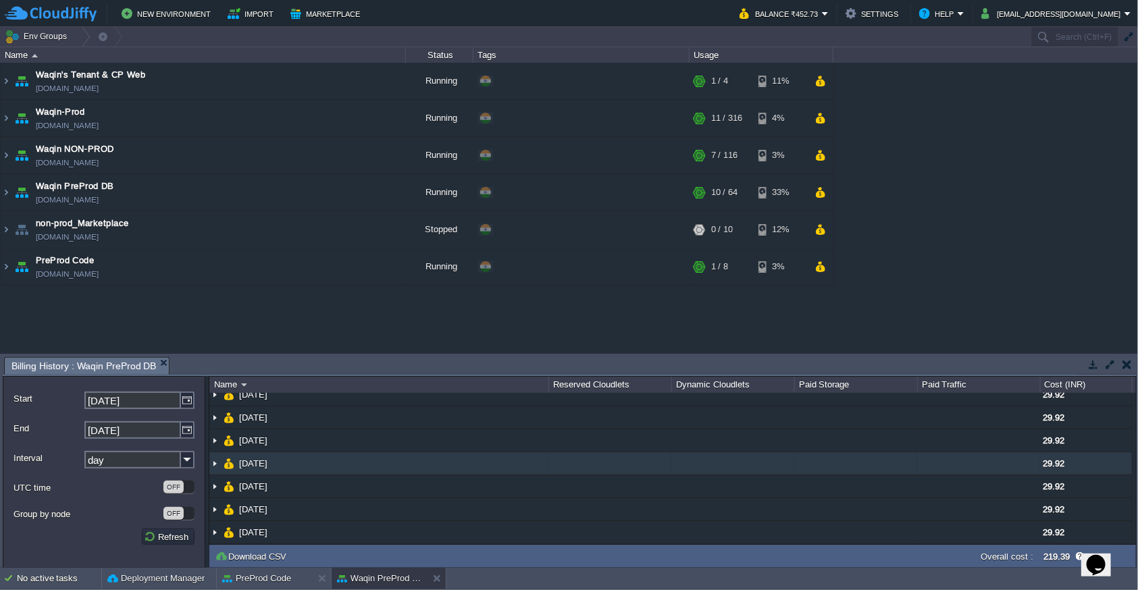
scroll to position [0, 0]
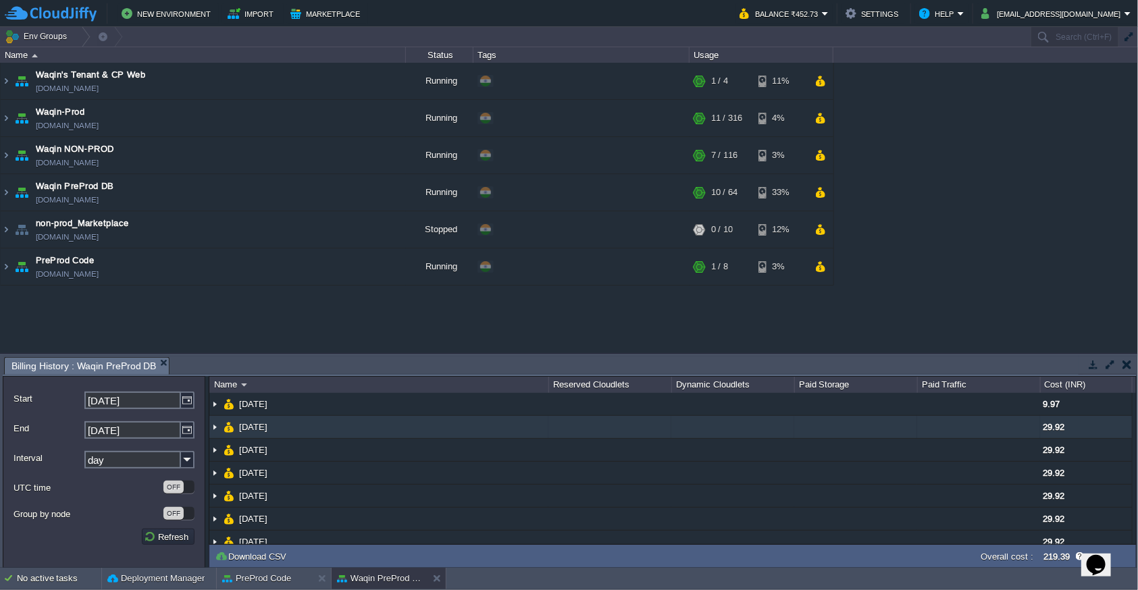
click at [216, 430] on img at bounding box center [214, 427] width 11 height 22
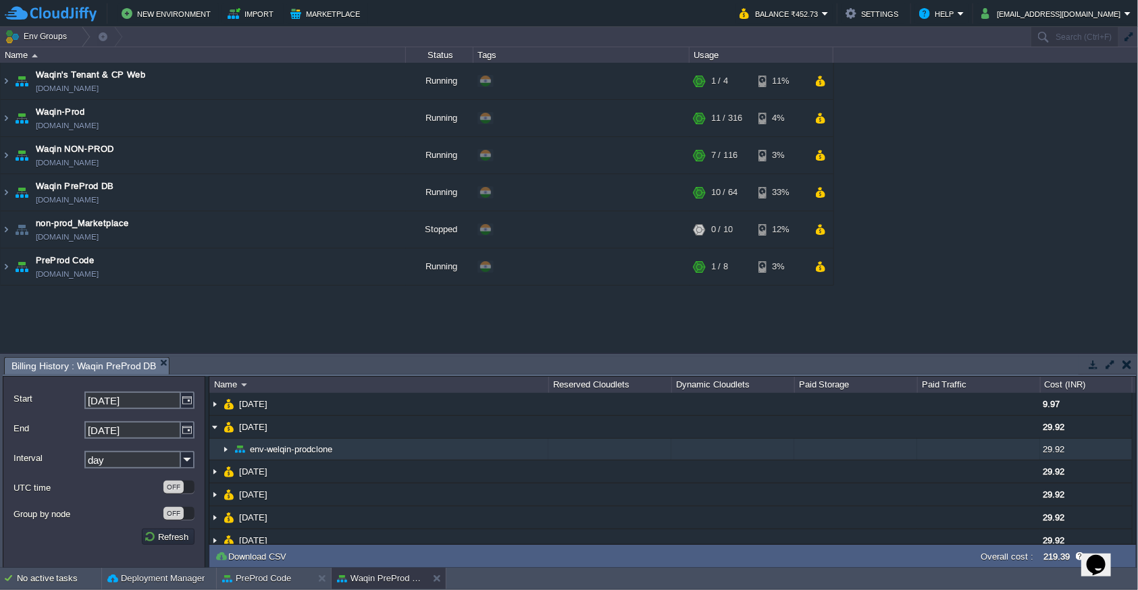
click at [221, 452] on img at bounding box center [225, 449] width 11 height 21
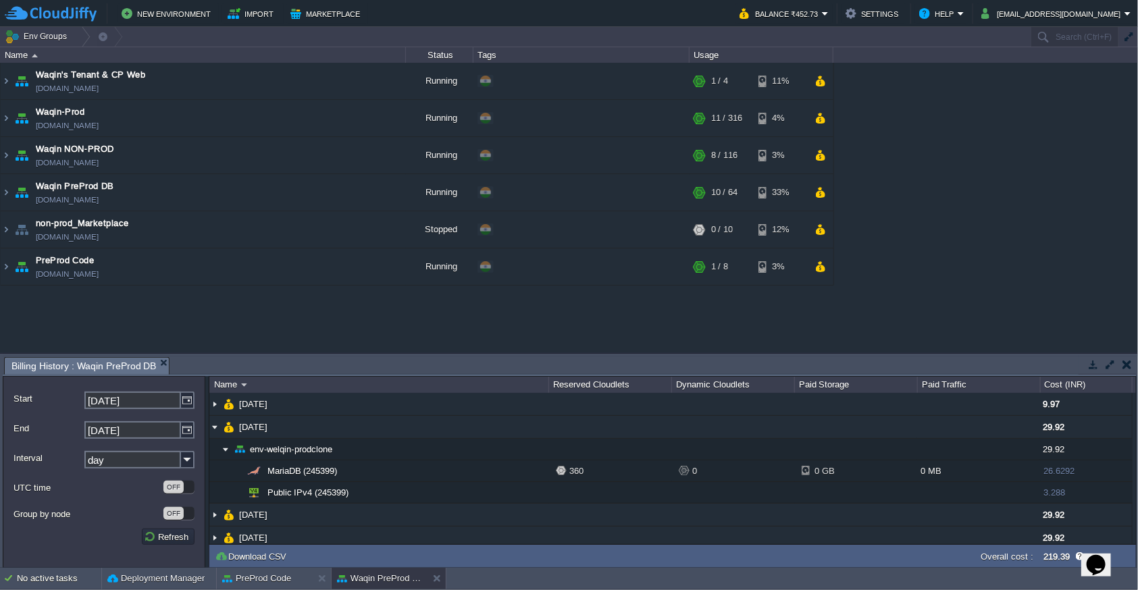
click at [1128, 364] on button "button" at bounding box center [1127, 365] width 9 height 12
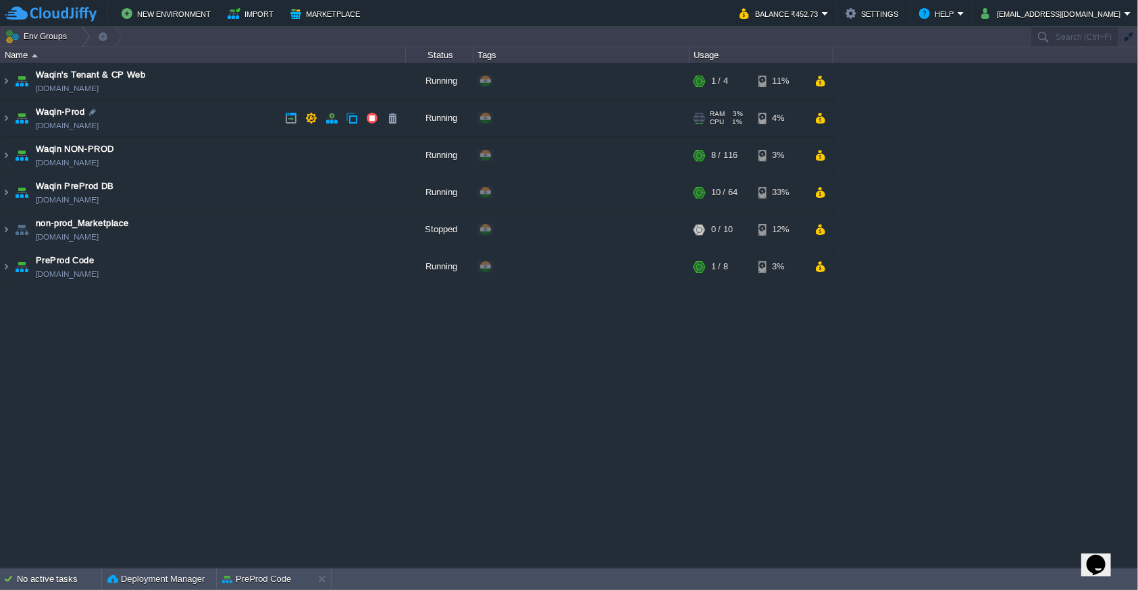
click at [697, 123] on div at bounding box center [697, 123] width 3 height 1
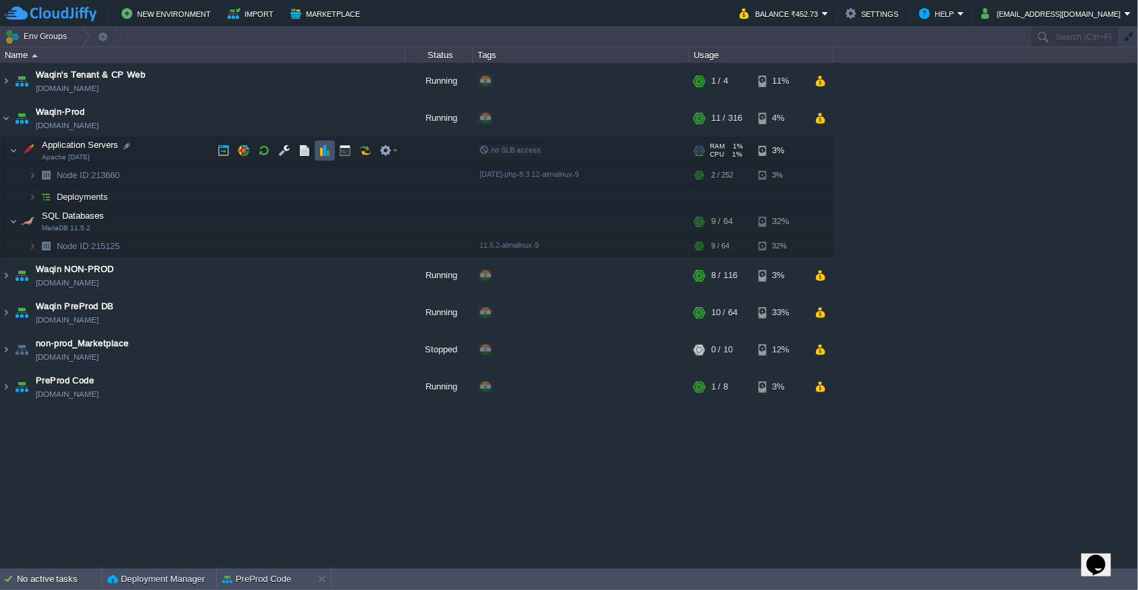
click at [325, 153] on button "button" at bounding box center [325, 151] width 12 height 12
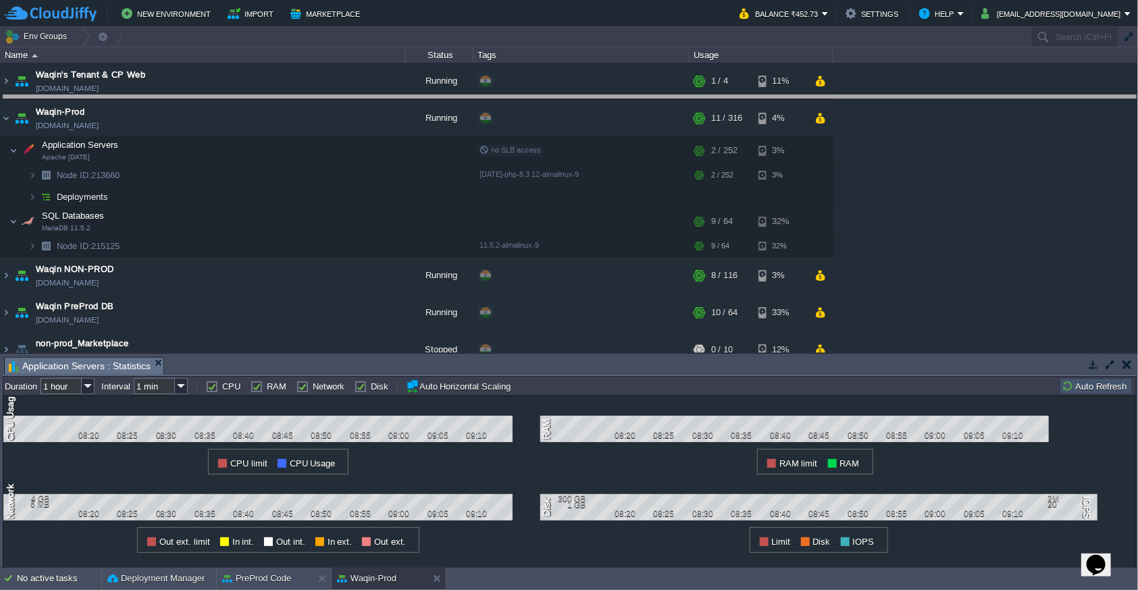
drag, startPoint x: 669, startPoint y: 373, endPoint x: 674, endPoint y: 109, distance: 264.2
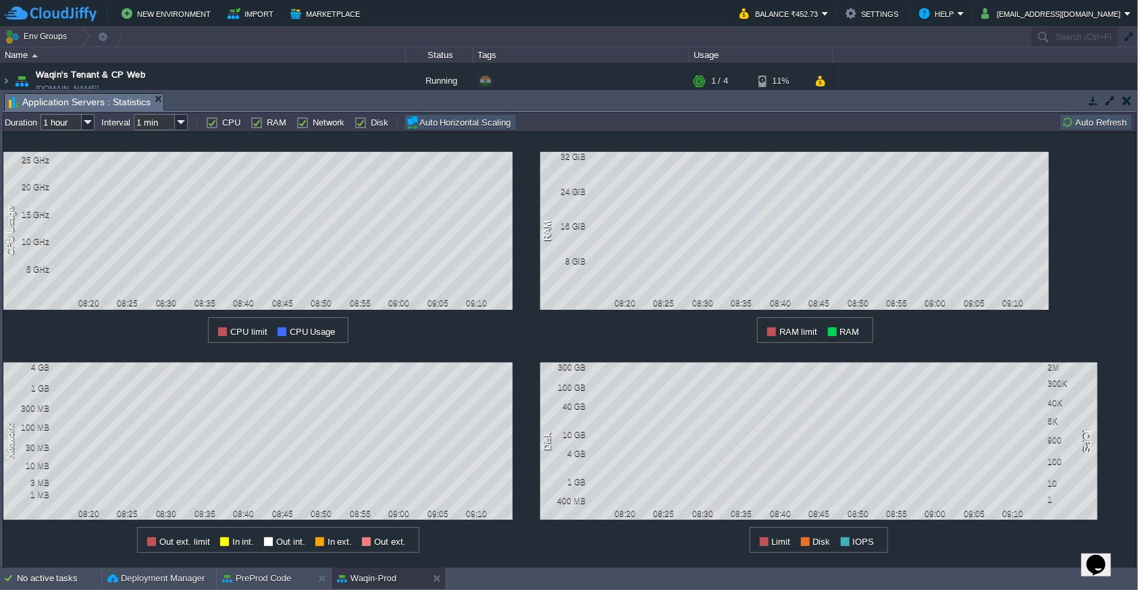
click at [440, 122] on button "Auto Horizontal Scaling" at bounding box center [460, 123] width 109 height 14
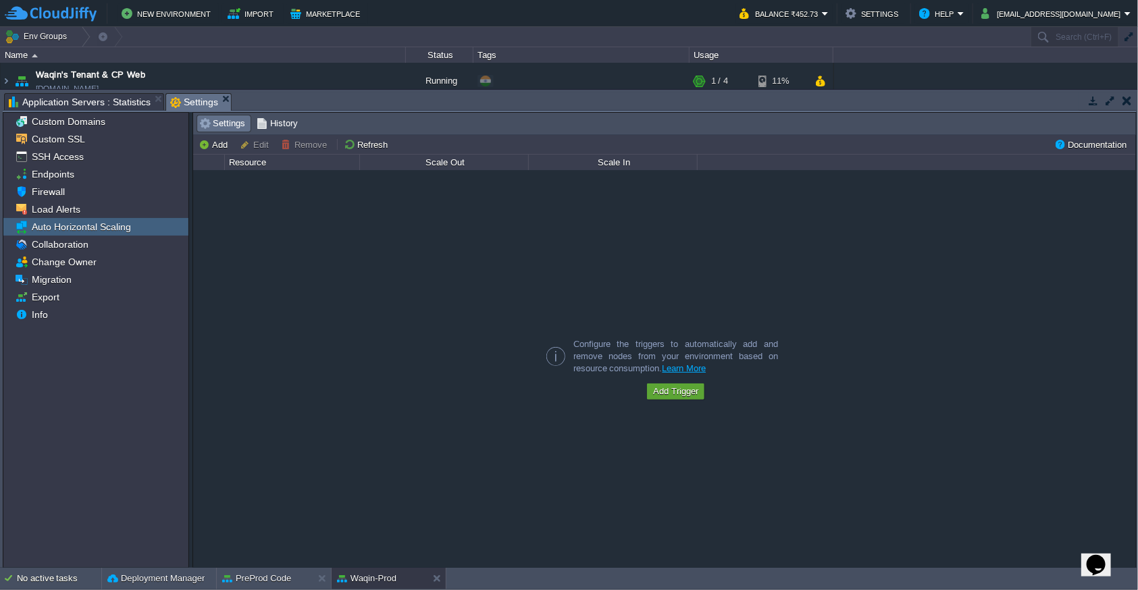
click at [682, 368] on link "Learn More" at bounding box center [685, 368] width 44 height 10
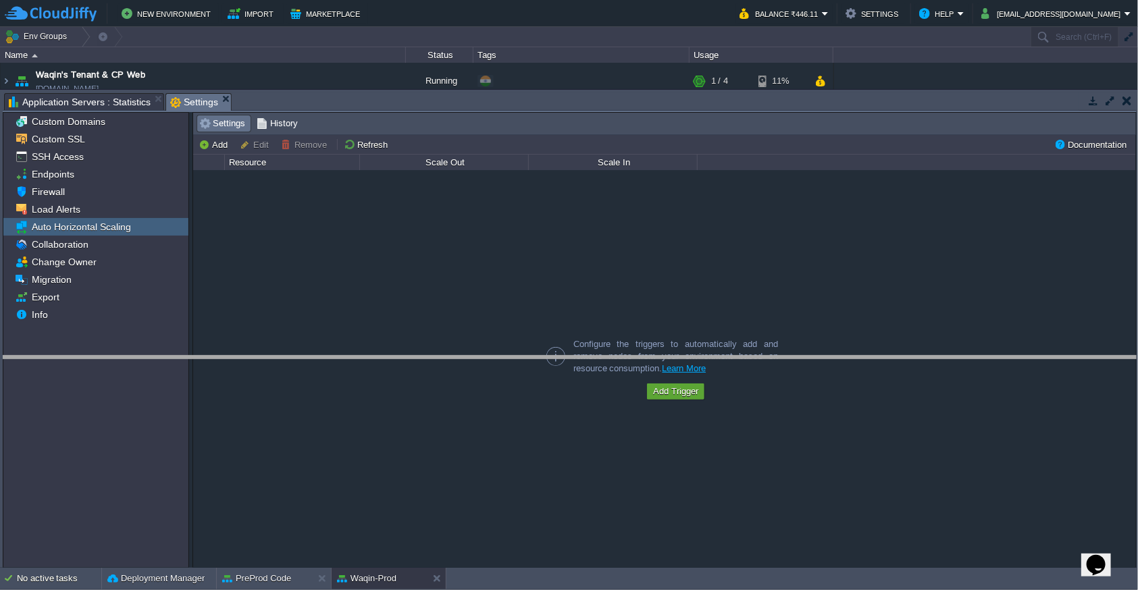
drag, startPoint x: 620, startPoint y: 105, endPoint x: 630, endPoint y: 368, distance: 263.0
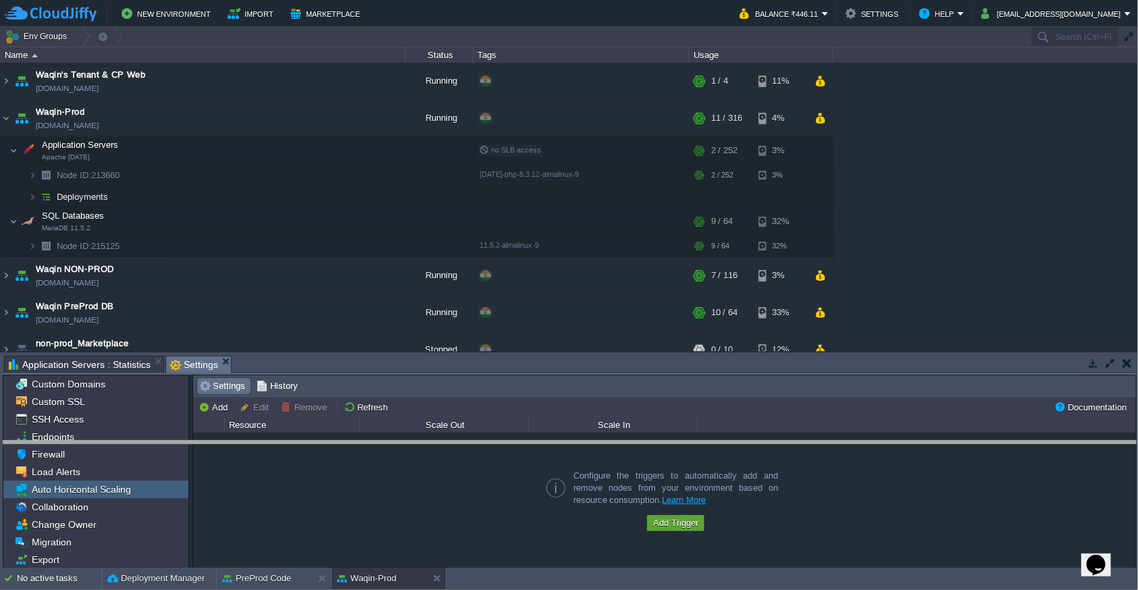
drag, startPoint x: 574, startPoint y: 372, endPoint x: 572, endPoint y: 457, distance: 85.1
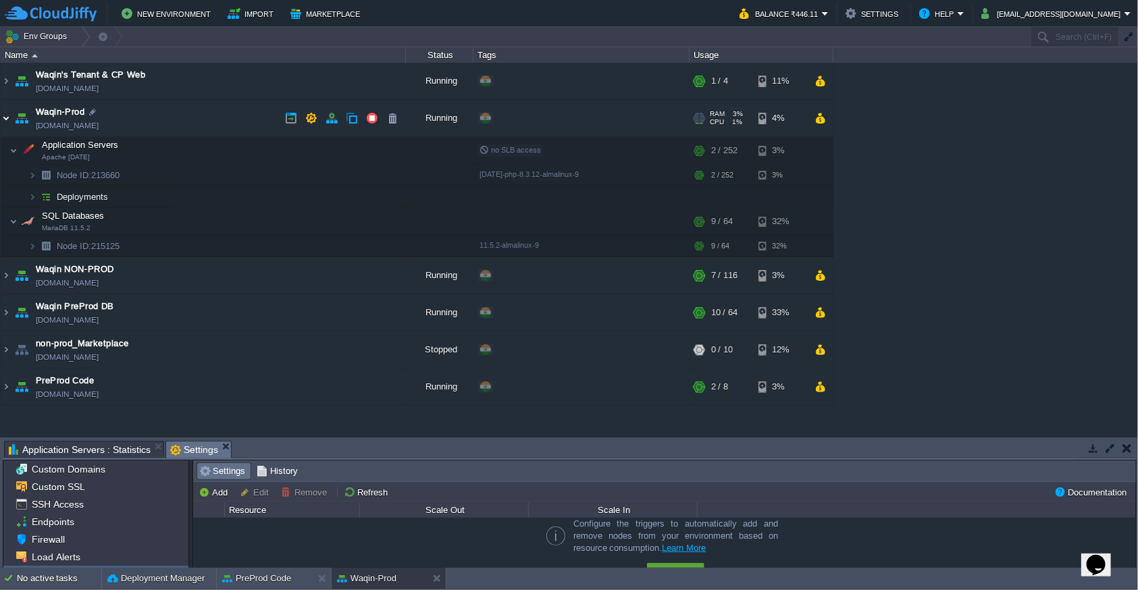
click at [3, 118] on img at bounding box center [6, 118] width 11 height 36
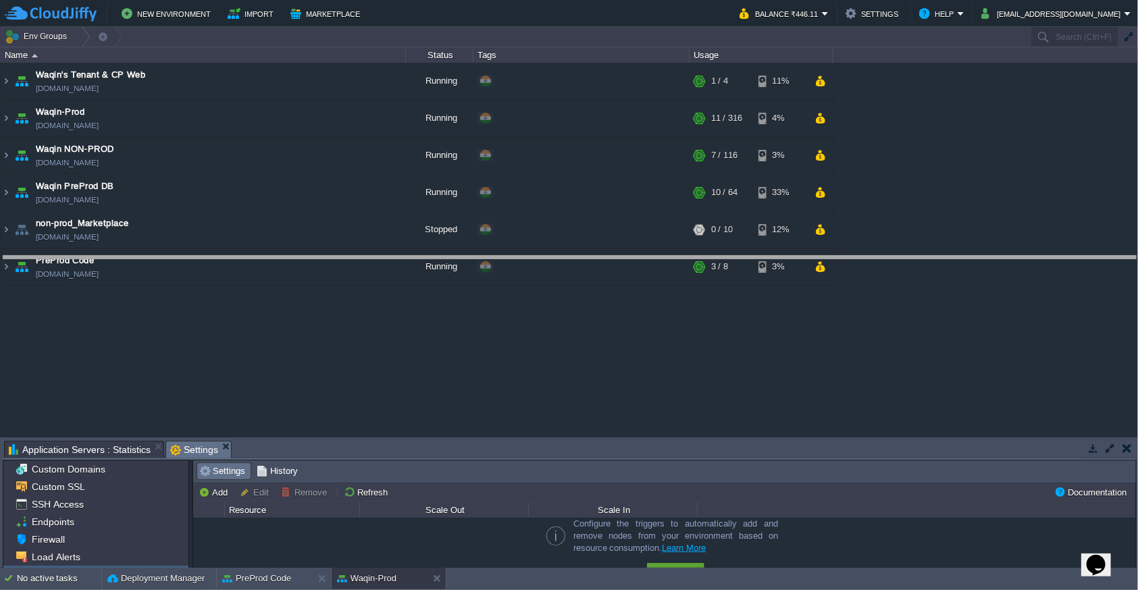
drag, startPoint x: 457, startPoint y: 449, endPoint x: 478, endPoint y: 263, distance: 186.3
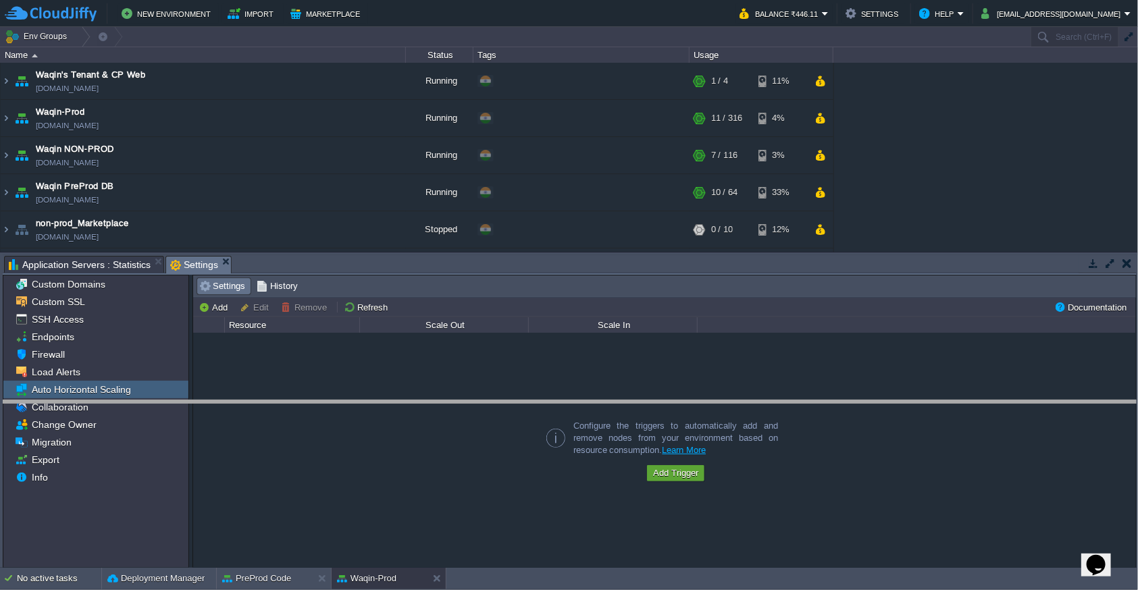
drag, startPoint x: 349, startPoint y: 272, endPoint x: 349, endPoint y: 282, distance: 10.8
